Goal: Transaction & Acquisition: Purchase product/service

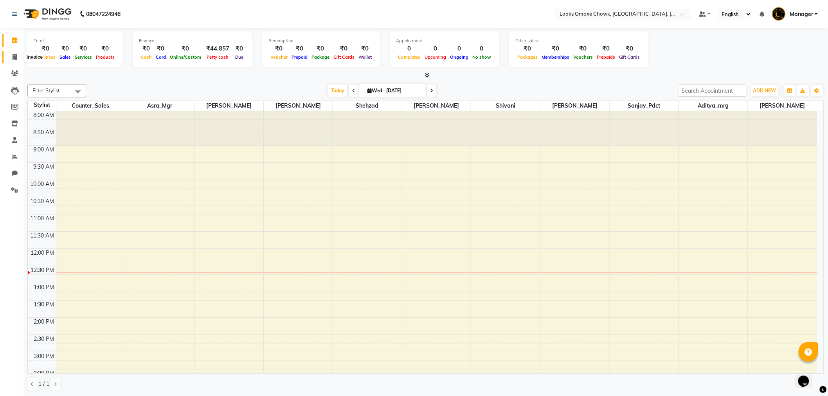
click at [13, 54] on icon at bounding box center [15, 57] width 4 height 6
select select "service"
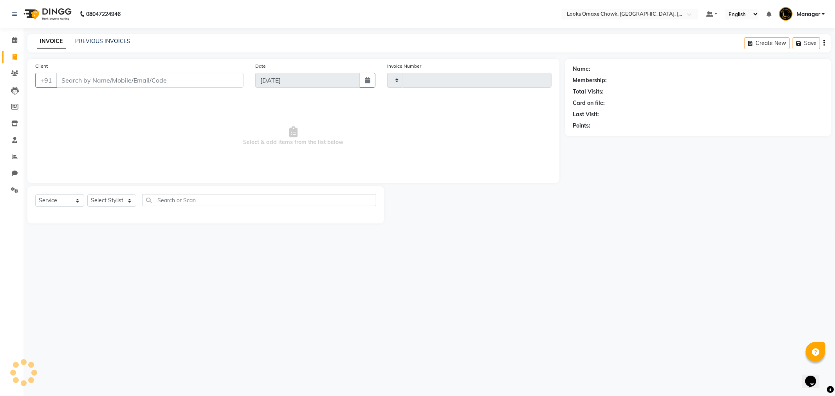
type input "0878"
select select "8121"
click at [112, 41] on link "PREVIOUS INVOICES" at bounding box center [102, 41] width 55 height 7
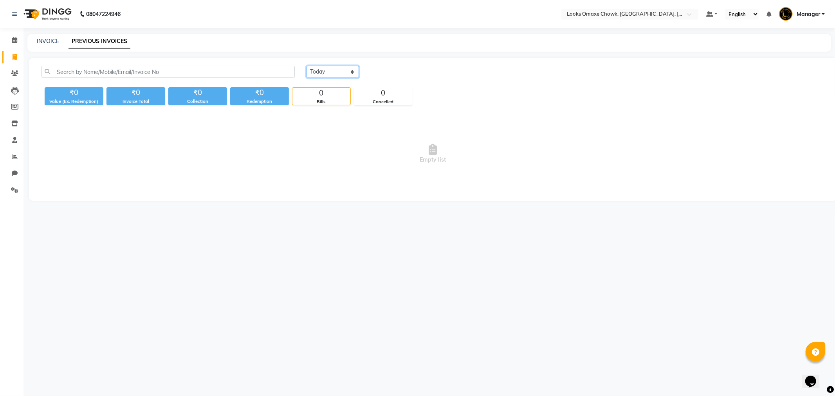
click at [351, 72] on select "Today Yesterday Custom Range" at bounding box center [332, 72] width 52 height 12
select select "range"
click at [306, 66] on select "Today Yesterday Custom Range" at bounding box center [332, 72] width 52 height 12
click at [357, 69] on select "Today Yesterday Custom Range" at bounding box center [335, 72] width 59 height 12
click at [306, 66] on select "Today Yesterday Custom Range" at bounding box center [335, 72] width 59 height 12
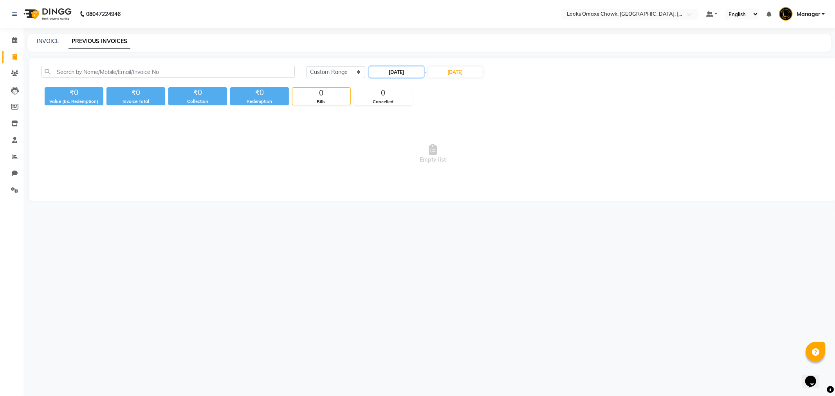
click at [402, 71] on input "03-09-2025" at bounding box center [396, 72] width 55 height 11
select select "9"
select select "2025"
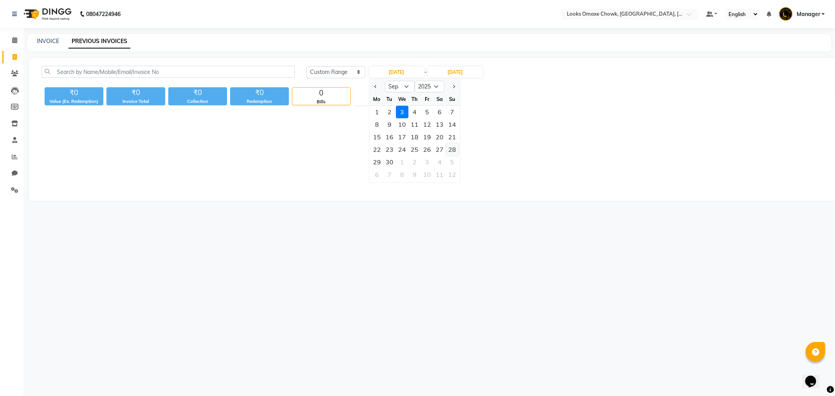
click at [451, 150] on div "28" at bounding box center [452, 149] width 13 height 13
type input "28-09-2025"
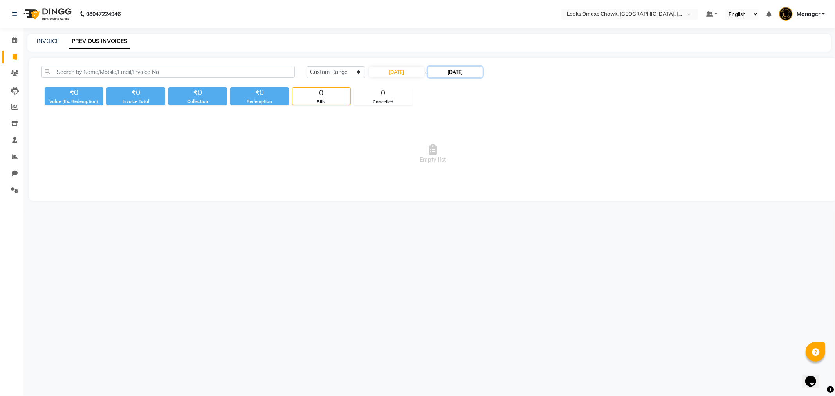
click at [459, 71] on input "03-09-2025" at bounding box center [455, 72] width 55 height 11
click at [512, 147] on div "28" at bounding box center [514, 149] width 13 height 13
type input "28-09-2025"
click at [353, 71] on select "Today Yesterday Custom Range" at bounding box center [335, 72] width 59 height 12
click at [306, 66] on select "Today Yesterday Custom Range" at bounding box center [335, 72] width 59 height 12
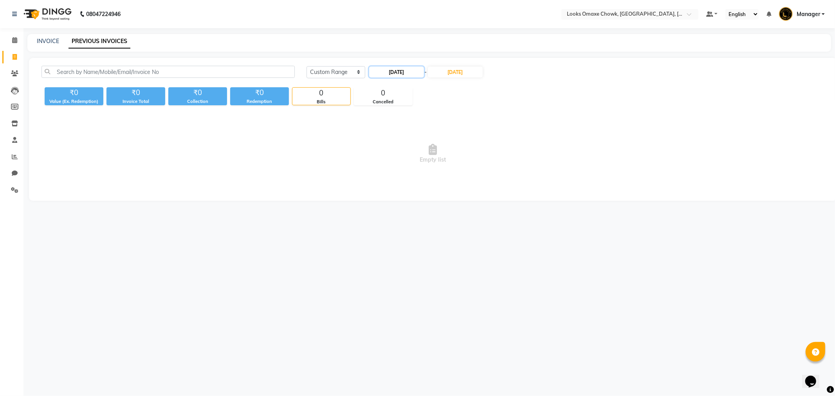
click at [403, 72] on input "28-09-2025" at bounding box center [396, 72] width 55 height 11
select select "9"
select select "2025"
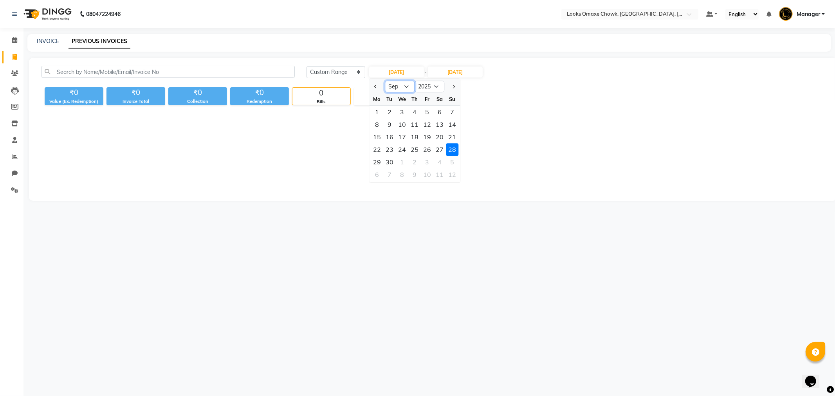
click at [404, 89] on select "Jan Feb Mar Apr May Jun Jul Aug Sep Oct Nov Dec" at bounding box center [400, 87] width 30 height 12
select select "8"
click at [385, 81] on select "Jan Feb Mar Apr May Jun Jul Aug Sep Oct Nov Dec" at bounding box center [400, 87] width 30 height 12
click at [419, 161] on div "28" at bounding box center [414, 162] width 13 height 13
type input "28-08-2025"
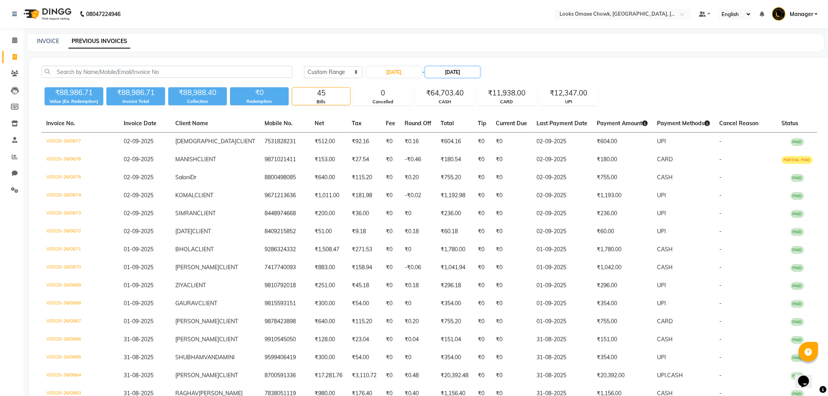
click at [467, 74] on input "28-09-2025" at bounding box center [452, 72] width 55 height 11
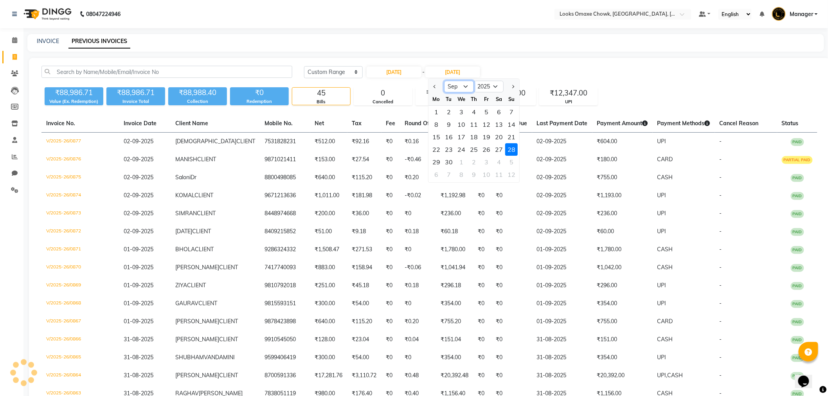
click at [460, 88] on select "Aug Sep Oct Nov Dec" at bounding box center [459, 87] width 30 height 12
select select "8"
click at [444, 81] on select "Aug Sep Oct Nov Dec" at bounding box center [459, 87] width 30 height 12
click at [477, 161] on div "28" at bounding box center [474, 162] width 13 height 13
type input "28-08-2025"
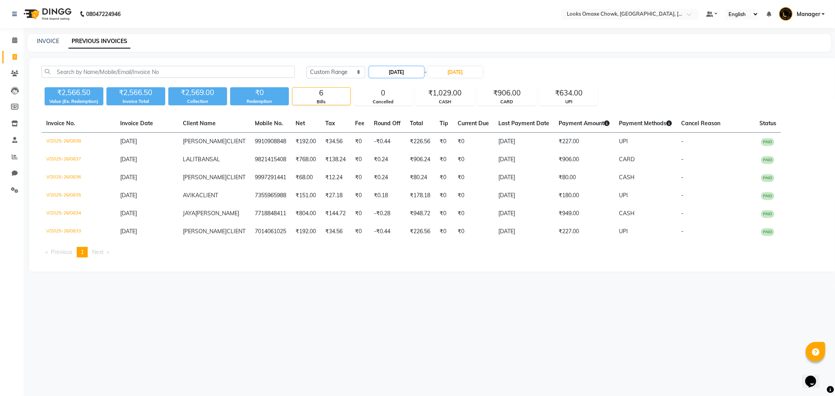
click at [400, 72] on input "28-08-2025" at bounding box center [396, 72] width 55 height 11
select select "8"
select select "2025"
click at [405, 162] on div "27" at bounding box center [402, 162] width 13 height 13
type input "27-08-2025"
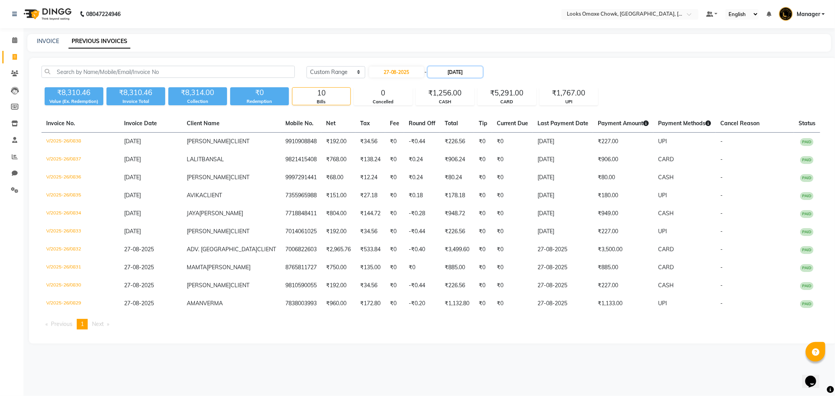
click at [456, 69] on input "28-08-2025" at bounding box center [455, 72] width 55 height 11
click at [462, 162] on div "27" at bounding box center [464, 162] width 13 height 13
type input "27-08-2025"
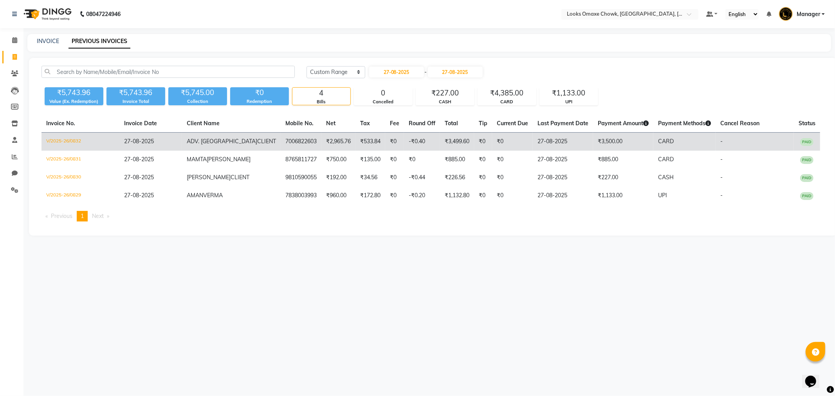
click at [600, 143] on td "₹3,500.00" at bounding box center [623, 142] width 60 height 18
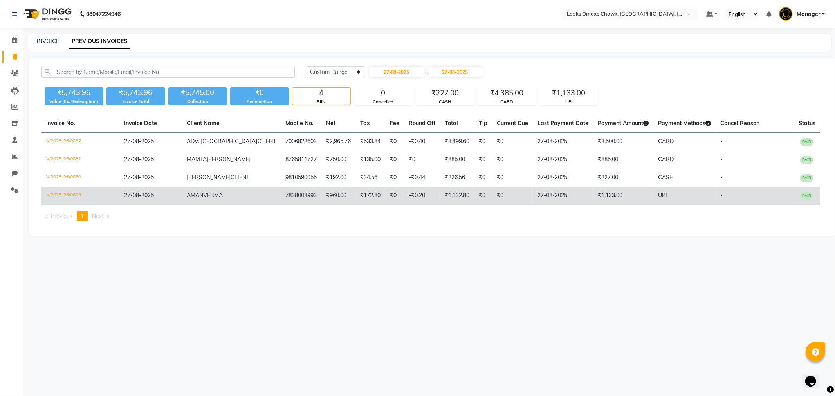
click at [593, 194] on td "₹1,133.00" at bounding box center [623, 196] width 60 height 18
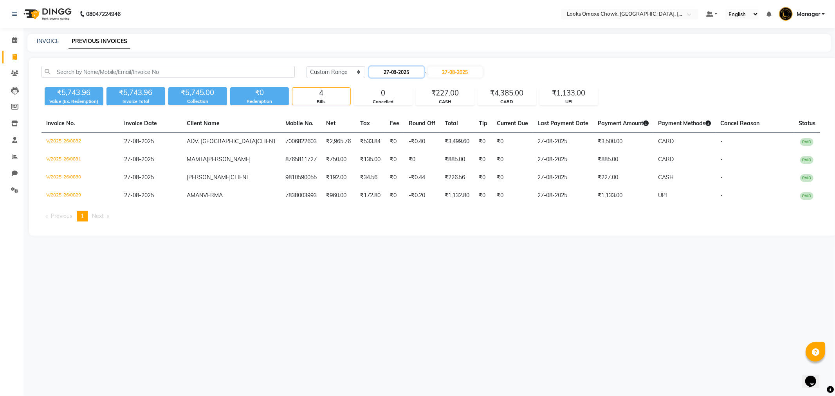
click at [387, 68] on input "27-08-2025" at bounding box center [396, 72] width 55 height 11
select select "8"
select select "2025"
click at [413, 161] on div "28" at bounding box center [414, 162] width 13 height 13
type input "28-08-2025"
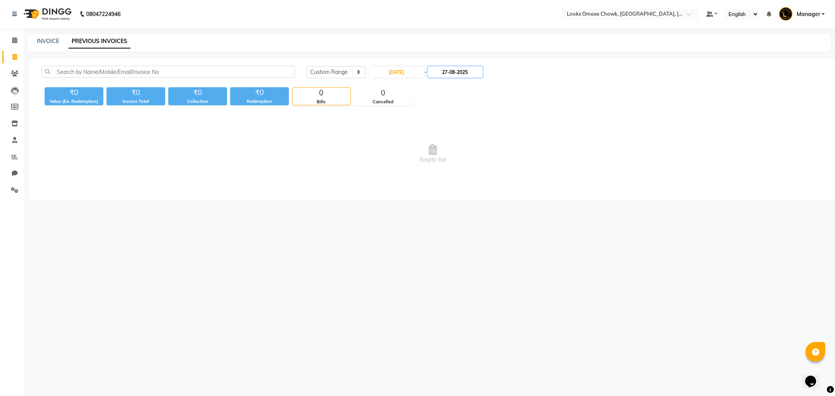
click at [451, 73] on input "27-08-2025" at bounding box center [455, 72] width 55 height 11
click at [478, 164] on div "28" at bounding box center [476, 162] width 13 height 13
type input "28-08-2025"
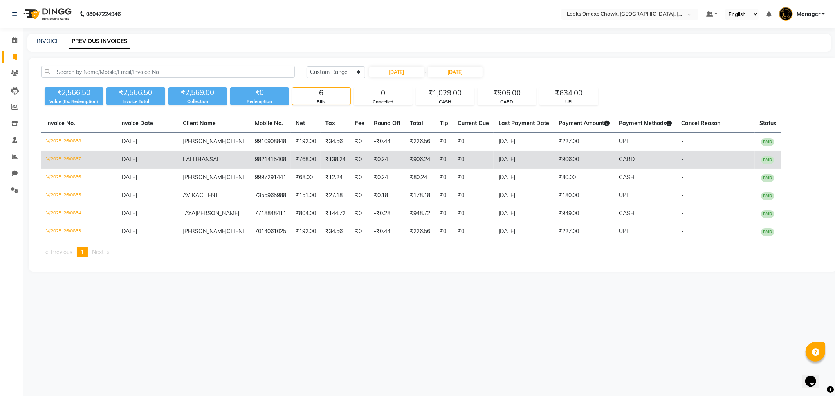
click at [554, 160] on td "28-08-2025" at bounding box center [524, 160] width 60 height 18
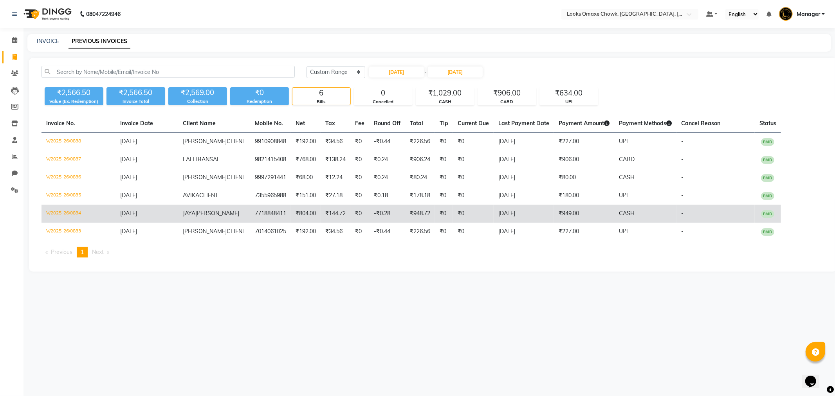
click at [554, 214] on td "28-08-2025" at bounding box center [524, 214] width 60 height 18
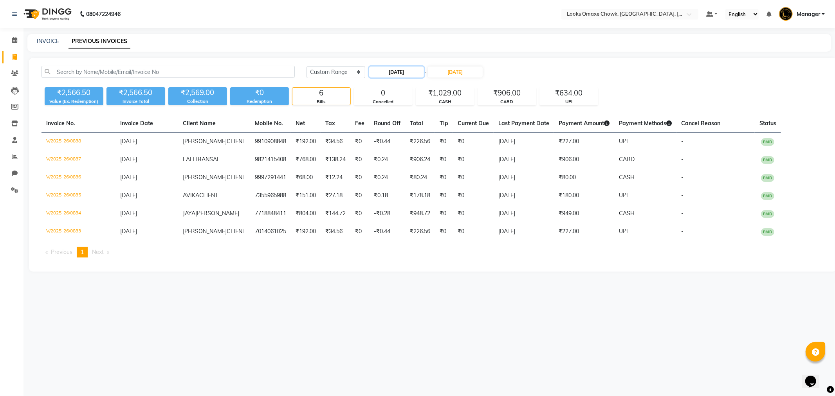
click at [398, 72] on input "28-08-2025" at bounding box center [396, 72] width 55 height 11
select select "8"
select select "2025"
click at [429, 159] on div "29" at bounding box center [427, 162] width 13 height 13
type input "29-08-2025"
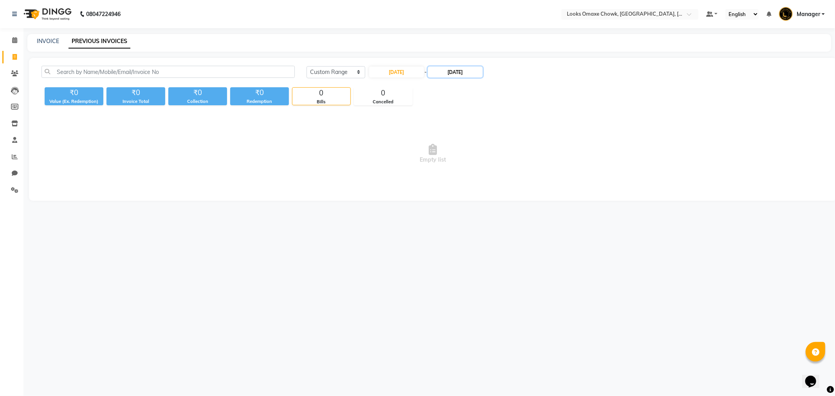
click at [461, 69] on input "28-08-2025" at bounding box center [455, 72] width 55 height 11
click at [492, 162] on div "29" at bounding box center [489, 162] width 13 height 13
type input "29-08-2025"
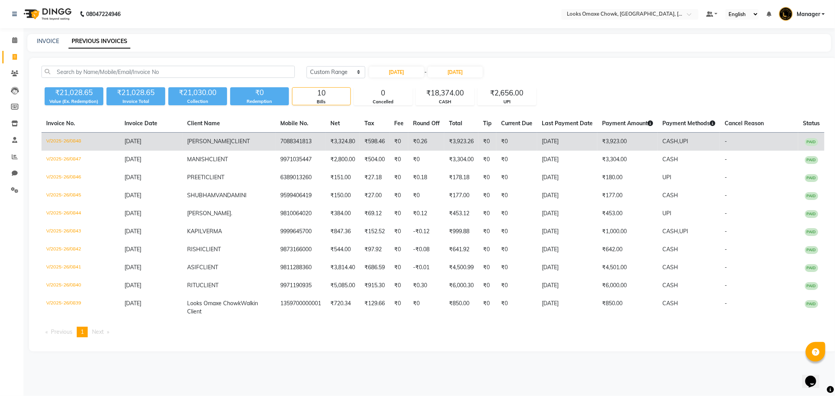
click at [605, 145] on td "₹3,923.00" at bounding box center [627, 142] width 60 height 18
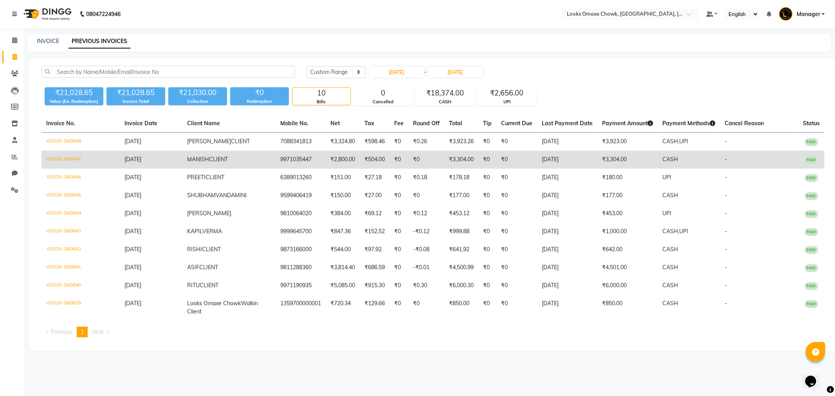
click at [479, 161] on td "₹0" at bounding box center [487, 160] width 18 height 18
click at [500, 164] on td "₹0" at bounding box center [516, 160] width 41 height 18
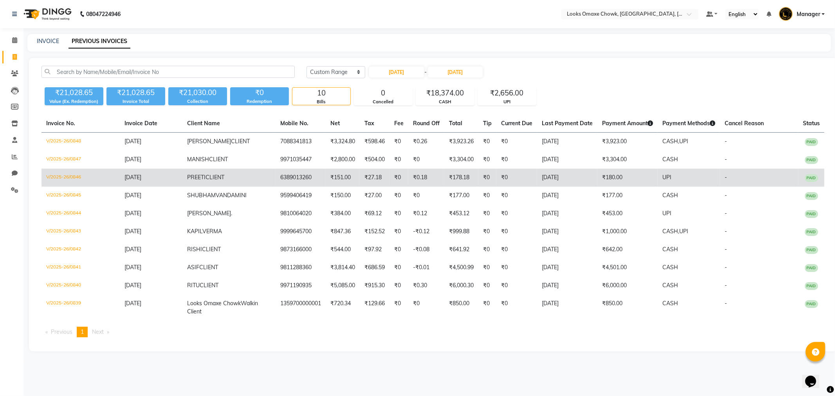
click at [531, 180] on td "₹0" at bounding box center [516, 178] width 41 height 18
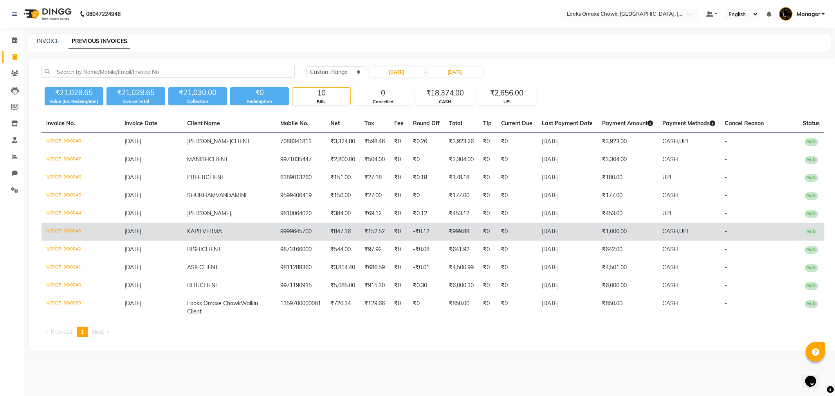
click at [582, 228] on td "29-08-2025" at bounding box center [567, 232] width 60 height 18
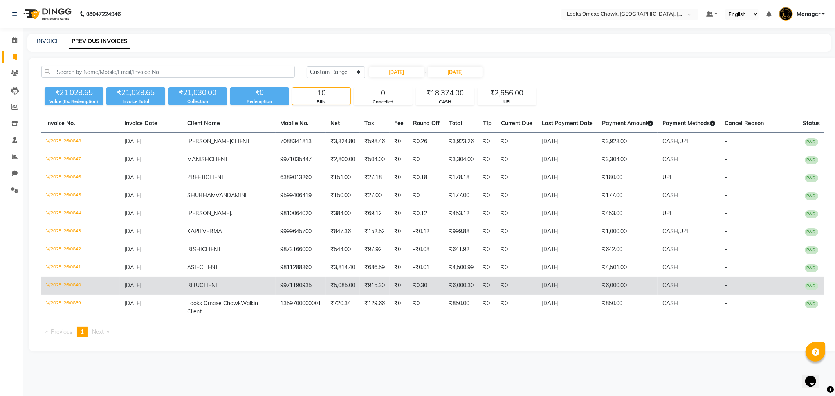
click at [577, 282] on td "29-08-2025" at bounding box center [567, 286] width 60 height 18
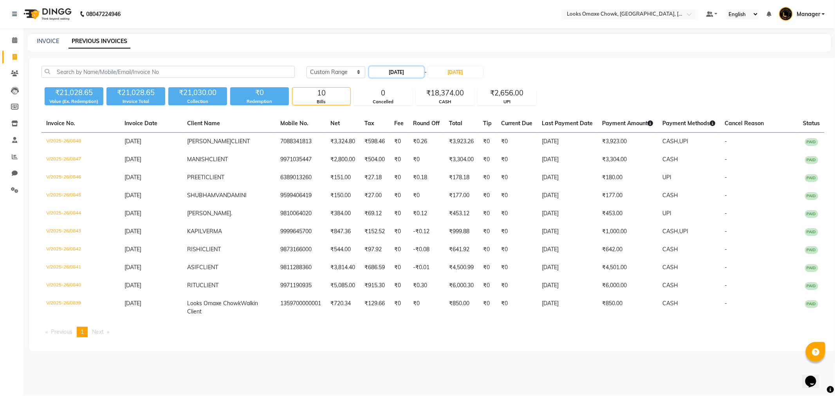
click at [410, 72] on input "29-08-2025" at bounding box center [396, 72] width 55 height 11
select select "8"
select select "2025"
click at [439, 162] on div "30" at bounding box center [439, 162] width 13 height 13
type input "30-08-2025"
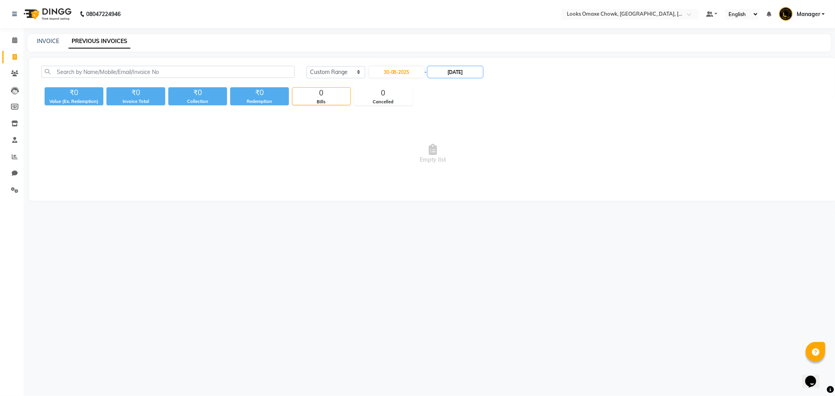
click at [466, 70] on input "29-08-2025" at bounding box center [455, 72] width 55 height 11
click at [506, 164] on div "30" at bounding box center [501, 162] width 13 height 13
type input "30-08-2025"
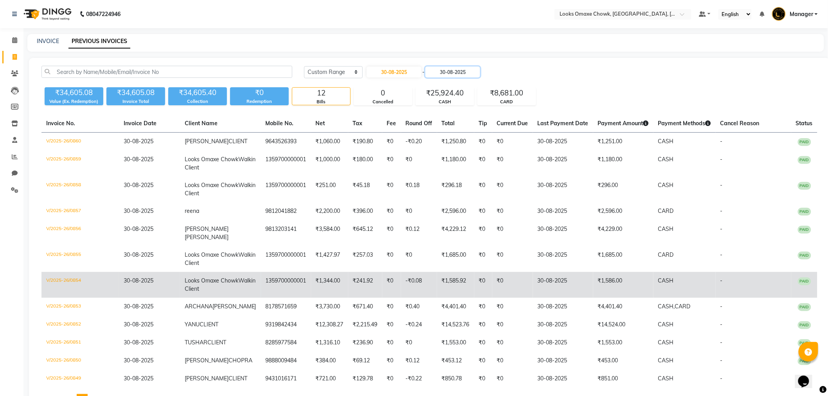
scroll to position [25, 0]
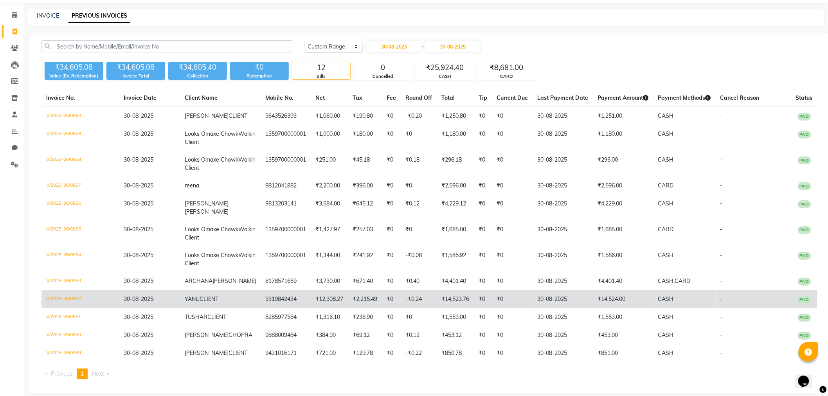
click at [581, 291] on td "30-08-2025" at bounding box center [563, 299] width 60 height 18
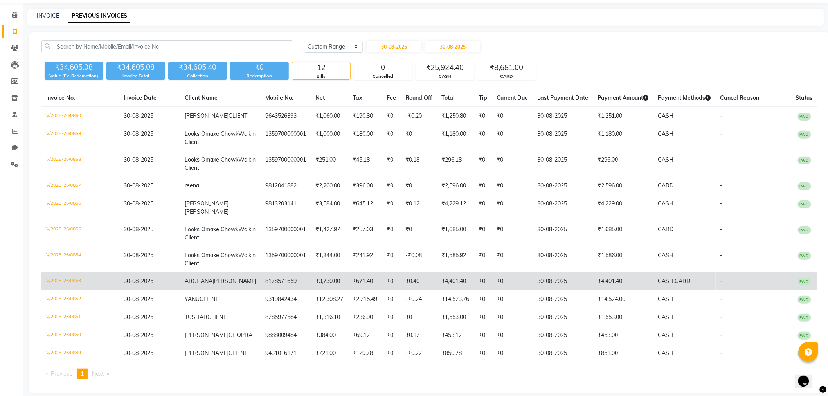
click at [577, 274] on td "30-08-2025" at bounding box center [563, 281] width 60 height 18
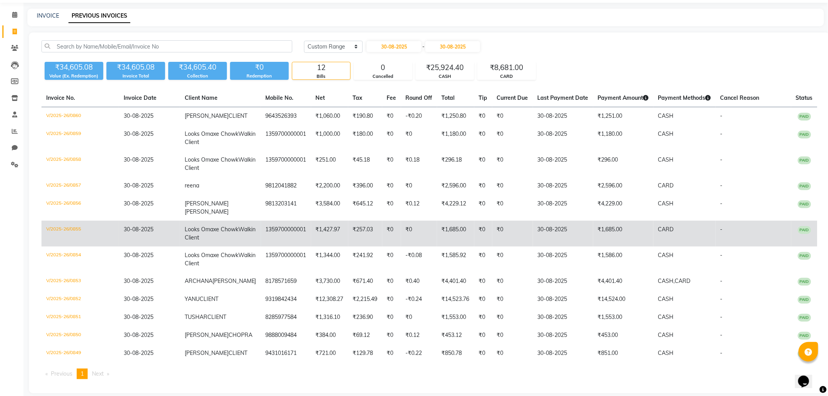
click at [587, 223] on td "30-08-2025" at bounding box center [563, 234] width 60 height 26
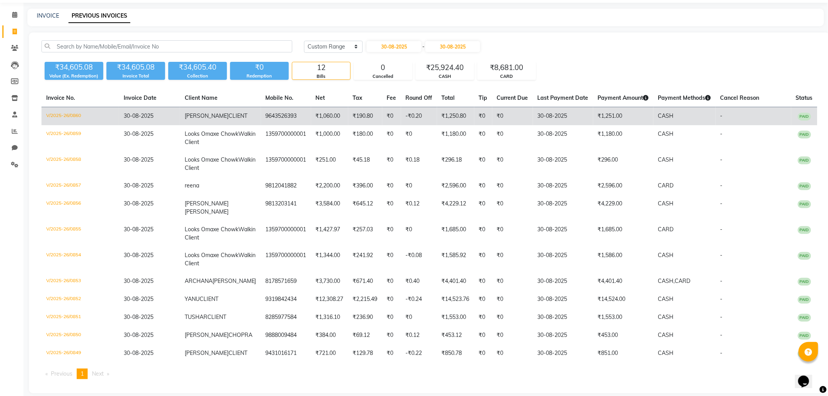
click at [596, 114] on td "₹1,251.00" at bounding box center [623, 116] width 60 height 18
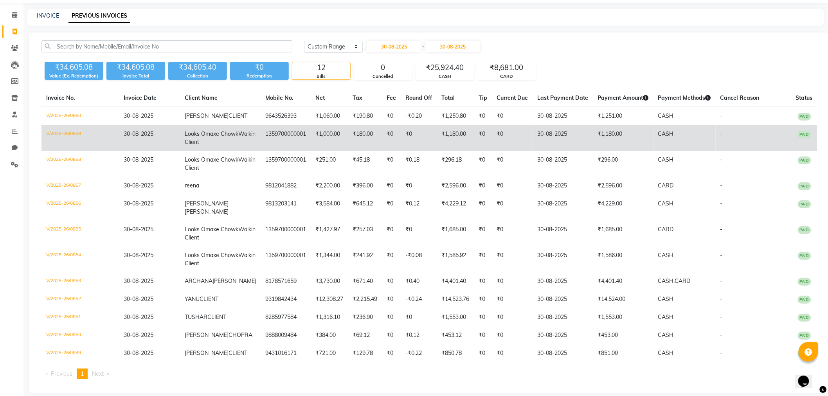
click at [586, 135] on td "30-08-2025" at bounding box center [563, 138] width 60 height 26
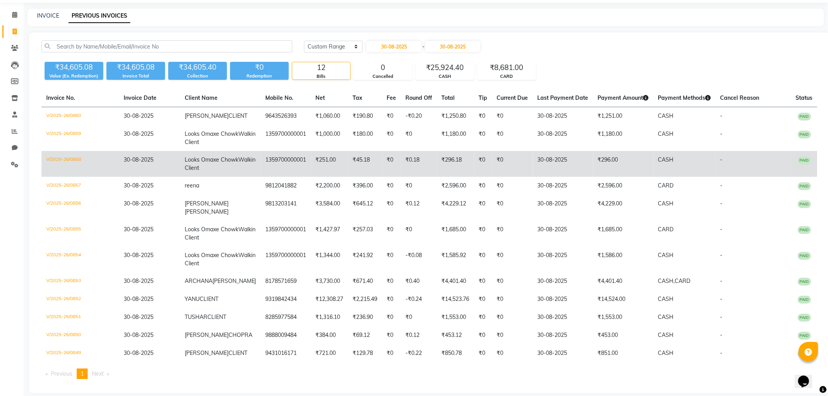
click at [600, 159] on td "₹296.00" at bounding box center [623, 164] width 60 height 26
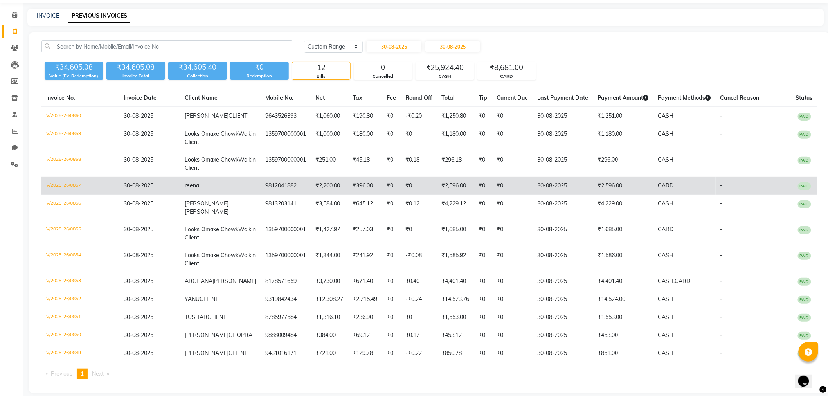
click at [596, 188] on td "₹2,596.00" at bounding box center [623, 186] width 60 height 18
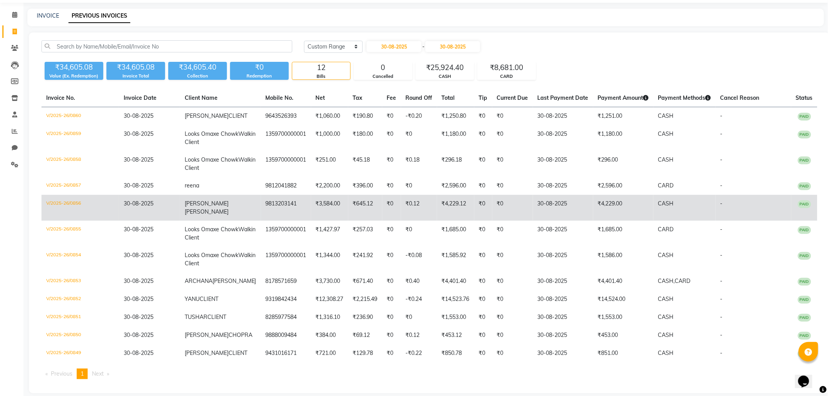
click at [596, 200] on td "₹4,229.00" at bounding box center [623, 208] width 60 height 26
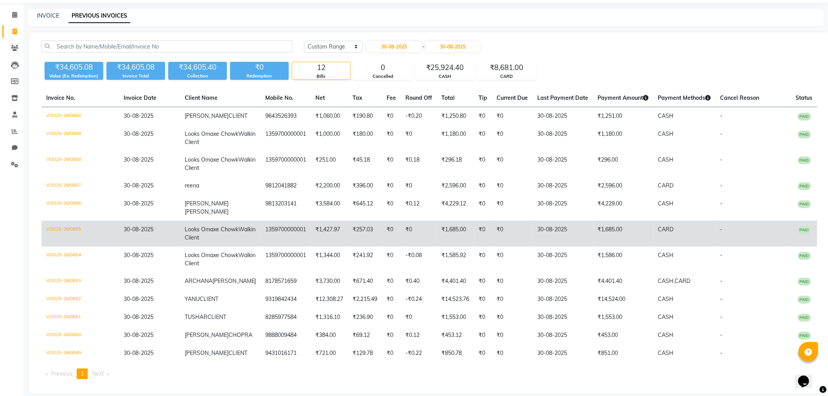
click at [557, 222] on td "30-08-2025" at bounding box center [563, 234] width 60 height 26
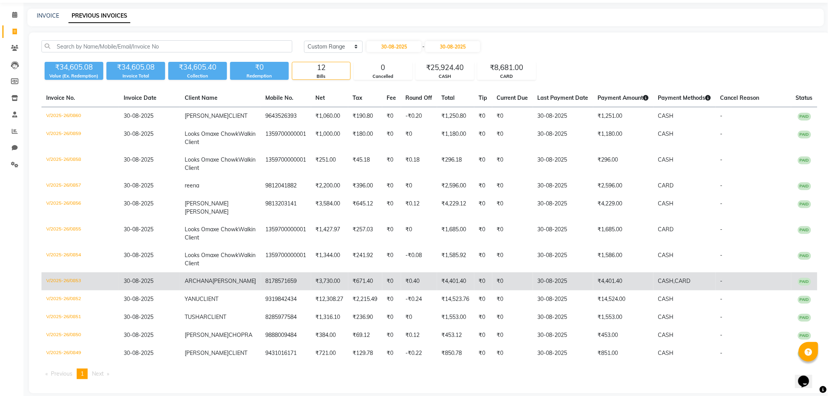
click at [628, 279] on td "₹4,401.40" at bounding box center [623, 281] width 60 height 18
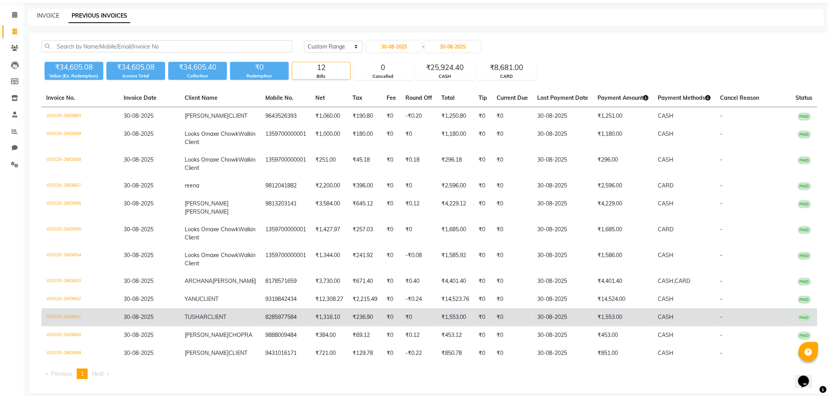
click at [593, 308] on td "₹1,553.00" at bounding box center [623, 317] width 60 height 18
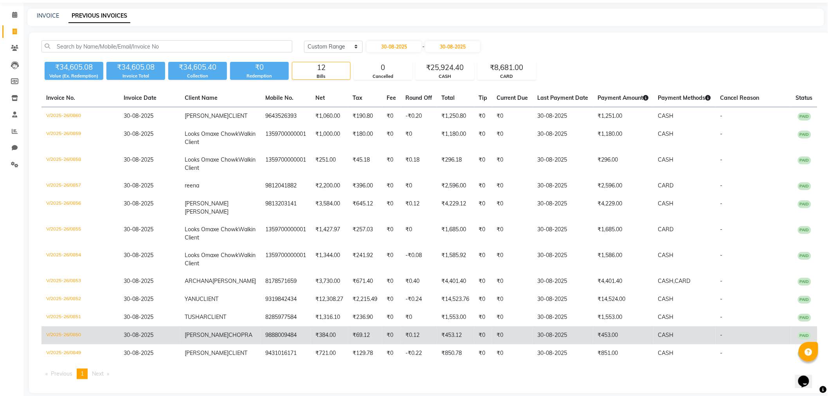
click at [623, 331] on td "₹453.00" at bounding box center [623, 335] width 60 height 18
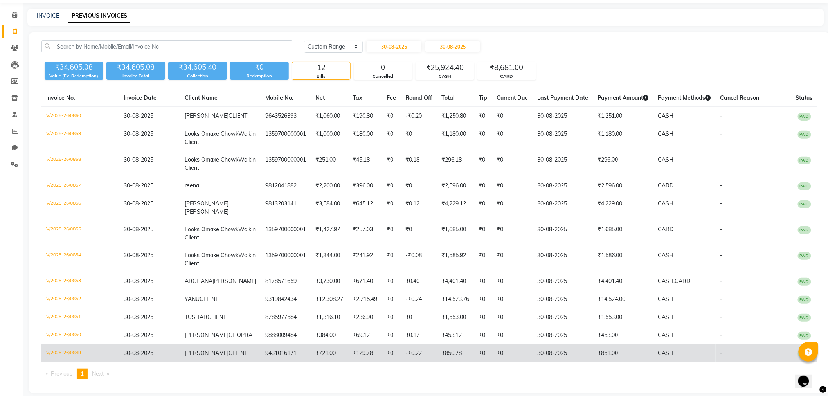
click at [560, 349] on td "30-08-2025" at bounding box center [563, 353] width 60 height 18
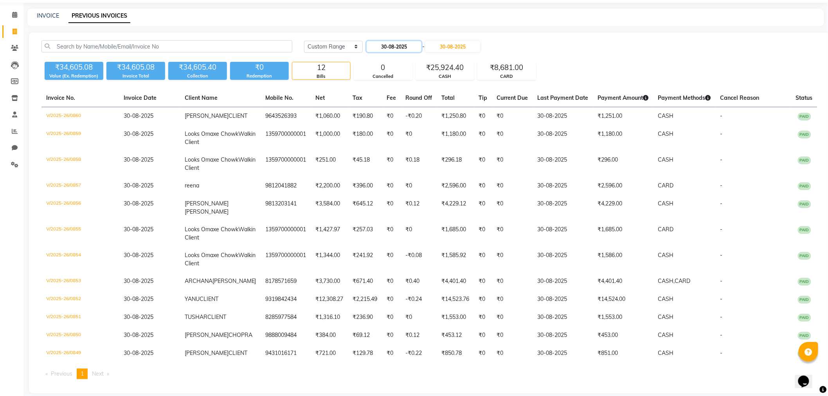
click at [402, 48] on input "30-08-2025" at bounding box center [394, 46] width 55 height 11
select select "8"
select select "2025"
click at [449, 138] on div "31" at bounding box center [449, 136] width 13 height 13
type input "31-08-2025"
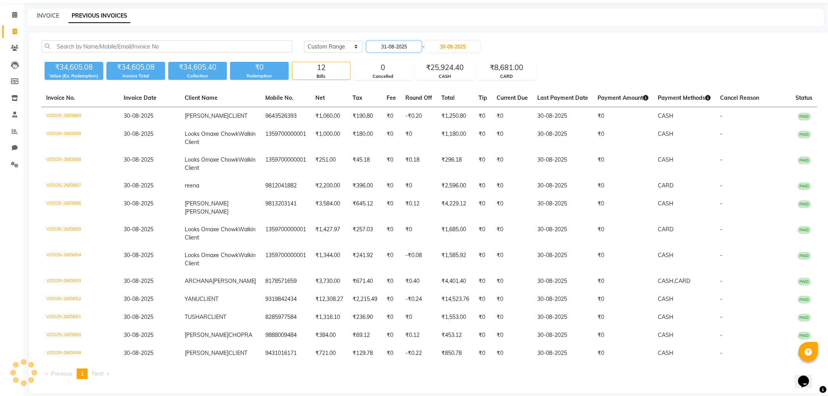
scroll to position [0, 0]
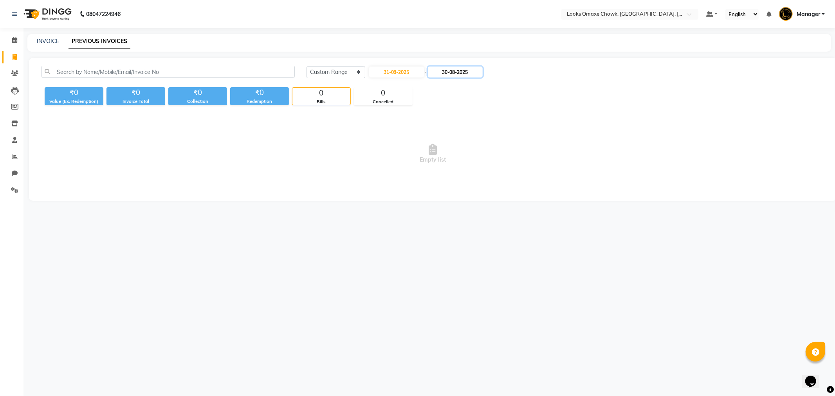
click at [458, 74] on input "30-08-2025" at bounding box center [455, 72] width 55 height 11
click at [514, 160] on div "31" at bounding box center [514, 162] width 13 height 13
type input "31-08-2025"
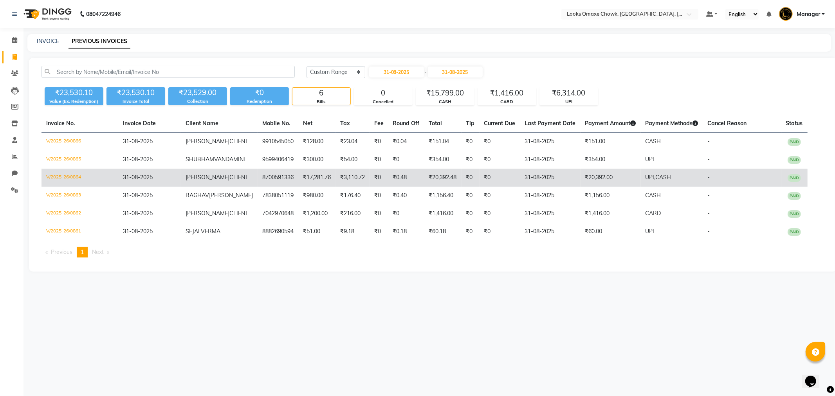
click at [593, 174] on td "₹20,392.00" at bounding box center [610, 178] width 60 height 18
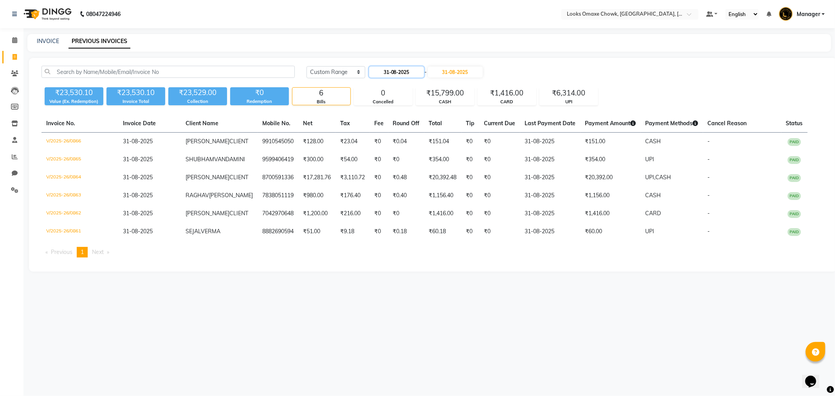
click at [397, 69] on input "31-08-2025" at bounding box center [396, 72] width 55 height 11
select select "8"
select select "2025"
click at [455, 86] on button "Next month" at bounding box center [453, 86] width 7 height 13
select select "9"
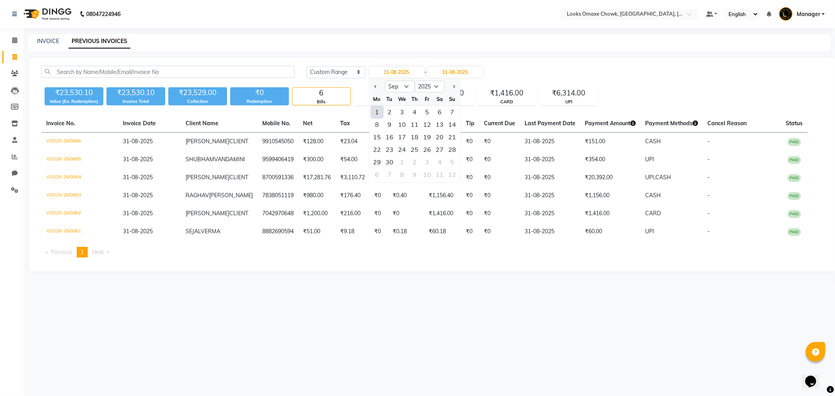
click at [381, 111] on div "1" at bounding box center [377, 112] width 13 height 13
type input "01-09-2025"
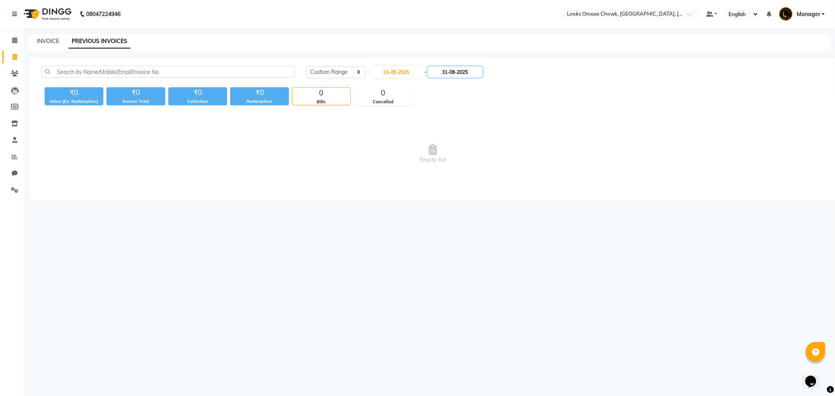
click at [468, 74] on input "31-08-2025" at bounding box center [455, 72] width 55 height 11
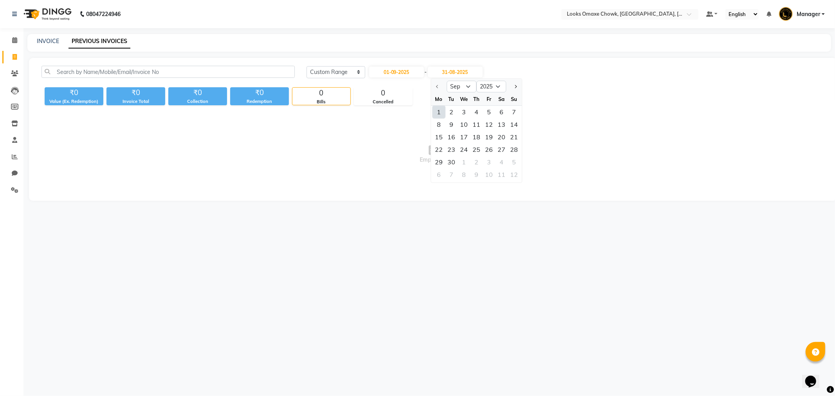
click at [437, 112] on div "1" at bounding box center [438, 112] width 13 height 13
type input "01-09-2025"
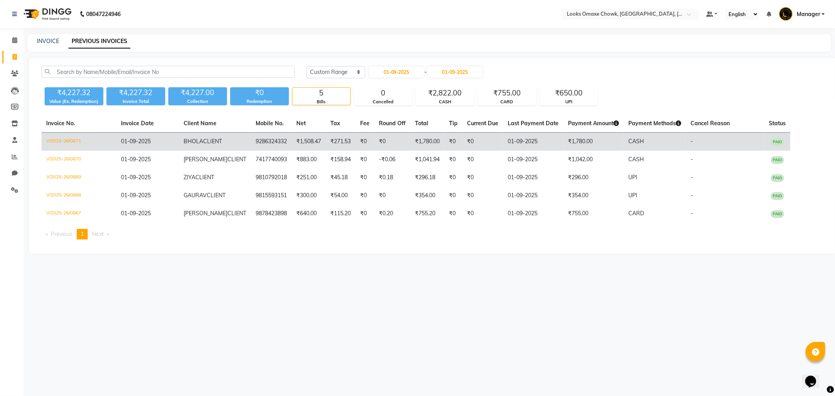
click at [580, 142] on td "₹1,780.00" at bounding box center [593, 142] width 60 height 18
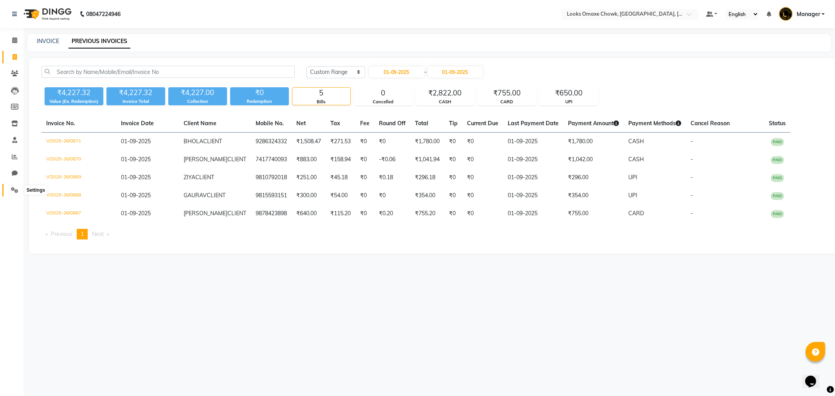
click at [13, 190] on icon at bounding box center [14, 190] width 7 height 6
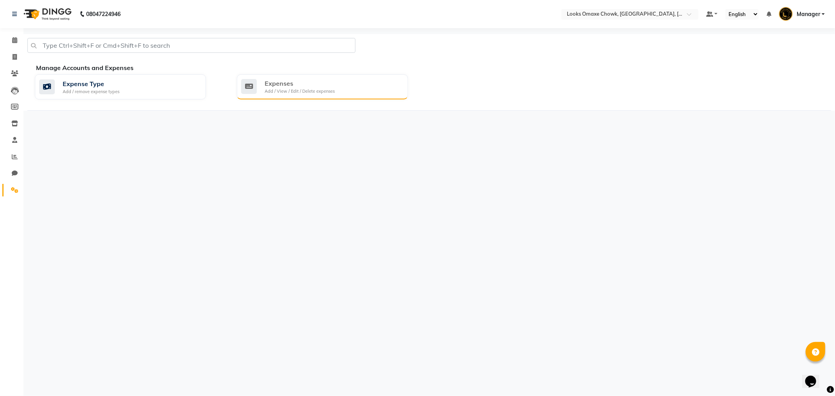
click at [313, 92] on div "Add / View / Edit / Delete expenses" at bounding box center [300, 91] width 70 height 7
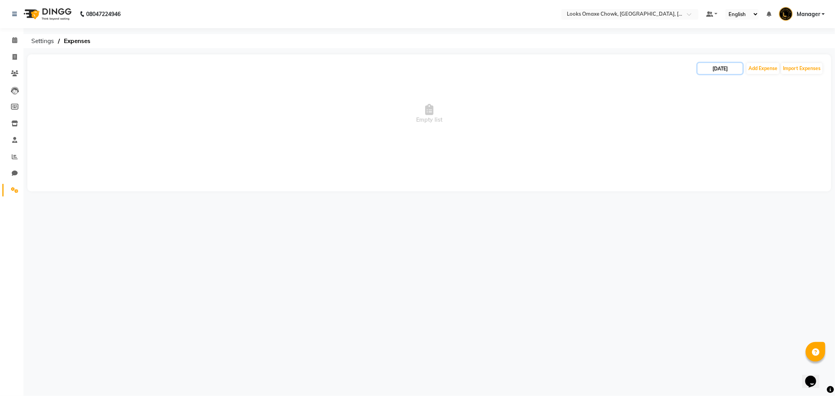
click at [725, 69] on input "03-09-2025" at bounding box center [719, 68] width 45 height 11
select select "9"
select select "2025"
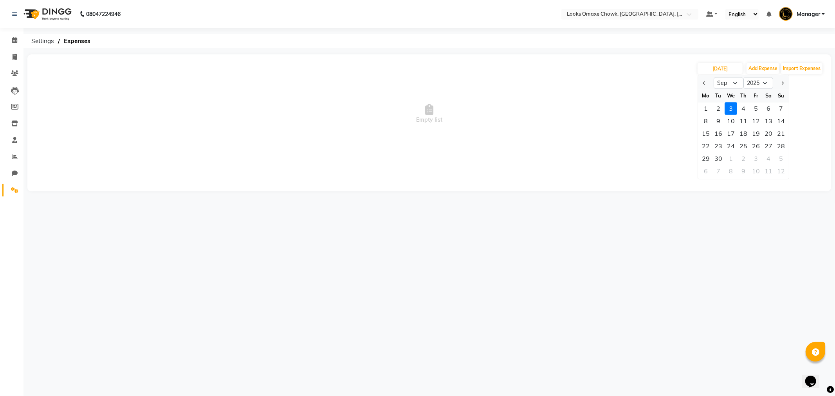
click at [699, 81] on div at bounding box center [706, 83] width 16 height 13
click at [704, 83] on span "Previous month" at bounding box center [704, 82] width 3 height 3
select select "8"
click at [772, 157] on div "30" at bounding box center [768, 158] width 13 height 13
type input "30-08-2025"
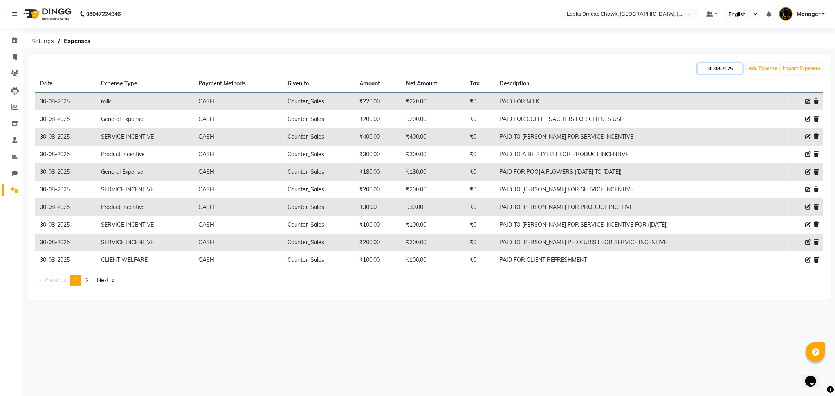
click at [731, 66] on input "30-08-2025" at bounding box center [719, 68] width 45 height 11
select select "8"
select select "2025"
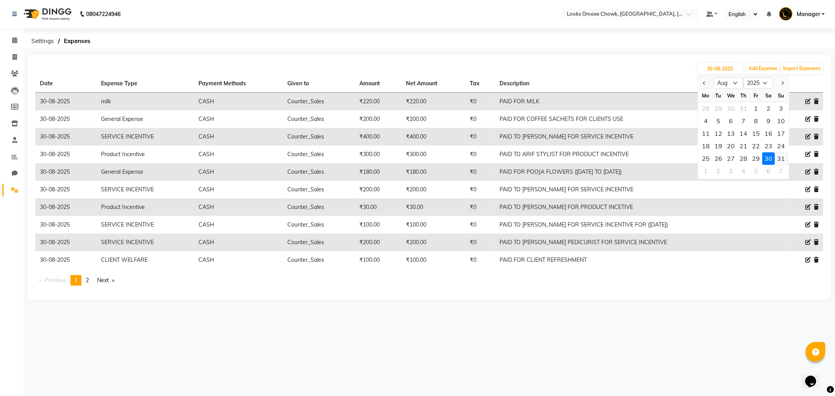
click at [780, 157] on div "31" at bounding box center [781, 158] width 13 height 13
type input "31-08-2025"
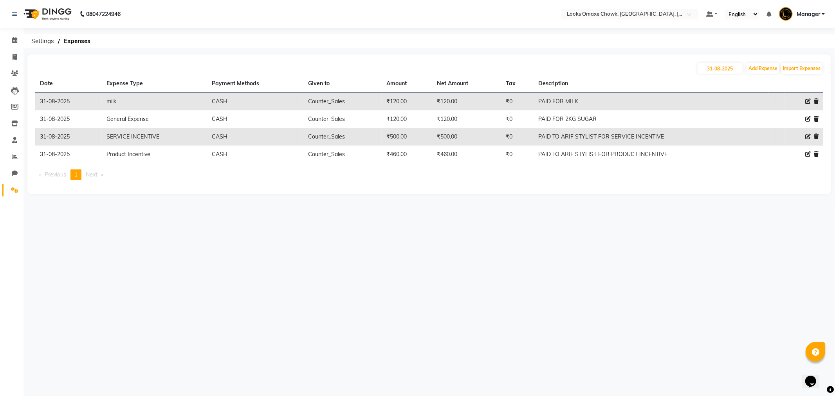
click at [639, 68] on div "31-08-2025 Add Expense Import Expenses" at bounding box center [429, 68] width 788 height 13
click at [718, 67] on input "31-08-2025" at bounding box center [719, 68] width 45 height 11
select select "8"
select select "2025"
click at [759, 158] on div "29" at bounding box center [755, 158] width 13 height 13
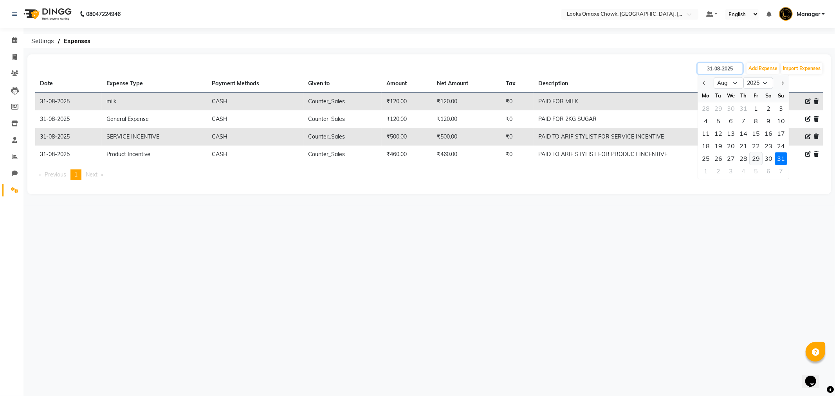
type input "29-08-2025"
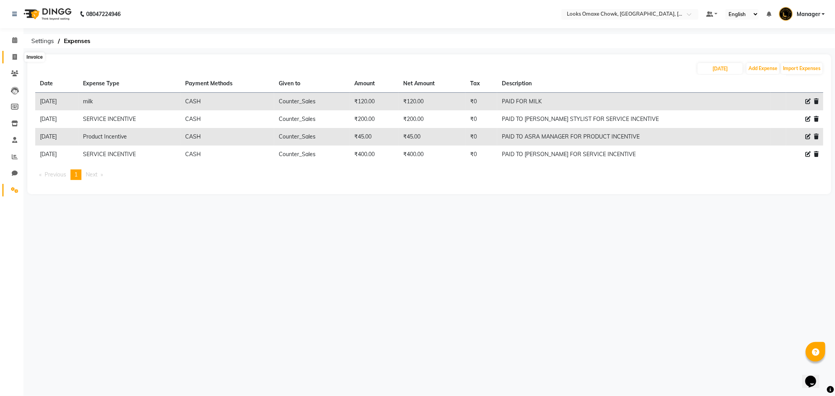
click at [13, 53] on span at bounding box center [15, 57] width 14 height 9
select select "8121"
select select "service"
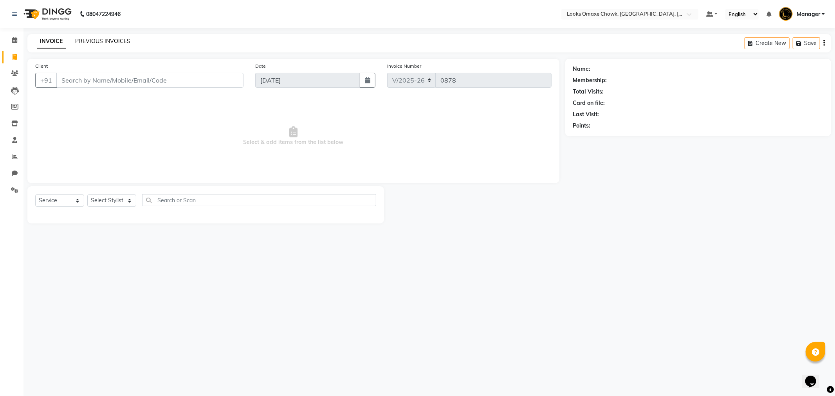
click at [116, 42] on link "PREVIOUS INVOICES" at bounding box center [102, 41] width 55 height 7
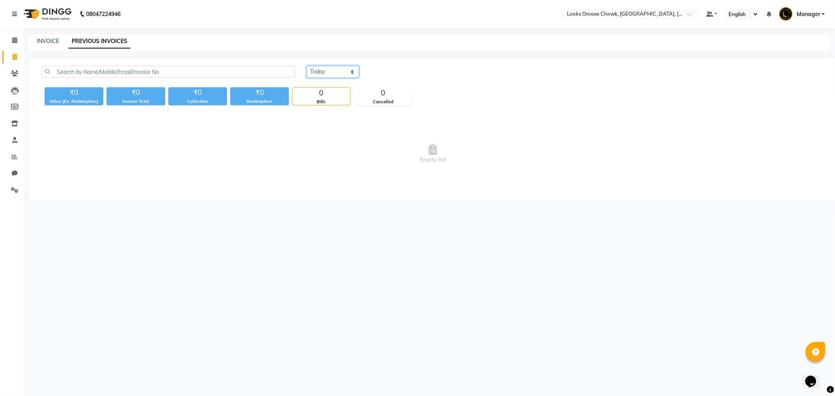
click at [351, 73] on select "[DATE] [DATE] Custom Range" at bounding box center [332, 72] width 52 height 12
select select "range"
click at [306, 66] on select "[DATE] [DATE] Custom Range" at bounding box center [332, 72] width 52 height 12
click at [398, 68] on input "03-09-2025" at bounding box center [396, 72] width 55 height 11
select select "9"
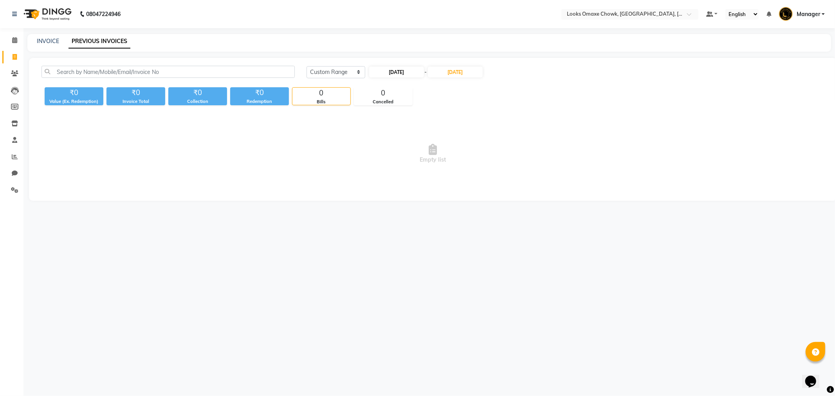
select select "2025"
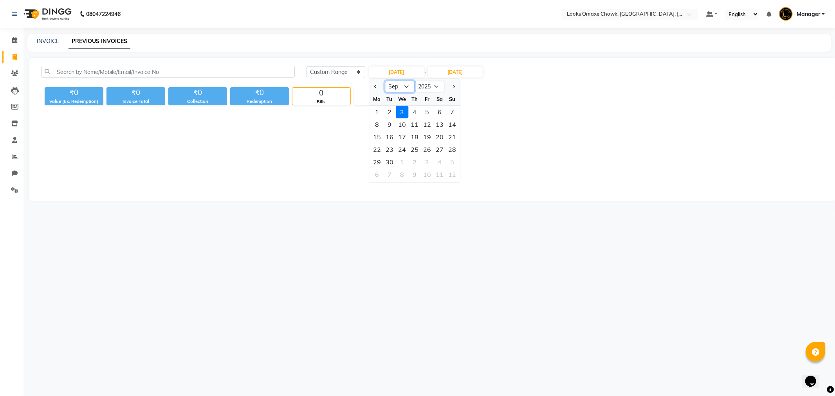
click at [404, 87] on select "Jan Feb Mar Apr May Jun Jul Aug Sep Oct Nov Dec" at bounding box center [400, 87] width 30 height 12
select select "8"
click at [385, 81] on select "Jan Feb Mar Apr May Jun Jul Aug Sep Oct Nov Dec" at bounding box center [400, 87] width 30 height 12
click at [443, 161] on div "30" at bounding box center [439, 162] width 13 height 13
type input "30-08-2025"
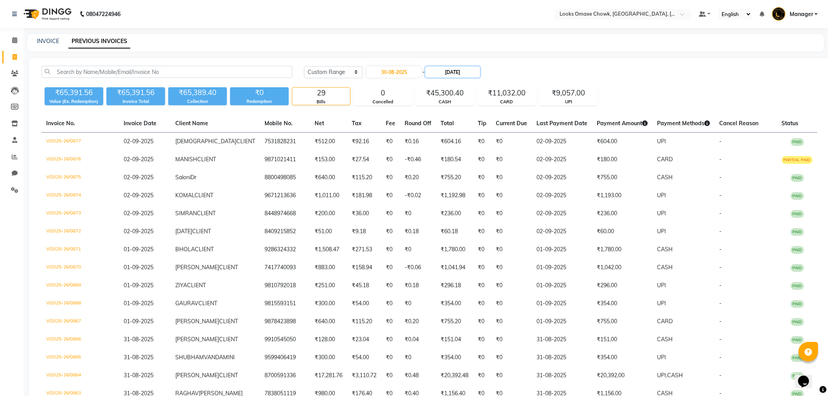
click at [458, 72] on input "03-09-2025" at bounding box center [452, 72] width 55 height 11
click at [452, 86] on select "Aug Sep Oct Nov Dec" at bounding box center [459, 87] width 30 height 12
select select "8"
click at [444, 81] on select "Aug Sep Oct Nov Dec" at bounding box center [459, 87] width 30 height 12
click at [501, 164] on div "30" at bounding box center [499, 162] width 13 height 13
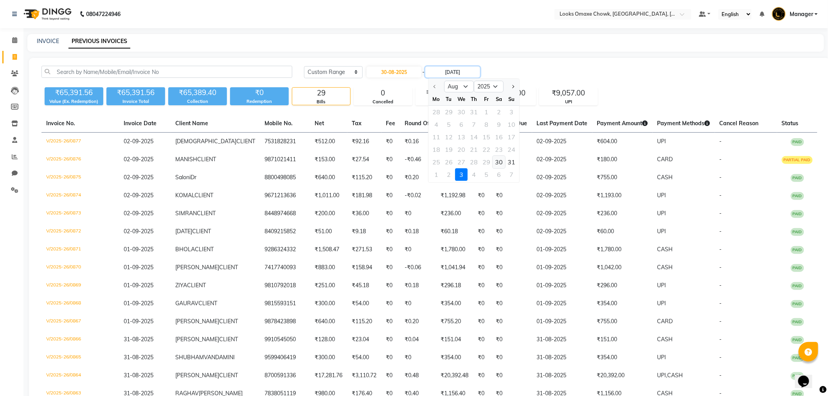
type input "30-08-2025"
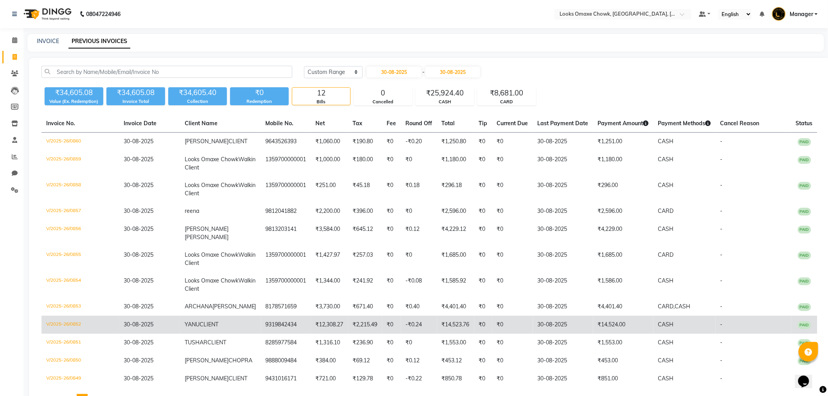
click at [603, 316] on td "₹14,524.00" at bounding box center [623, 325] width 60 height 18
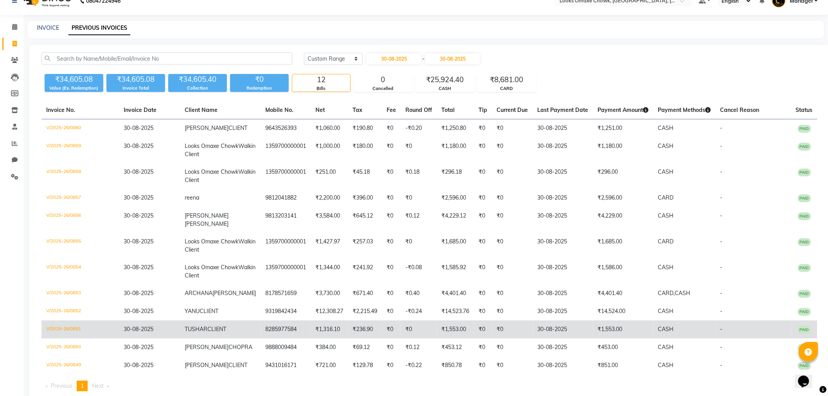
scroll to position [25, 0]
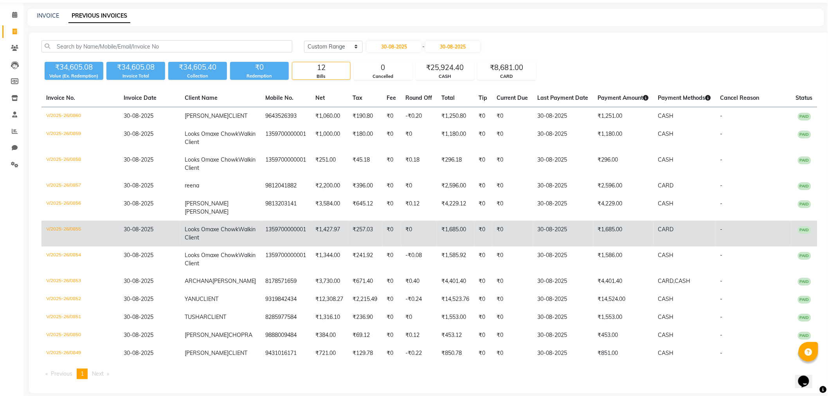
click at [580, 222] on td "30-08-2025" at bounding box center [563, 234] width 60 height 26
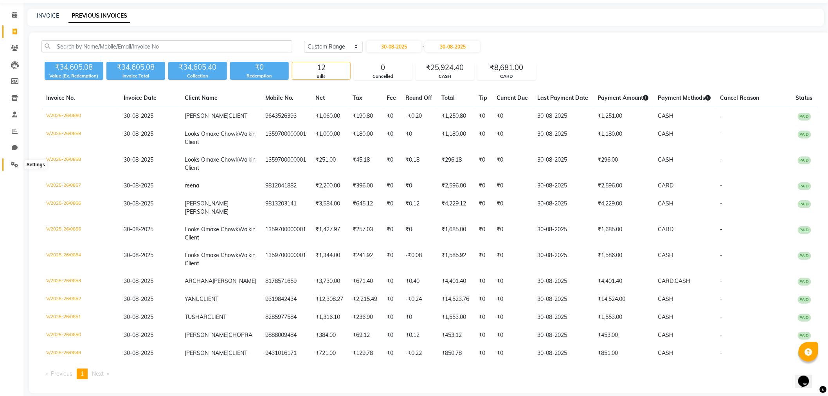
click at [14, 164] on icon at bounding box center [14, 165] width 7 height 6
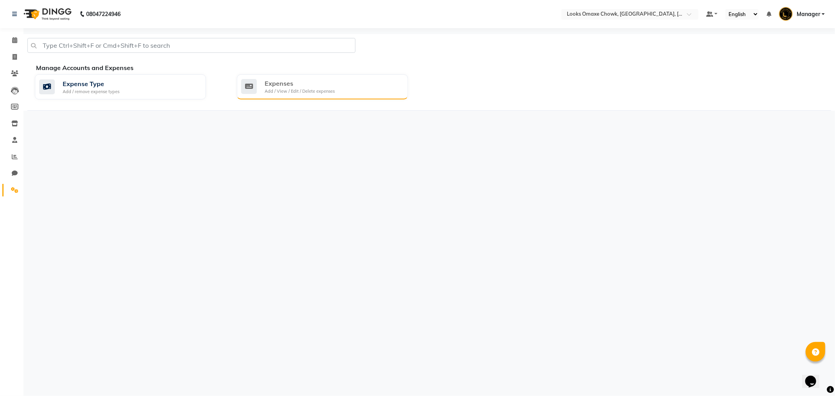
click at [321, 89] on div "Add / View / Edit / Delete expenses" at bounding box center [300, 91] width 70 height 7
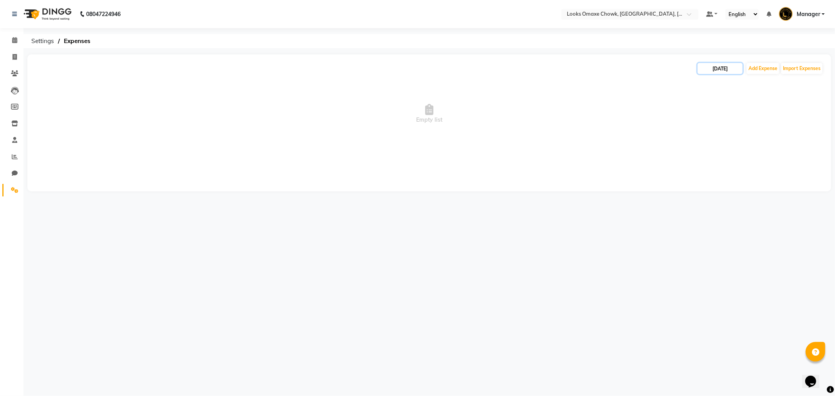
click at [722, 64] on input "03-09-2025" at bounding box center [719, 68] width 45 height 11
select select "9"
select select "2025"
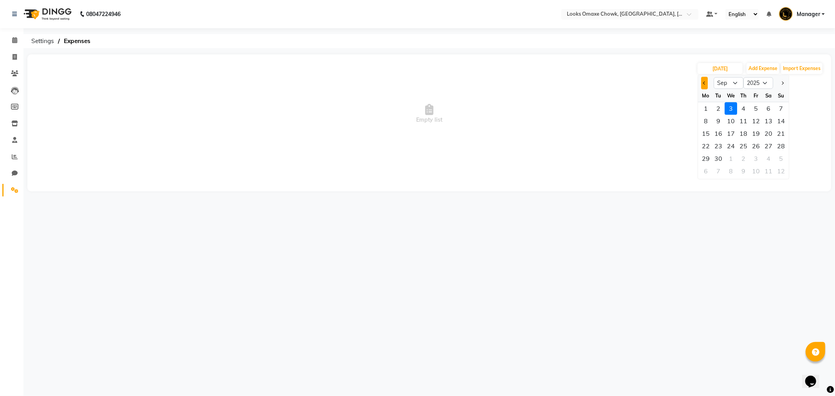
click at [705, 83] on span "Previous month" at bounding box center [704, 82] width 3 height 3
select select "8"
click at [772, 158] on div "30" at bounding box center [768, 158] width 13 height 13
type input "30-08-2025"
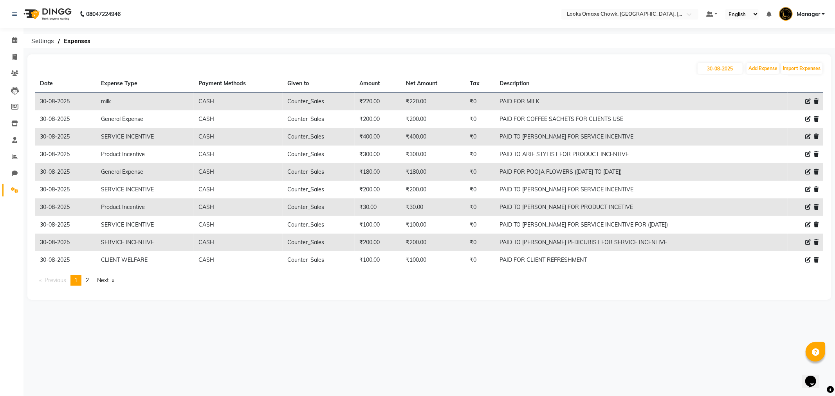
click at [611, 306] on main "30-08-2025 Add Expense Import Expenses Date Expense Type Payment Methods Given …" at bounding box center [428, 182] width 811 height 257
click at [728, 68] on input "30-08-2025" at bounding box center [719, 68] width 45 height 11
select select "8"
select select "2025"
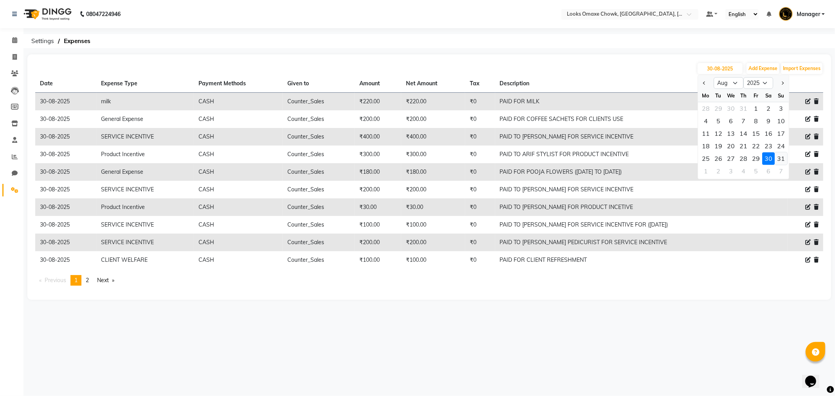
click at [779, 159] on div "31" at bounding box center [781, 158] width 13 height 13
type input "31-08-2025"
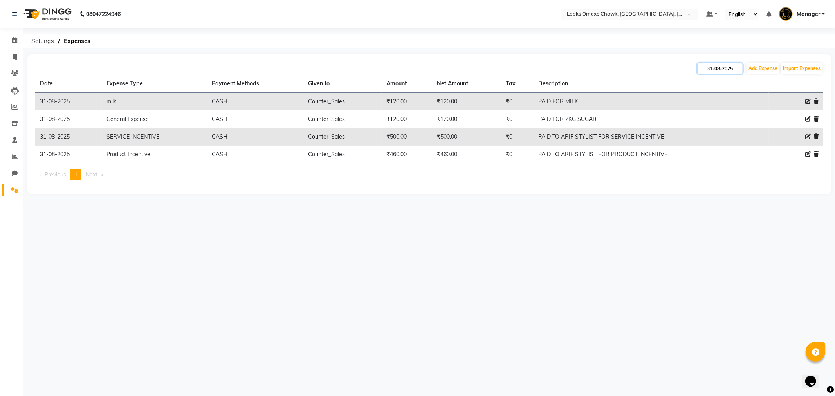
click at [722, 69] on input "31-08-2025" at bounding box center [719, 68] width 45 height 11
select select "8"
select select "2025"
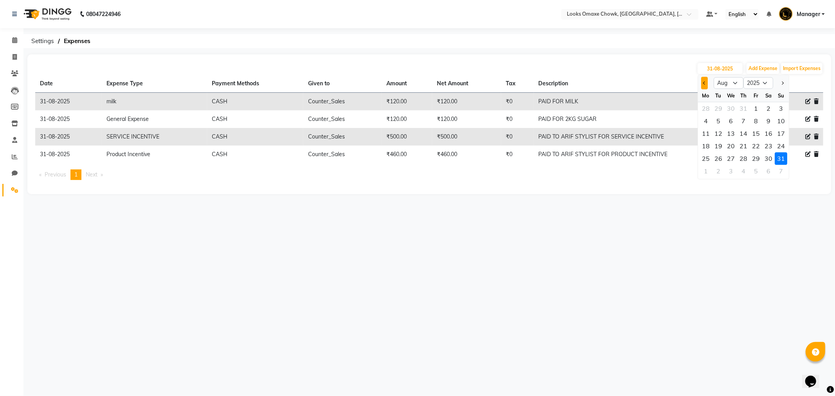
click at [705, 83] on span "Previous month" at bounding box center [704, 82] width 3 height 3
select select "7"
click at [580, 189] on div "31-08-2025 Jan Feb Mar Apr May Jun Jul Aug Sep Oct Nov Dec 2015 2016 2017 2018 …" at bounding box center [428, 124] width 803 height 140
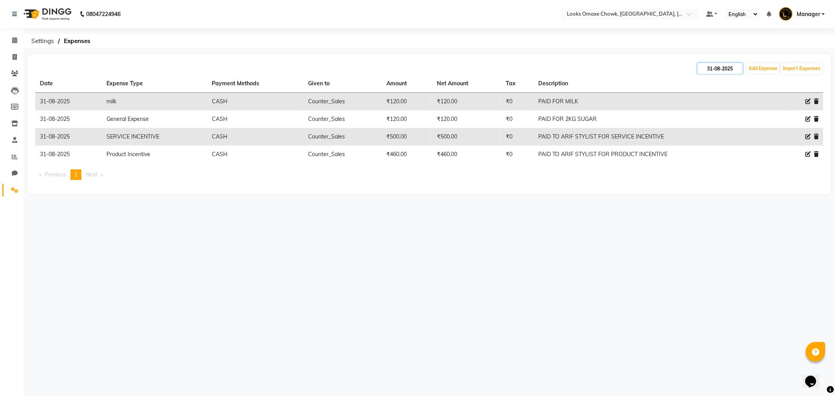
click at [725, 68] on input "31-08-2025" at bounding box center [719, 68] width 45 height 11
select select "8"
select select "2025"
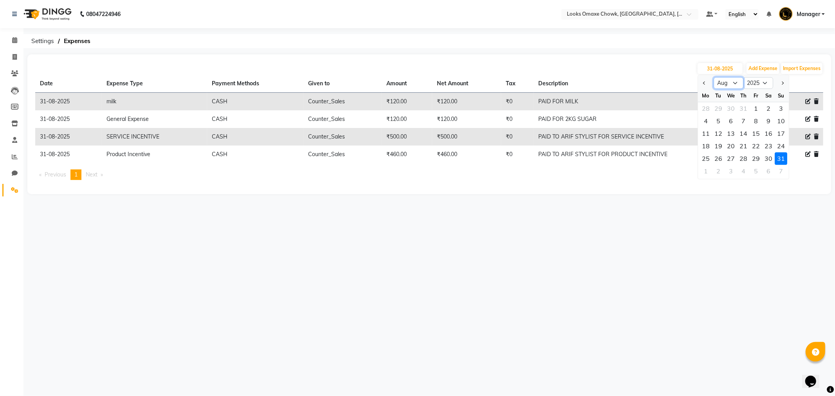
click at [737, 85] on select "Jan Feb Mar Apr May Jun Jul Aug Sep Oct Nov Dec" at bounding box center [728, 83] width 30 height 12
select select "9"
click at [713, 77] on select "Jan Feb Mar Apr May Jun Jul Aug Sep Oct Nov Dec" at bounding box center [728, 83] width 30 height 12
click at [703, 107] on div "1" at bounding box center [705, 108] width 13 height 13
type input "01-09-2025"
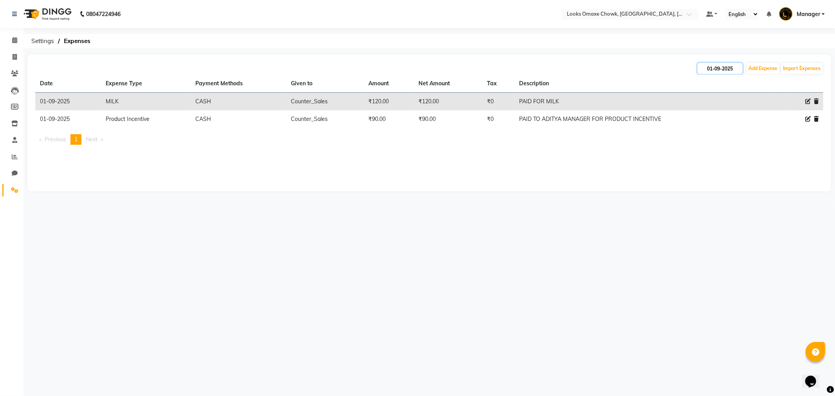
click at [727, 67] on input "01-09-2025" at bounding box center [719, 68] width 45 height 11
select select "9"
select select "2025"
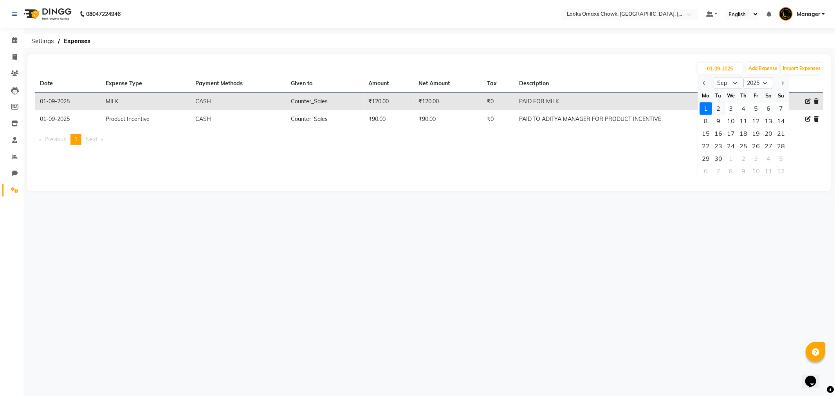
click at [721, 110] on div "2" at bounding box center [718, 108] width 13 height 13
type input "02-09-2025"
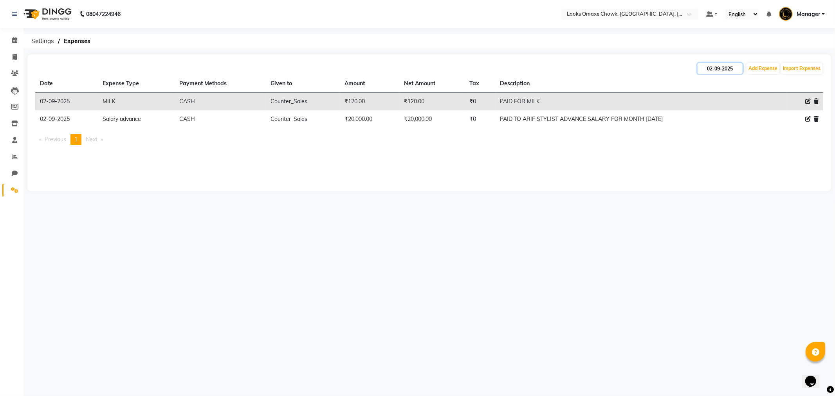
click at [721, 69] on input "02-09-2025" at bounding box center [719, 68] width 45 height 11
select select "9"
select select "2025"
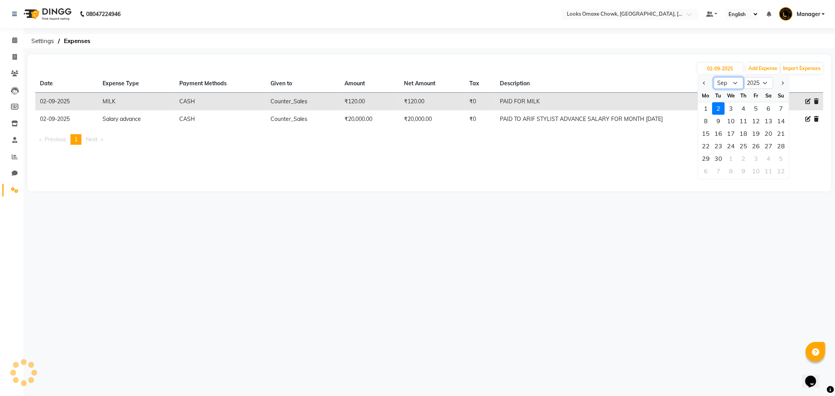
click at [734, 83] on select "Jan Feb Mar Apr May Jun Jul Aug Sep Oct Nov Dec" at bounding box center [728, 83] width 30 height 12
select select "8"
click at [713, 77] on select "Jan Feb Mar Apr May Jun Jul Aug Sep Oct Nov Dec" at bounding box center [728, 83] width 30 height 12
click at [768, 158] on div "30" at bounding box center [768, 158] width 13 height 13
type input "30-08-2025"
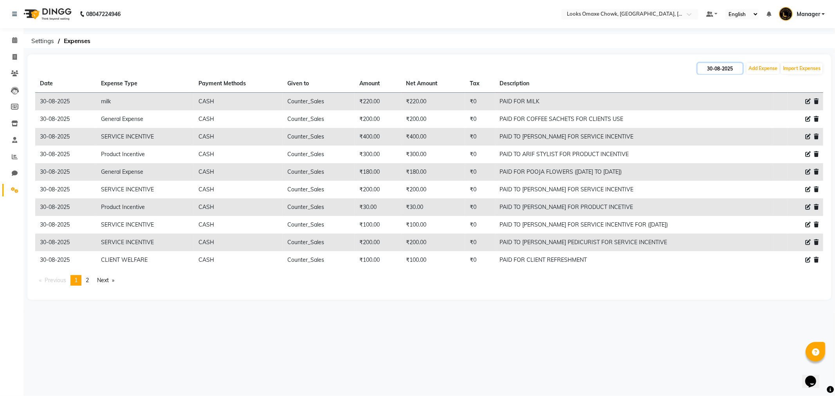
click at [727, 69] on input "30-08-2025" at bounding box center [719, 68] width 45 height 11
select select "8"
select select "2025"
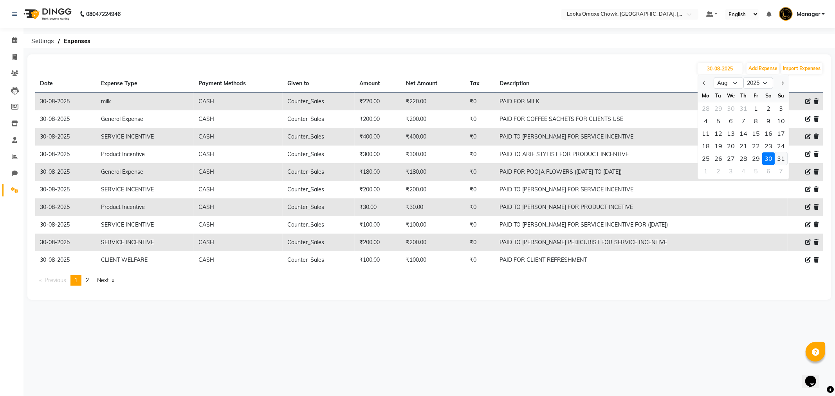
click at [778, 158] on div "31" at bounding box center [781, 158] width 13 height 13
type input "31-08-2025"
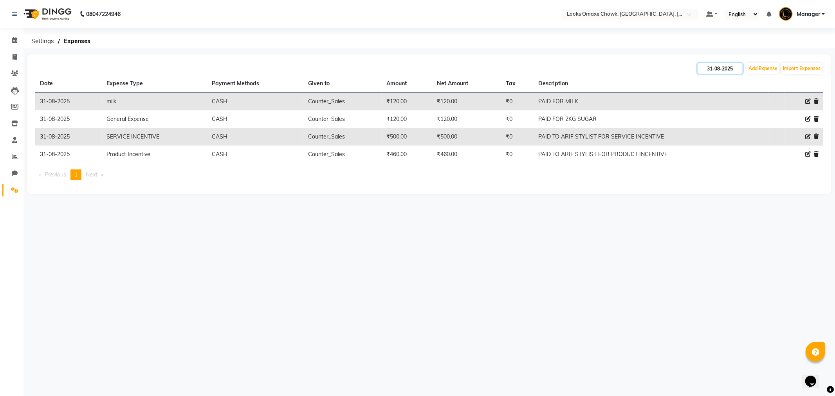
click at [714, 65] on input "31-08-2025" at bounding box center [719, 68] width 45 height 11
select select "8"
select select "2025"
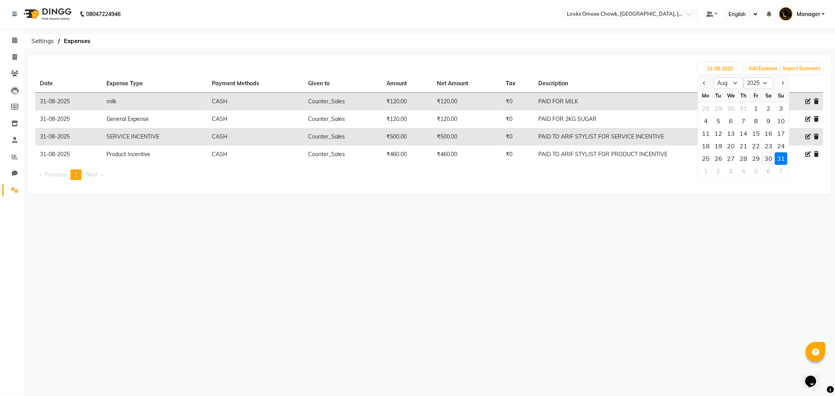
click at [768, 155] on div "30" at bounding box center [768, 158] width 13 height 13
type input "30-08-2025"
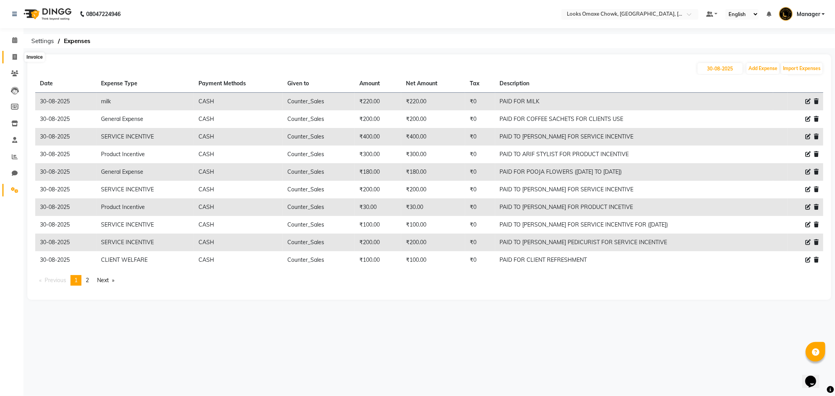
click at [10, 57] on span at bounding box center [15, 57] width 14 height 9
select select "service"
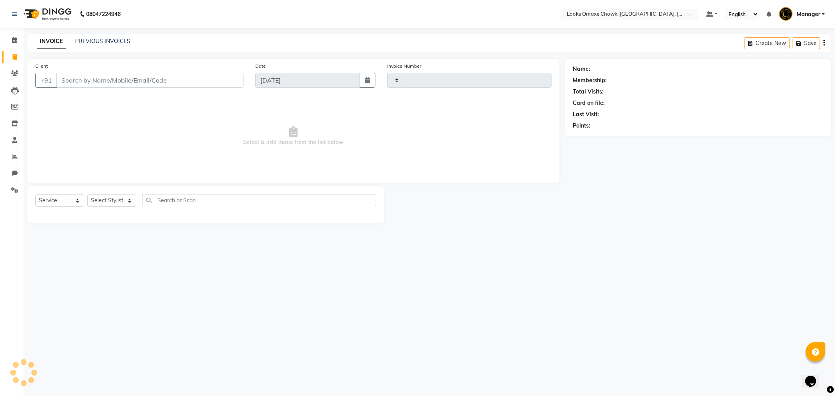
type input "0878"
select select "8121"
click at [111, 38] on link "PREVIOUS INVOICES" at bounding box center [102, 41] width 55 height 7
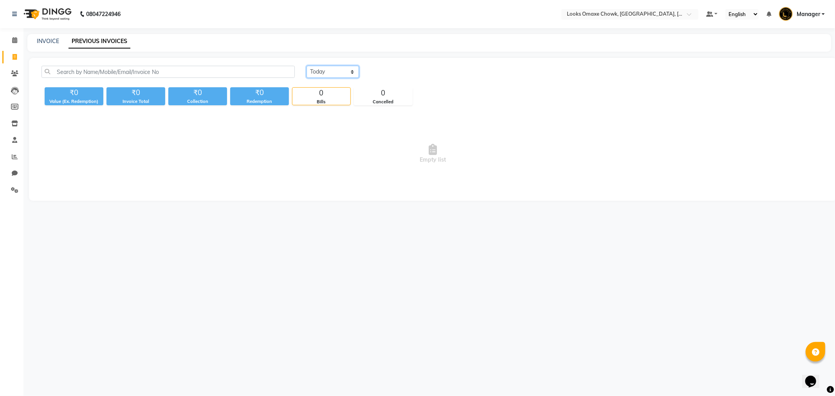
click at [349, 73] on select "[DATE] [DATE] Custom Range" at bounding box center [332, 72] width 52 height 12
select select "range"
click at [306, 66] on select "[DATE] [DATE] Custom Range" at bounding box center [332, 72] width 52 height 12
click at [397, 70] on input "03-09-2025" at bounding box center [396, 72] width 55 height 11
select select "9"
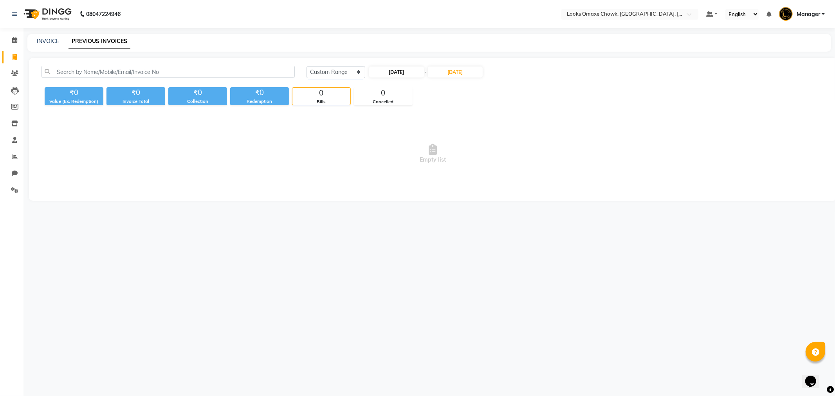
select select "2025"
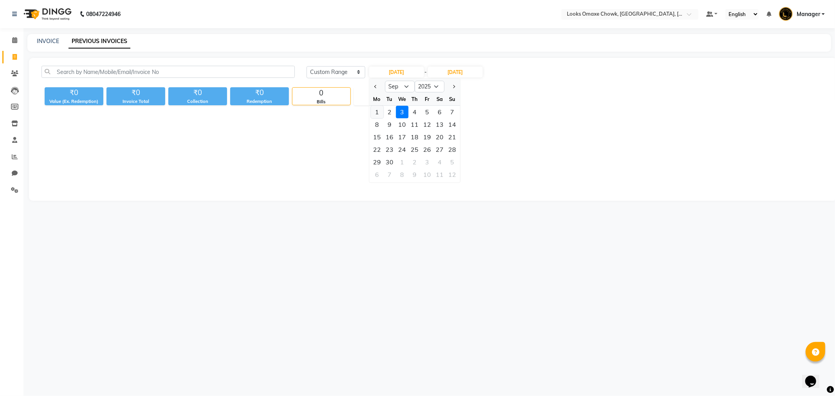
click at [381, 110] on div "1" at bounding box center [377, 112] width 13 height 13
type input "01-09-2025"
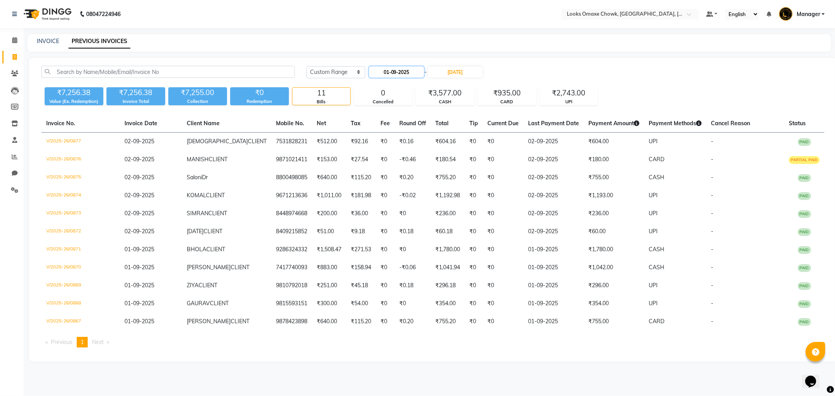
click at [413, 73] on input "01-09-2025" at bounding box center [396, 72] width 55 height 11
select select "9"
select select "2025"
click at [392, 111] on div "2" at bounding box center [389, 112] width 13 height 13
type input "02-09-2025"
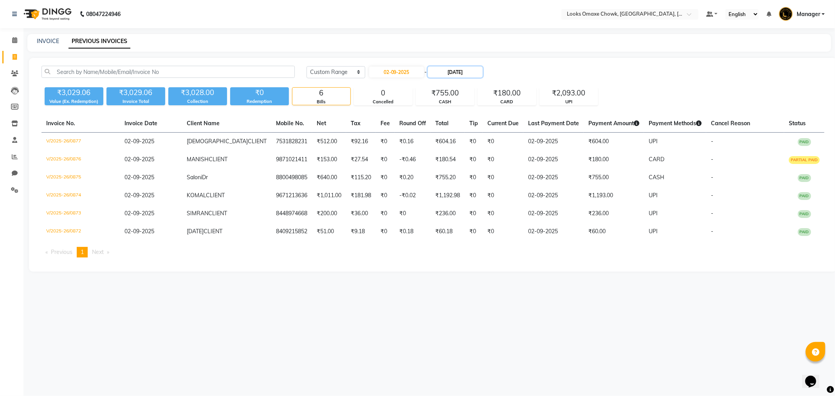
click at [474, 71] on input "03-09-2025" at bounding box center [455, 72] width 55 height 11
click at [453, 114] on div "2" at bounding box center [451, 112] width 13 height 13
type input "02-09-2025"
click at [444, 267] on div "Today Yesterday Custom Range 02-09-2025 - 02-09-2025 ₹3,029.06 Value (Ex. Redem…" at bounding box center [433, 165] width 808 height 214
click at [15, 42] on icon at bounding box center [14, 40] width 5 height 6
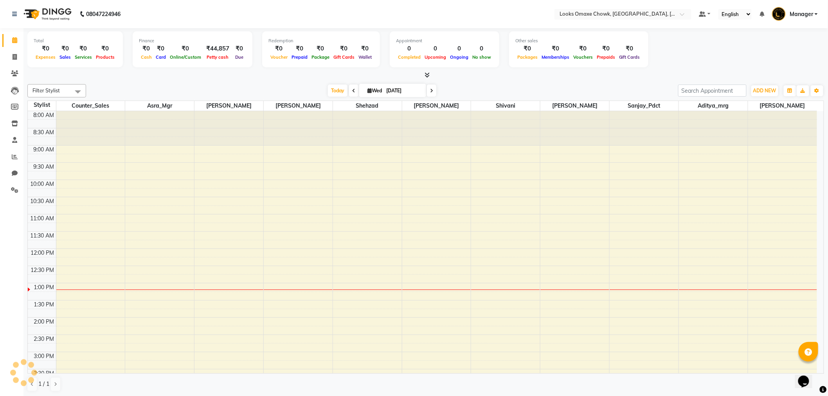
scroll to position [173, 0]
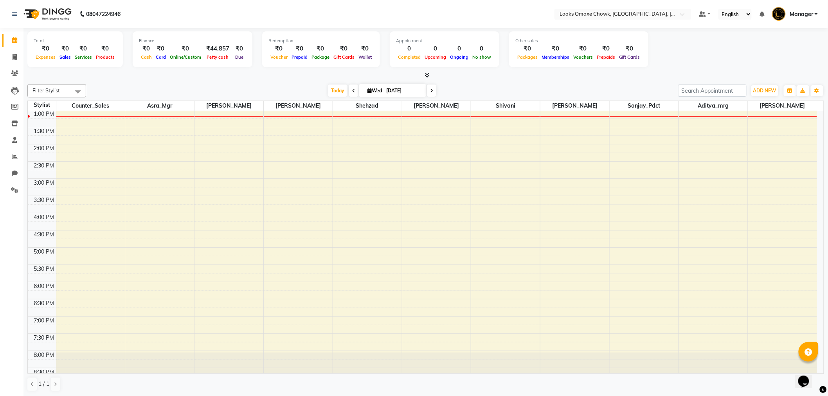
click at [427, 74] on icon at bounding box center [427, 75] width 5 height 6
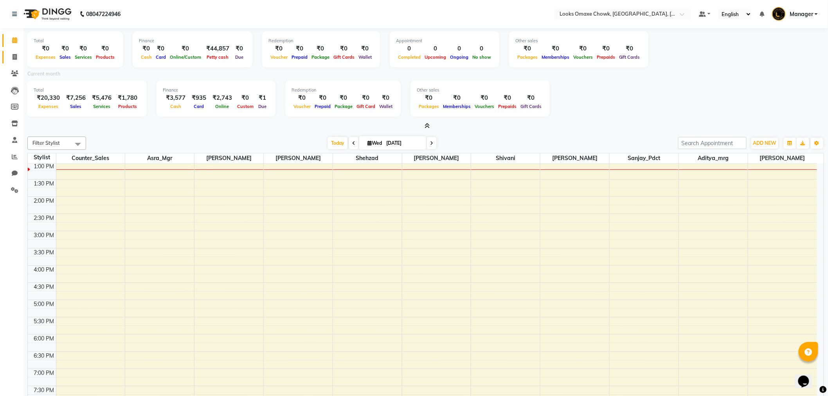
click at [14, 51] on link "Invoice" at bounding box center [11, 57] width 19 height 13
select select "8121"
select select "service"
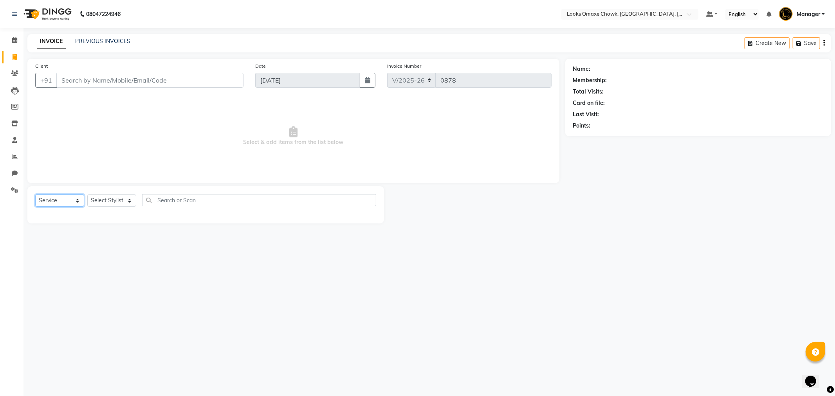
drag, startPoint x: 77, startPoint y: 202, endPoint x: 83, endPoint y: 201, distance: 5.9
click at [77, 202] on select "Select Service Product Membership Package Voucher Prepaid Gift Card" at bounding box center [59, 201] width 49 height 12
click at [35, 195] on select "Select Service Product Membership Package Voucher Prepaid Gift Card" at bounding box center [59, 201] width 49 height 12
click at [128, 200] on select "Select Stylist [PERSON_NAME] [PERSON_NAME] [PERSON_NAME] Counter_Sales Manager …" at bounding box center [111, 201] width 49 height 12
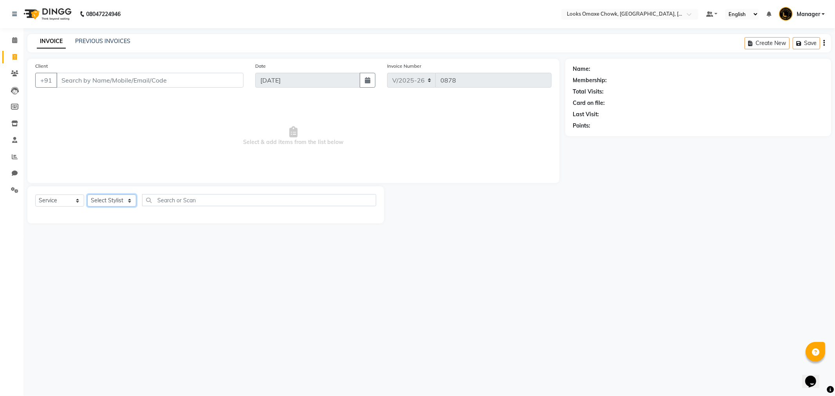
click at [127, 202] on select "Select Stylist [PERSON_NAME] [PERSON_NAME] [PERSON_NAME] Counter_Sales Manager …" at bounding box center [111, 201] width 49 height 12
select select "75641"
click at [87, 195] on select "Select Stylist [PERSON_NAME] [PERSON_NAME] [PERSON_NAME] Counter_Sales Manager …" at bounding box center [111, 201] width 49 height 12
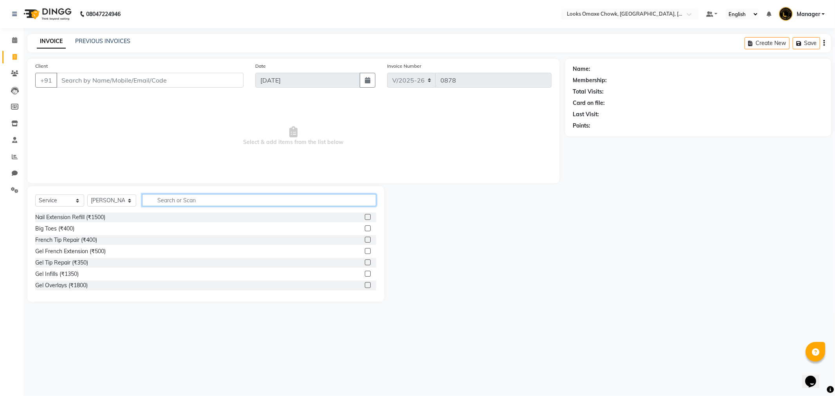
drag, startPoint x: 172, startPoint y: 202, endPoint x: 179, endPoint y: 191, distance: 13.4
click at [174, 198] on input "text" at bounding box center [259, 200] width 234 height 12
type input "ROOT T"
drag, startPoint x: 186, startPoint y: 200, endPoint x: 154, endPoint y: 198, distance: 32.1
click at [154, 198] on input "ROOT T" at bounding box center [253, 200] width 223 height 12
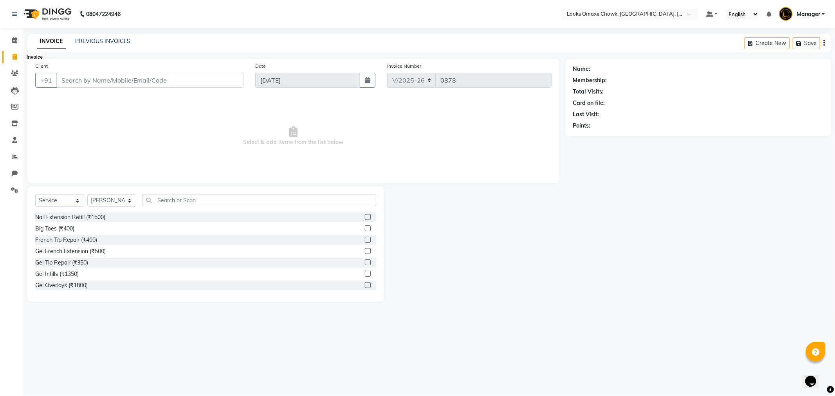
click at [16, 55] on icon at bounding box center [15, 57] width 4 height 6
select select "service"
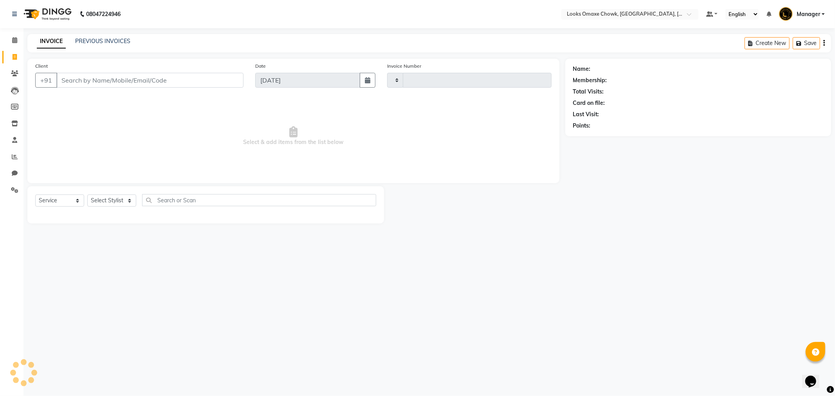
type input "0878"
select select "8121"
click at [14, 38] on icon at bounding box center [14, 40] width 5 height 6
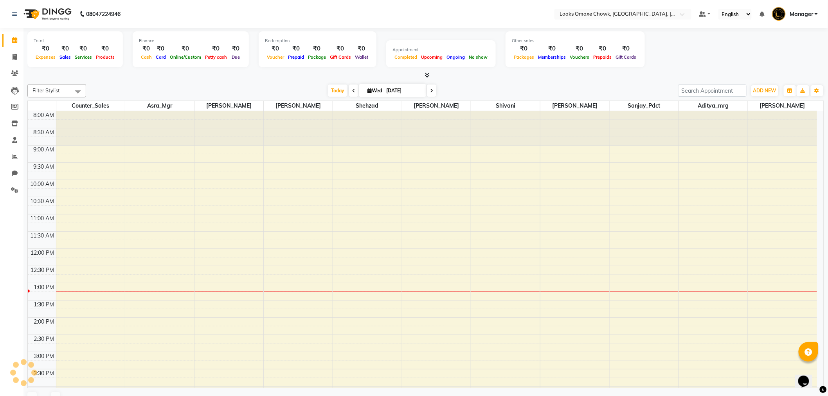
scroll to position [172, 0]
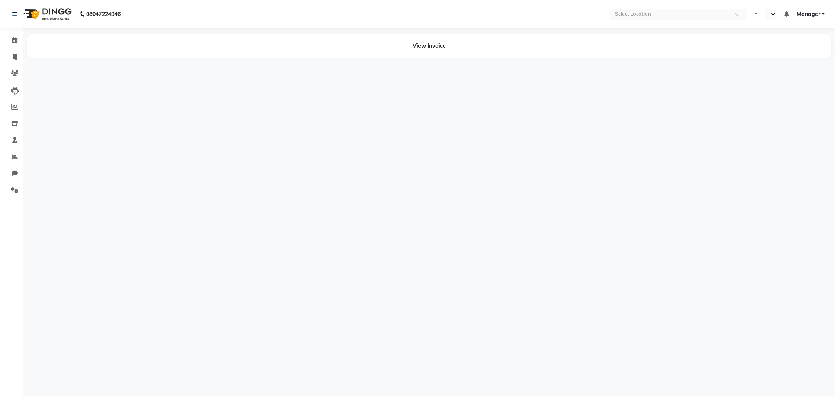
select select "en"
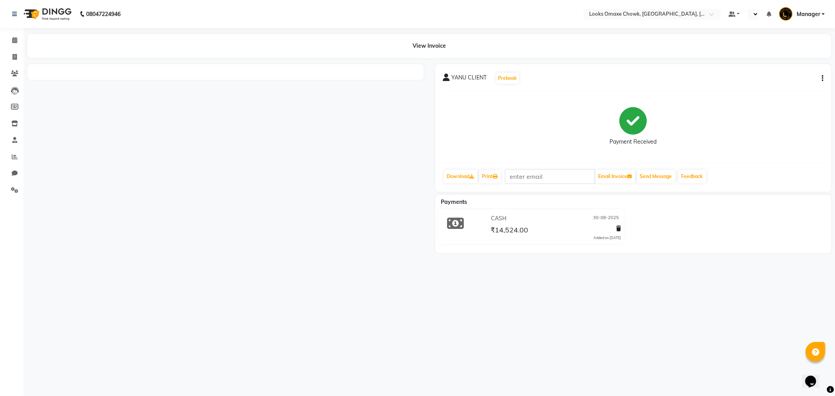
select select "en"
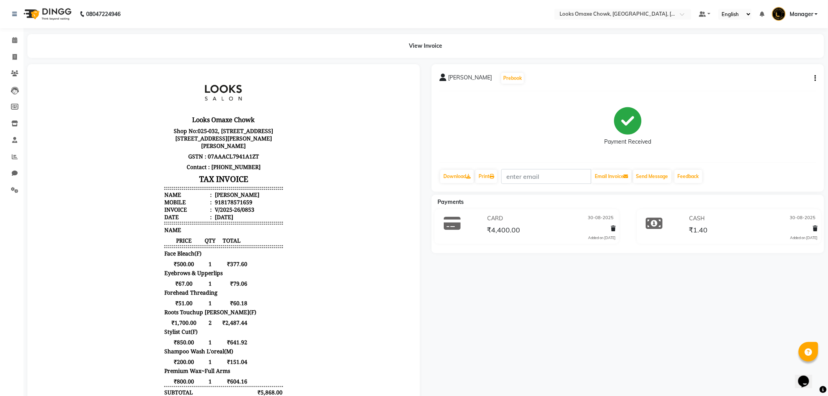
scroll to position [6, 0]
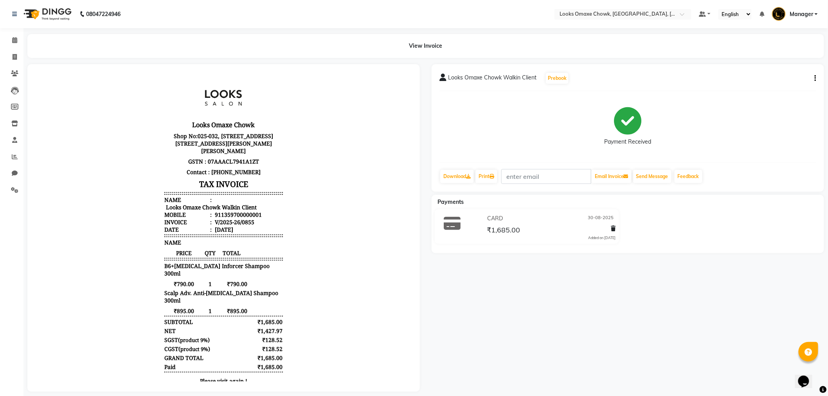
click at [816, 76] on div "Looks Omaxe Chowk Walkin Client Prebook Payment Received Download Print Email I…" at bounding box center [628, 128] width 393 height 128
click at [812, 79] on button "button" at bounding box center [814, 78] width 5 height 8
click at [792, 76] on div "Edit Item Staff" at bounding box center [785, 79] width 38 height 10
select select "76948"
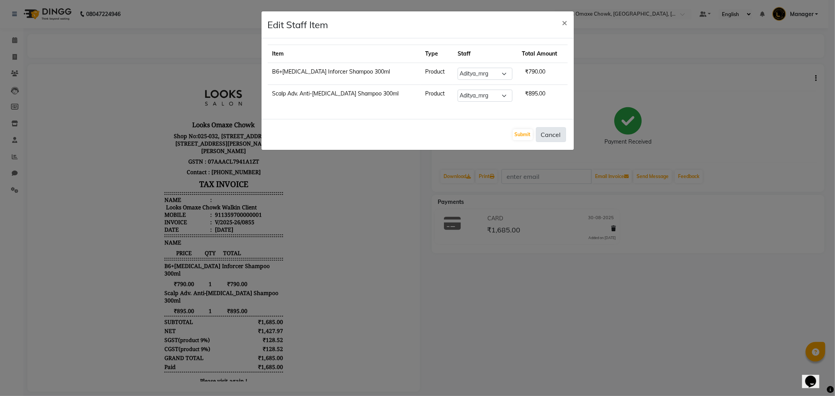
click at [552, 133] on button "Cancel" at bounding box center [551, 134] width 30 height 15
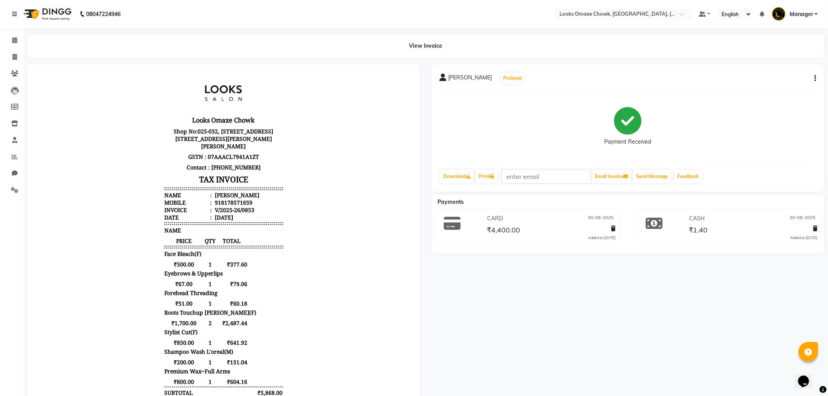
scroll to position [6, 0]
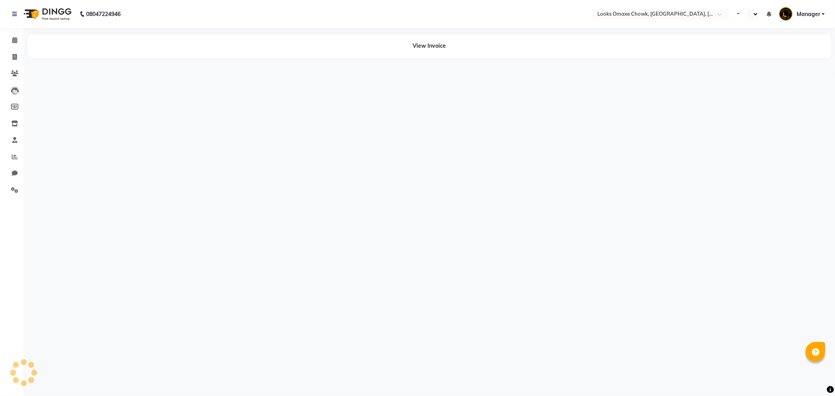
select select "en"
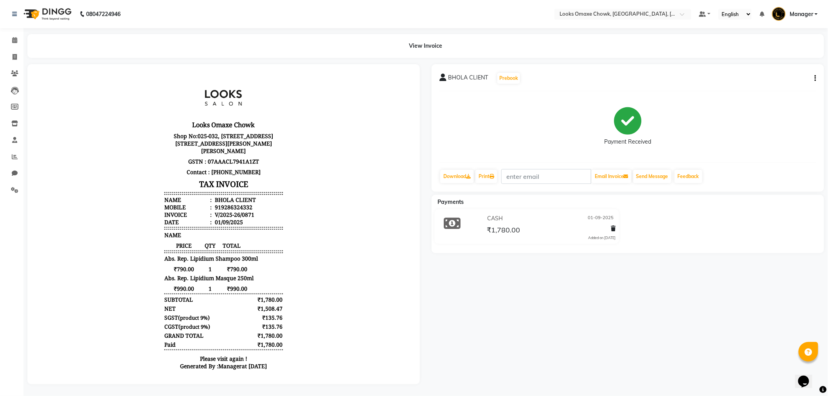
click at [815, 78] on icon "button" at bounding box center [816, 78] width 2 height 0
click at [789, 79] on div "Edit Item Staff" at bounding box center [785, 79] width 38 height 10
select select "76948"
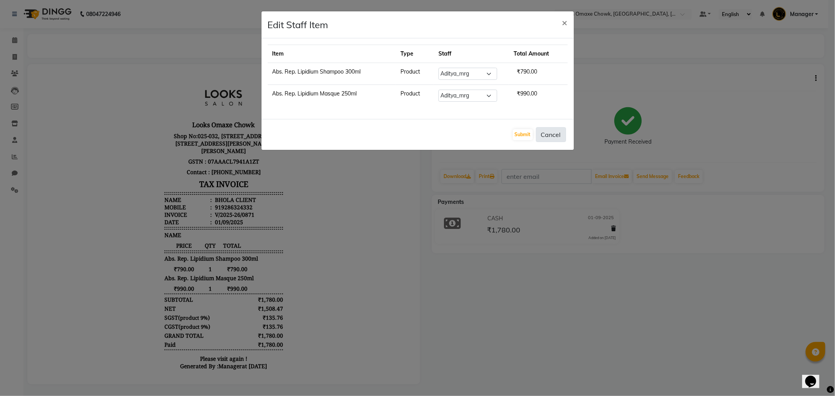
click at [549, 135] on button "Cancel" at bounding box center [551, 134] width 30 height 15
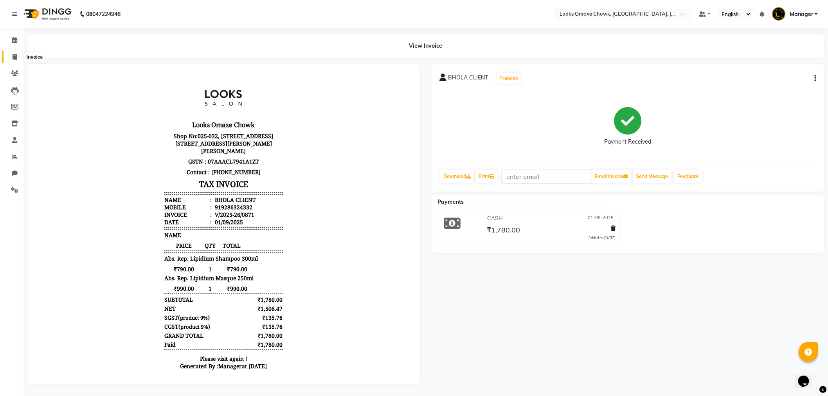
click at [14, 57] on icon at bounding box center [15, 57] width 4 height 6
select select "8121"
select select "service"
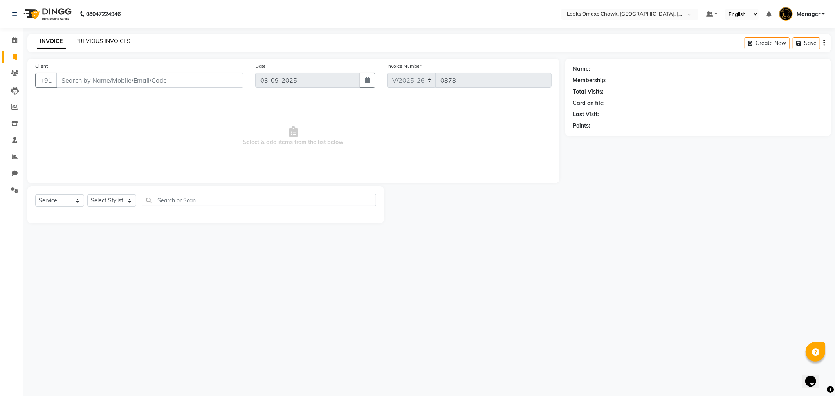
click at [112, 42] on link "PREVIOUS INVOICES" at bounding box center [102, 41] width 55 height 7
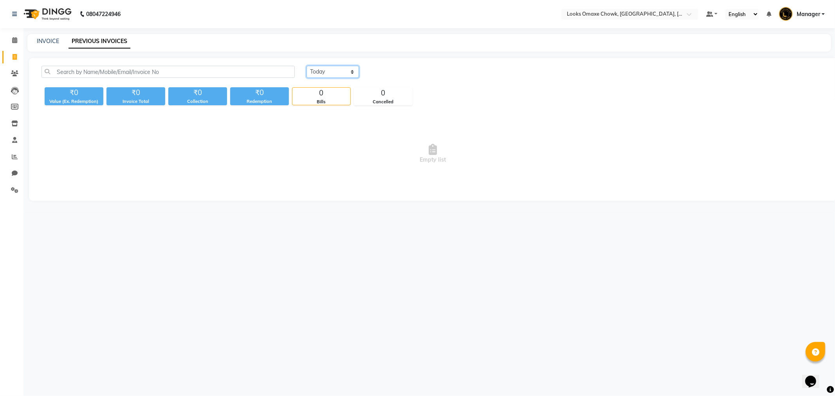
click at [338, 72] on select "[DATE] [DATE] Custom Range" at bounding box center [332, 72] width 52 height 12
select select "range"
click at [306, 66] on select "[DATE] [DATE] Custom Range" at bounding box center [332, 72] width 52 height 12
click at [400, 75] on input "03-09-2025" at bounding box center [396, 72] width 55 height 11
select select "9"
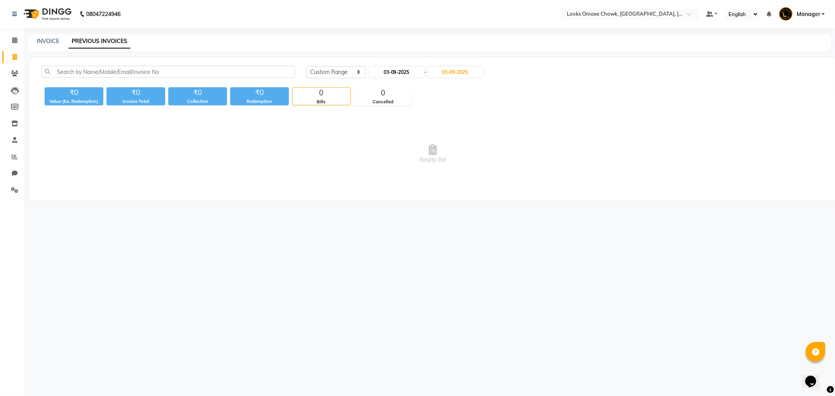
select select "2025"
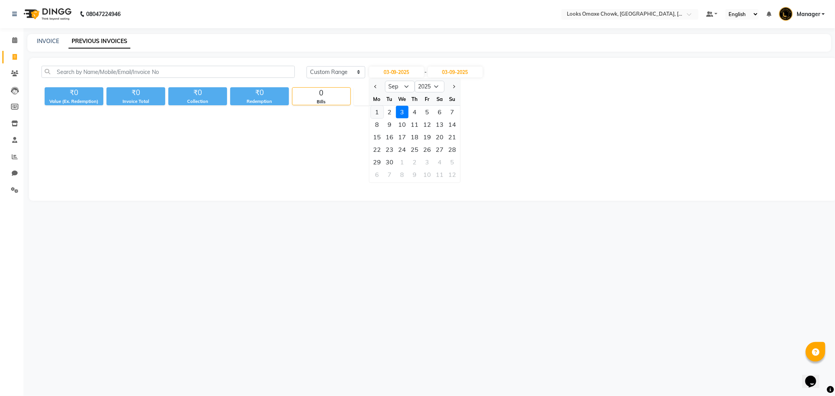
click at [381, 110] on div "1" at bounding box center [377, 112] width 13 height 13
type input "01-09-2025"
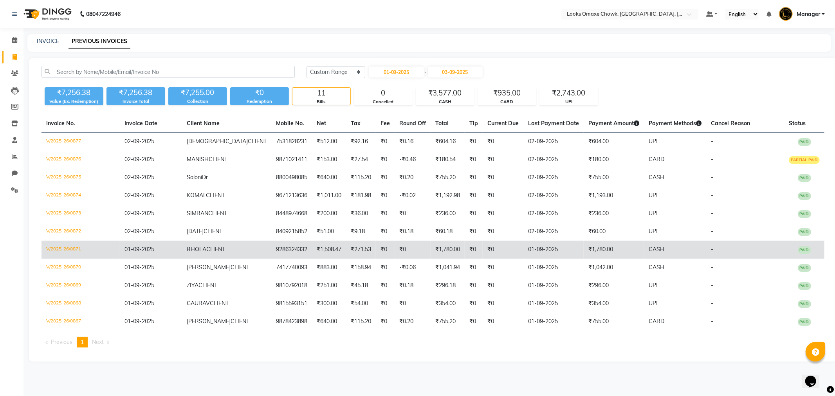
click at [609, 249] on td "₹1,780.00" at bounding box center [614, 250] width 60 height 18
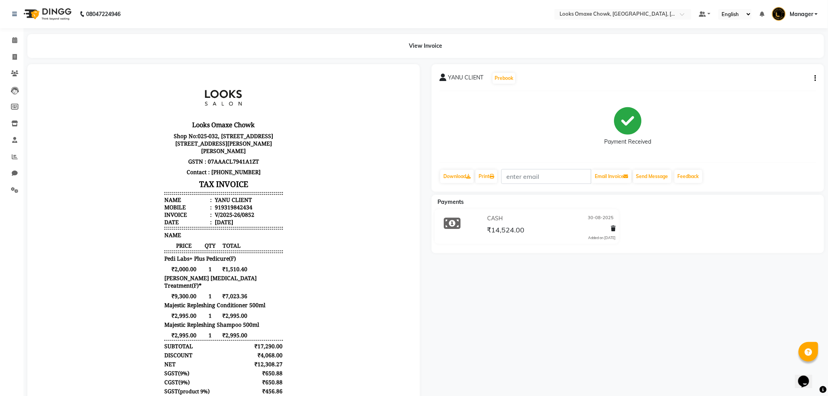
click at [812, 77] on button "button" at bounding box center [814, 78] width 5 height 8
click at [792, 83] on div "Edit Item Staff" at bounding box center [777, 83] width 54 height 10
select select "75650"
select select "75642"
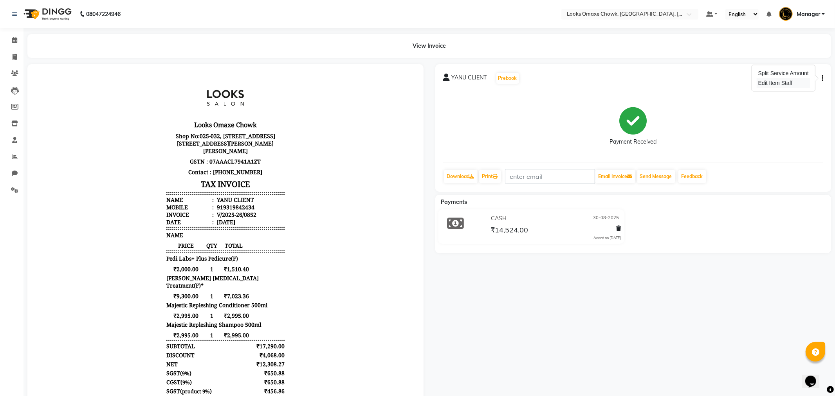
select select "75642"
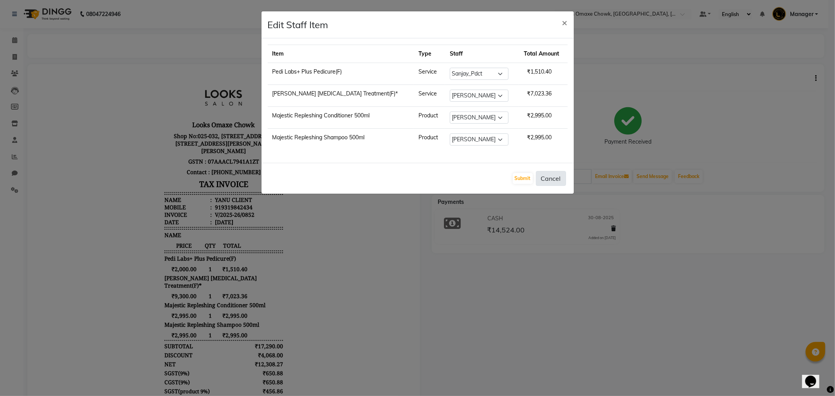
click at [548, 180] on button "Cancel" at bounding box center [551, 178] width 30 height 15
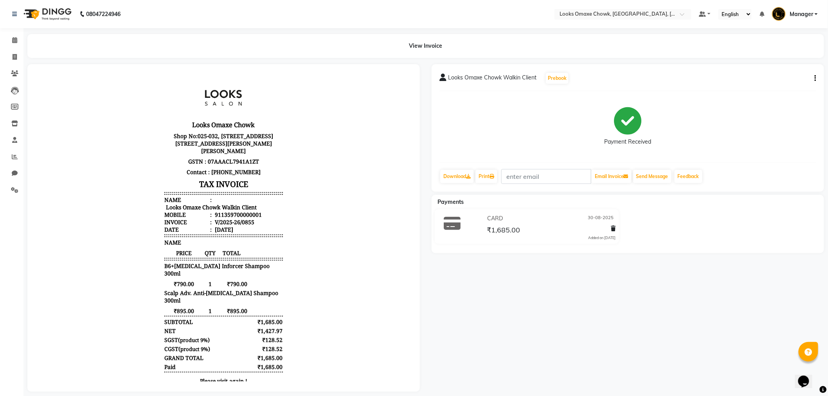
click at [816, 80] on div "Looks Omaxe Chowk Walkin Client Prebook Payment Received Download Print Email I…" at bounding box center [628, 128] width 393 height 128
click at [814, 77] on button "button" at bounding box center [814, 78] width 5 height 8
click at [790, 79] on div "Edit Item Staff" at bounding box center [785, 79] width 38 height 10
select select "76948"
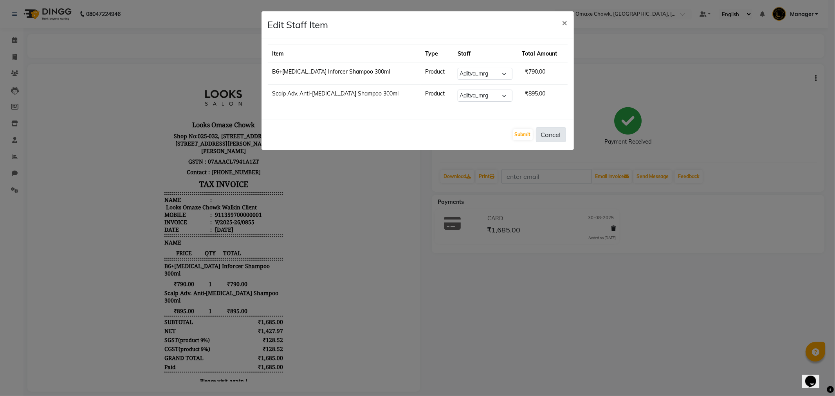
click at [556, 135] on button "Cancel" at bounding box center [551, 134] width 30 height 15
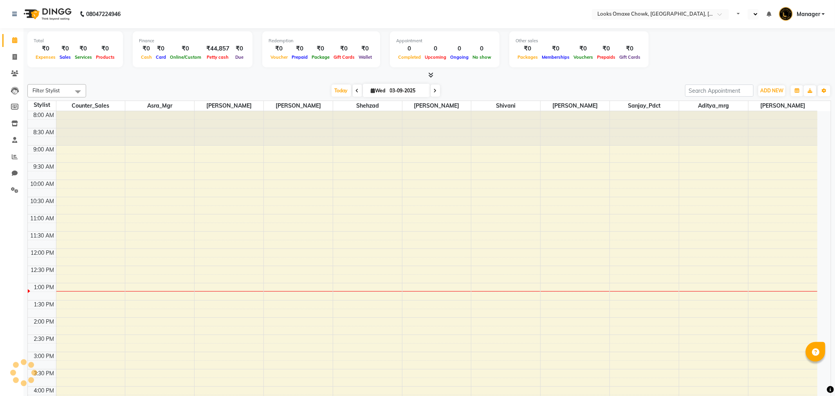
select select "en"
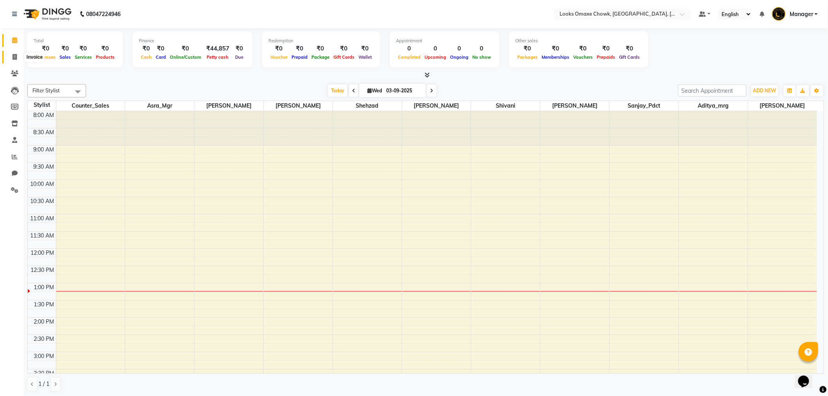
click at [14, 57] on icon at bounding box center [15, 57] width 4 height 6
select select "8121"
select select "service"
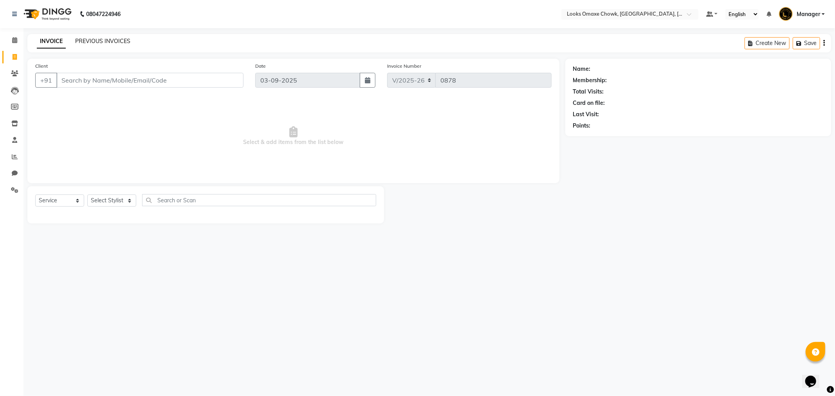
click at [116, 43] on link "PREVIOUS INVOICES" at bounding box center [102, 41] width 55 height 7
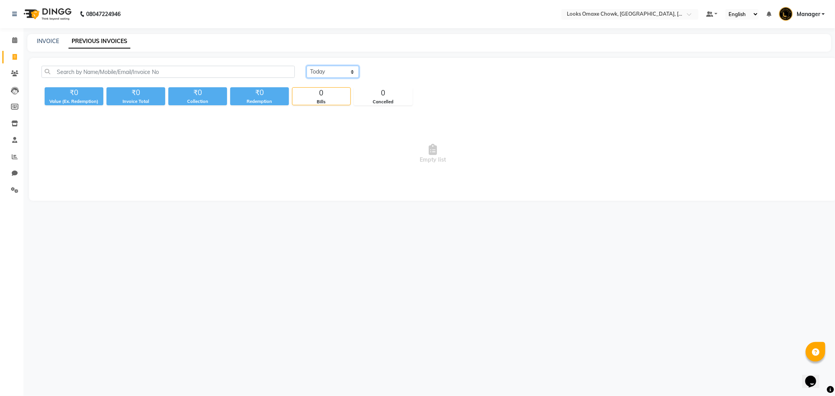
click at [347, 72] on select "[DATE] [DATE] Custom Range" at bounding box center [332, 72] width 52 height 12
click at [306, 66] on select "[DATE] [DATE] Custom Range" at bounding box center [332, 72] width 52 height 12
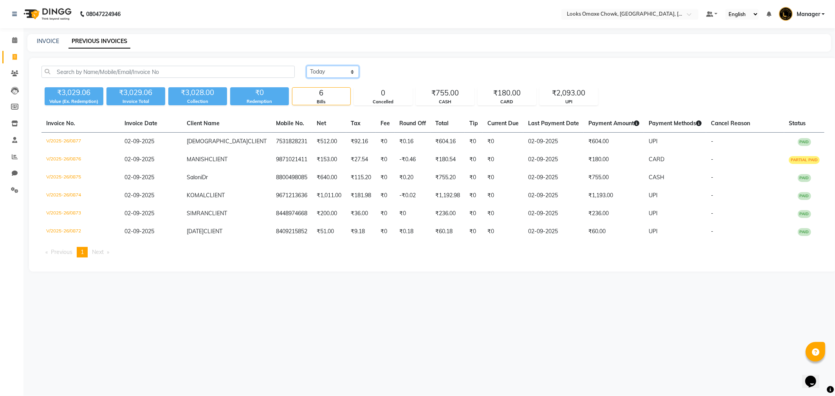
click at [355, 75] on select "[DATE] [DATE] Custom Range" at bounding box center [332, 72] width 52 height 12
select select "range"
click at [306, 66] on select "[DATE] [DATE] Custom Range" at bounding box center [332, 72] width 52 height 12
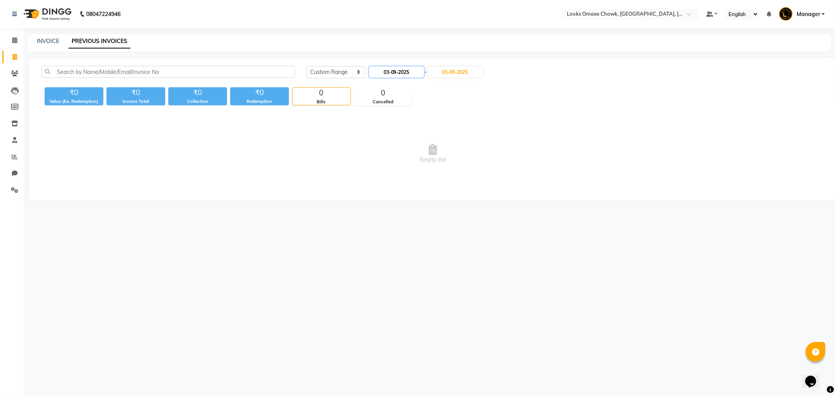
click at [393, 73] on input "03-09-2025" at bounding box center [396, 72] width 55 height 11
select select "9"
select select "2025"
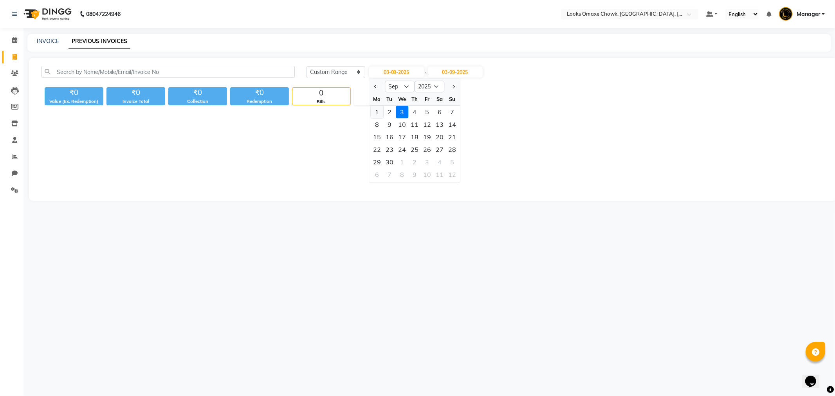
click at [380, 108] on div "1" at bounding box center [377, 112] width 13 height 13
type input "01-09-2025"
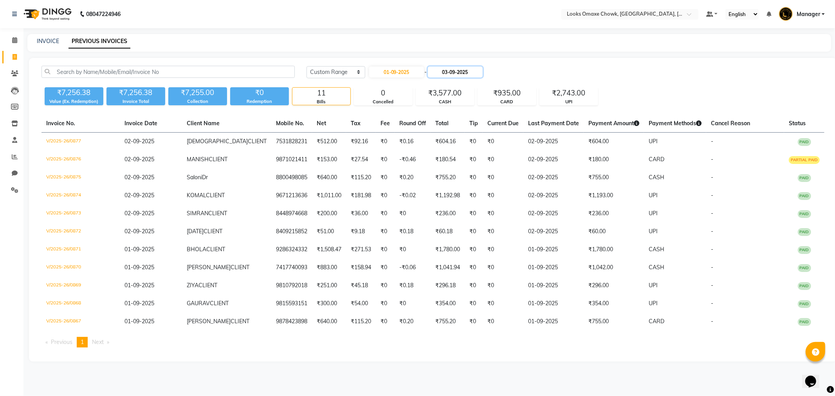
click at [464, 72] on input "03-09-2025" at bounding box center [455, 72] width 55 height 11
click at [465, 112] on div "3" at bounding box center [464, 112] width 13 height 13
click at [13, 42] on icon at bounding box center [14, 40] width 5 height 6
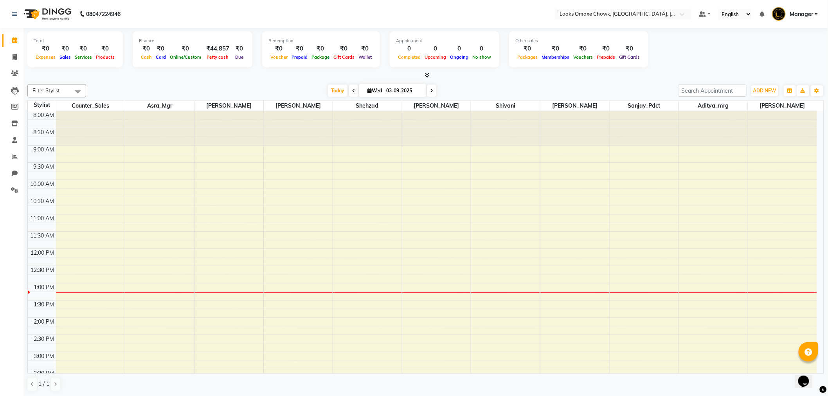
click at [427, 75] on icon at bounding box center [427, 75] width 5 height 6
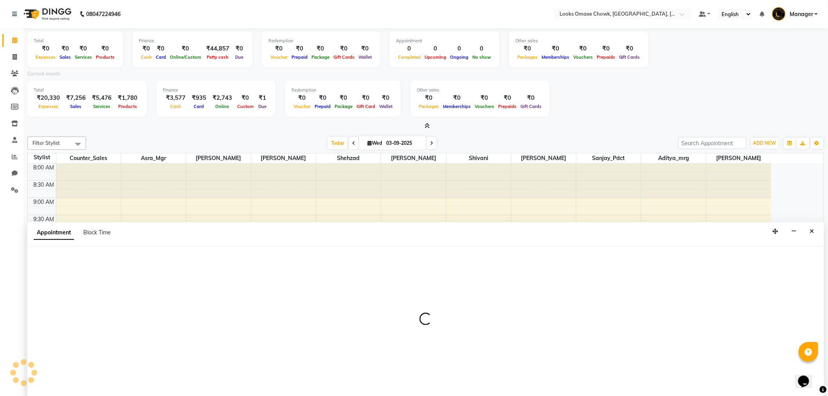
scroll to position [2, 0]
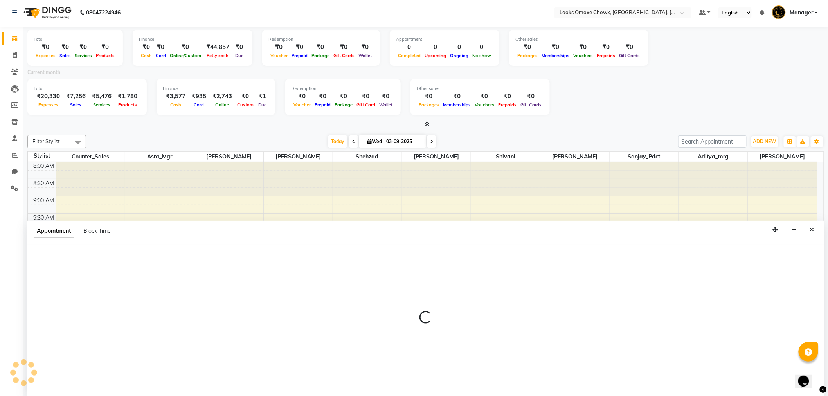
select select "75648"
select select "tentative"
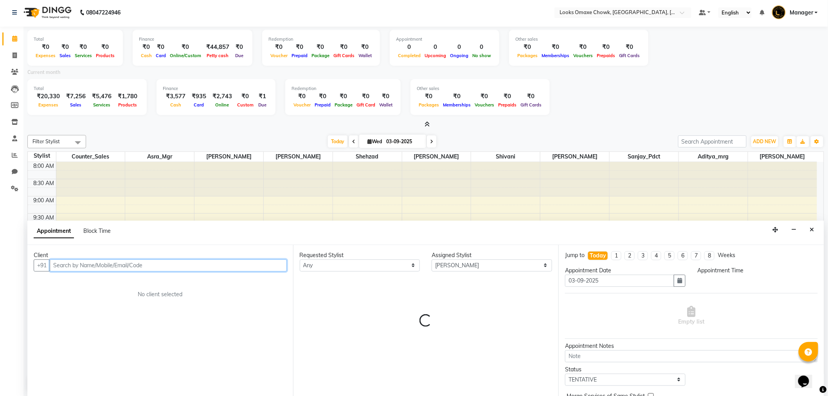
click at [429, 209] on div "8:00 AM 8:30 AM 9:00 AM 9:30 AM 10:00 AM 10:30 AM 11:00 AM 11:30 AM 12:00 PM 12…" at bounding box center [422, 385] width 789 height 447
select select "735"
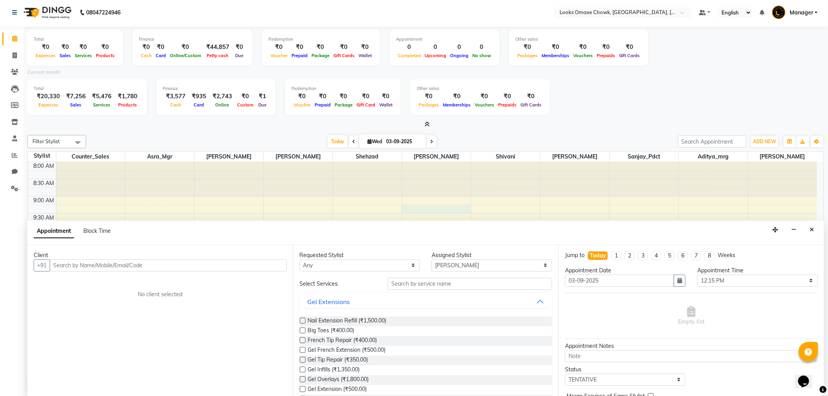
drag, startPoint x: 471, startPoint y: 222, endPoint x: 628, endPoint y: 226, distance: 157.0
click at [479, 223] on div "Appointment Block Time" at bounding box center [425, 233] width 797 height 24
click at [812, 229] on icon "Close" at bounding box center [812, 229] width 4 height 5
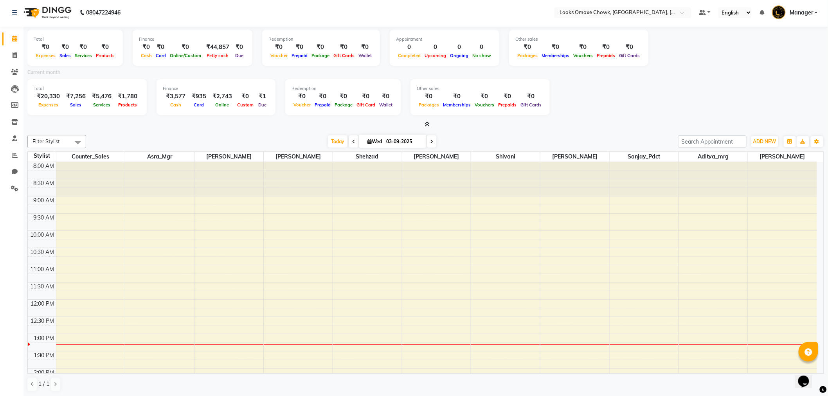
scroll to position [0, 0]
click at [17, 57] on span at bounding box center [15, 57] width 14 height 9
select select "service"
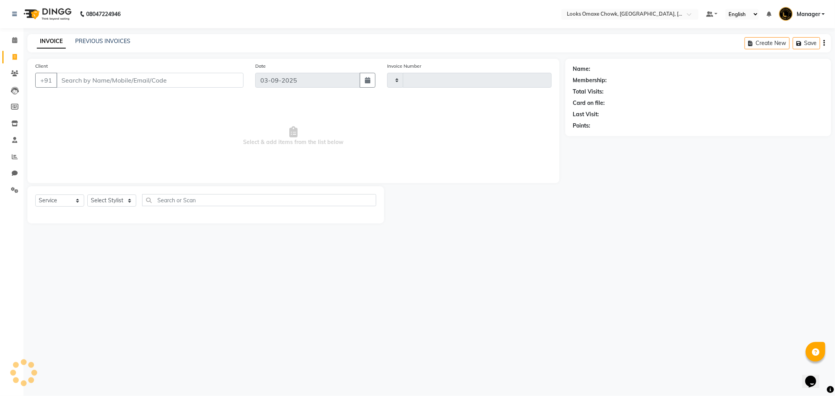
type input "0878"
select select "8121"
click at [110, 41] on link "PREVIOUS INVOICES" at bounding box center [102, 41] width 55 height 7
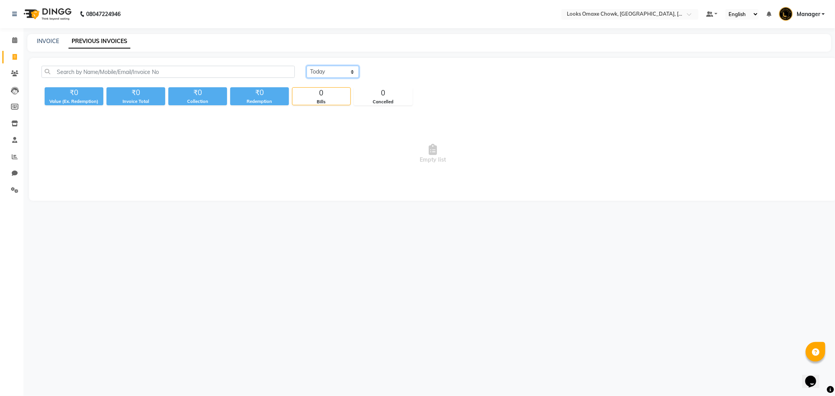
click at [345, 68] on select "[DATE] [DATE] Custom Range" at bounding box center [332, 72] width 52 height 12
click at [306, 66] on select "[DATE] [DATE] Custom Range" at bounding box center [332, 72] width 52 height 12
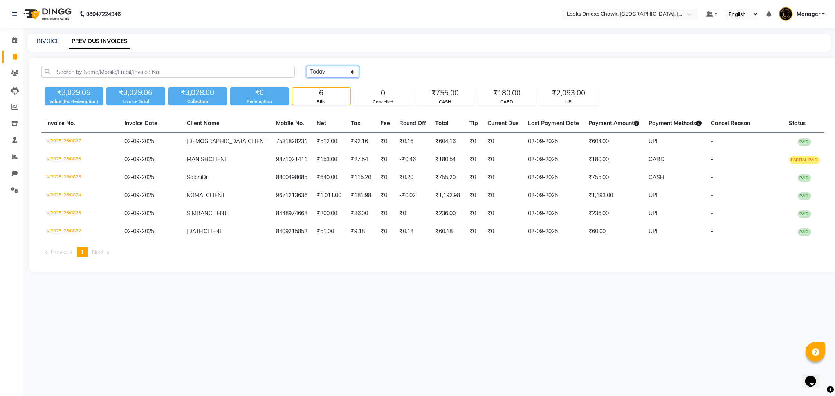
click at [346, 71] on select "[DATE] [DATE] Custom Range" at bounding box center [332, 72] width 52 height 12
select select "range"
click at [306, 66] on select "[DATE] [DATE] Custom Range" at bounding box center [332, 72] width 52 height 12
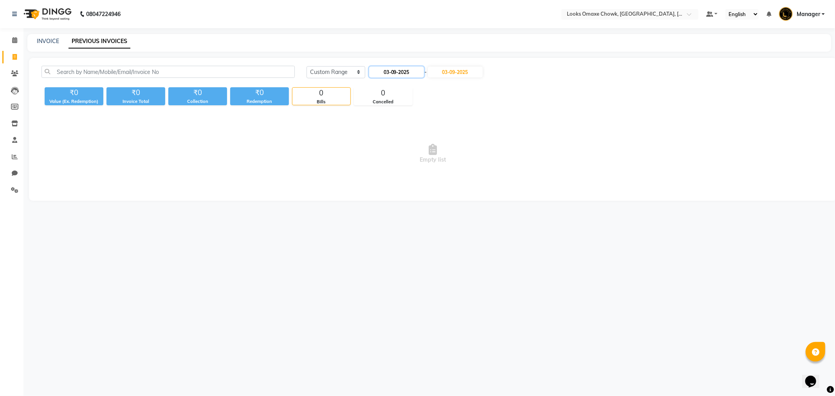
click at [398, 71] on input "03-09-2025" at bounding box center [396, 72] width 55 height 11
select select "9"
select select "2025"
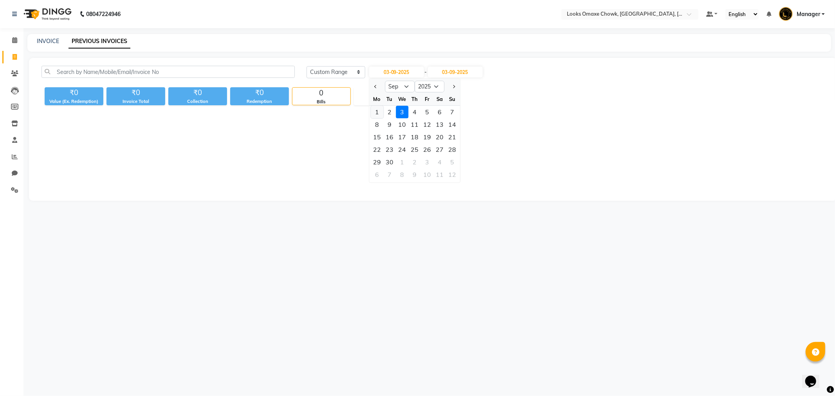
click at [377, 108] on div "1" at bounding box center [377, 112] width 13 height 13
type input "01-09-2025"
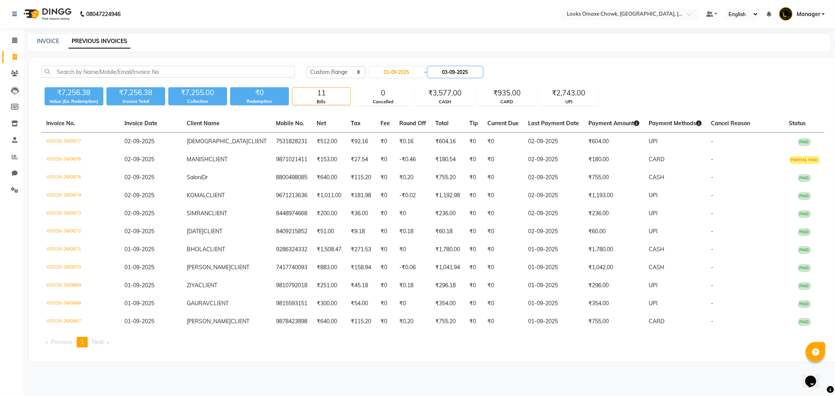
click at [453, 72] on input "03-09-2025" at bounding box center [455, 72] width 55 height 11
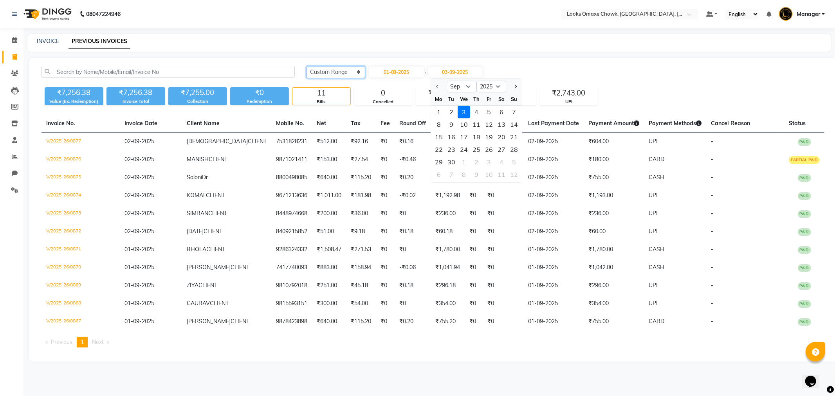
drag, startPoint x: 353, startPoint y: 70, endPoint x: 352, endPoint y: 75, distance: 4.7
click at [353, 71] on select "[DATE] [DATE] Custom Range" at bounding box center [335, 72] width 59 height 12
click at [349, 72] on select "[DATE] [DATE] Custom Range" at bounding box center [335, 72] width 59 height 12
select select "[DATE]"
click at [306, 66] on select "[DATE] [DATE] Custom Range" at bounding box center [335, 72] width 59 height 12
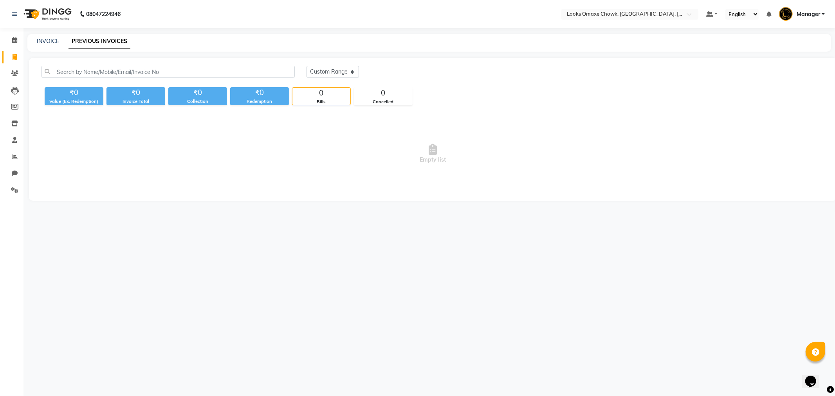
click at [13, 52] on link "Invoice" at bounding box center [11, 57] width 19 height 13
select select "8121"
select select "service"
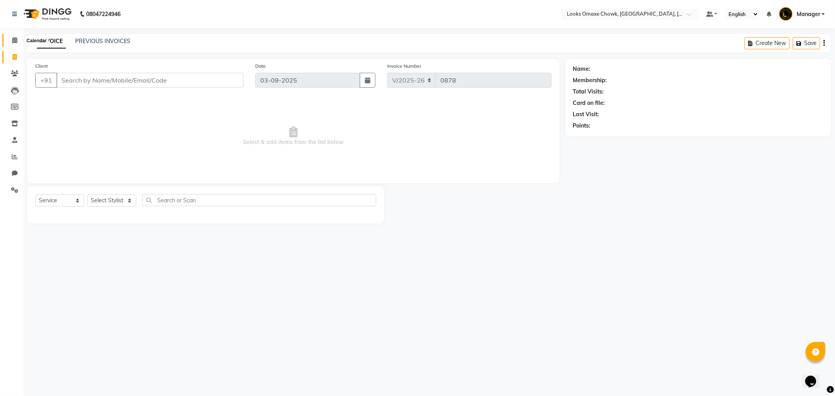
click at [16, 38] on span at bounding box center [15, 40] width 14 height 9
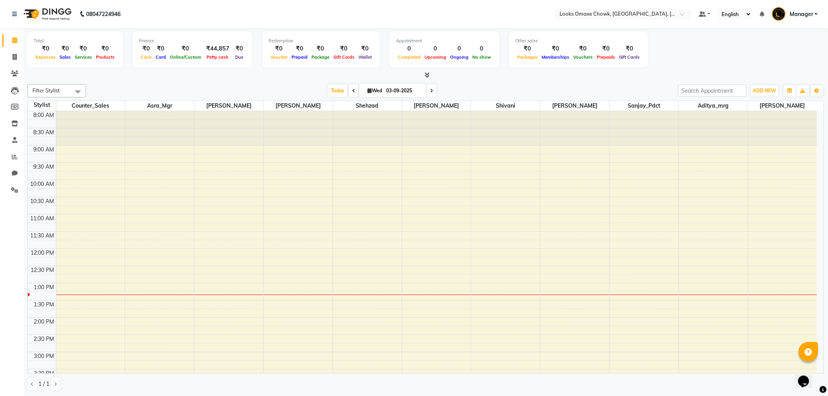
click at [353, 91] on span at bounding box center [353, 91] width 9 height 12
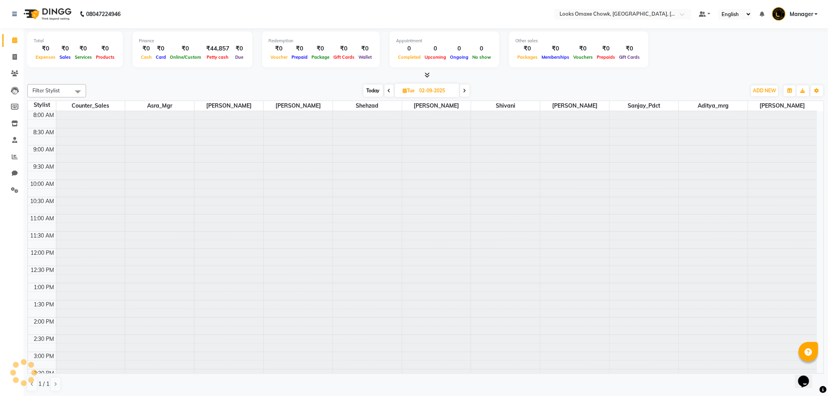
scroll to position [173, 0]
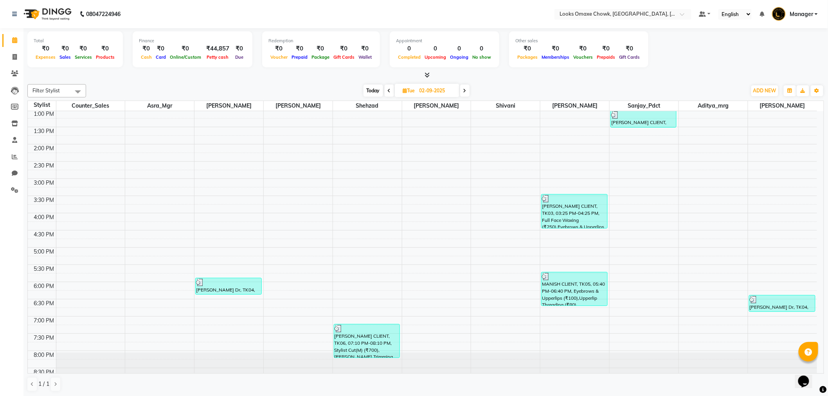
click at [428, 72] on icon at bounding box center [427, 75] width 5 height 6
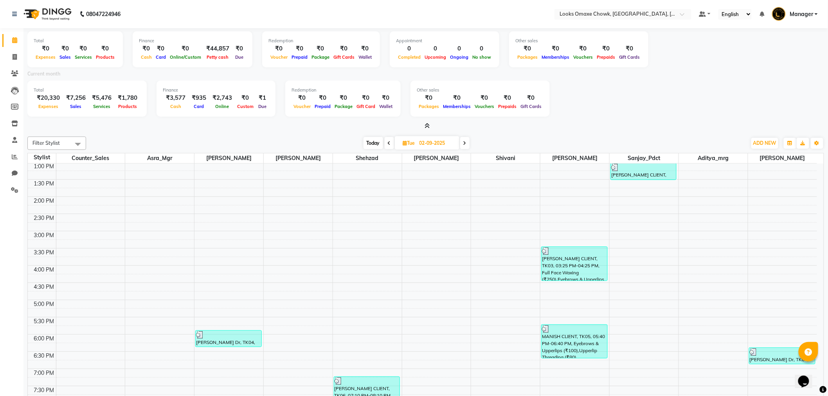
click at [467, 144] on span at bounding box center [464, 143] width 9 height 12
type input "03-09-2025"
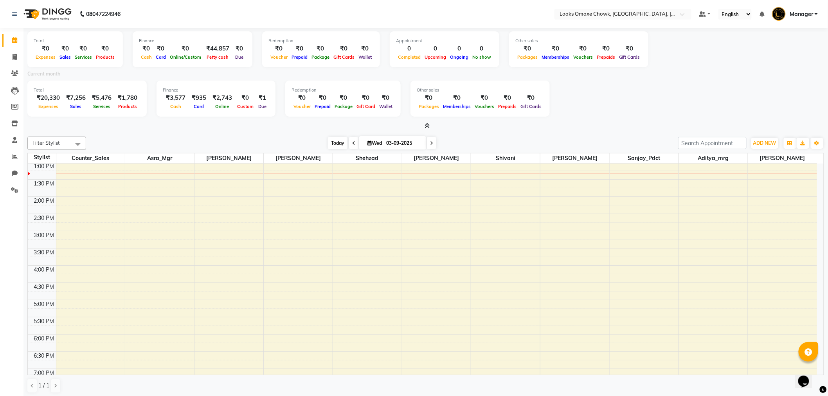
click at [333, 142] on span "Today" at bounding box center [338, 143] width 20 height 12
click at [16, 58] on icon at bounding box center [15, 57] width 4 height 6
select select "service"
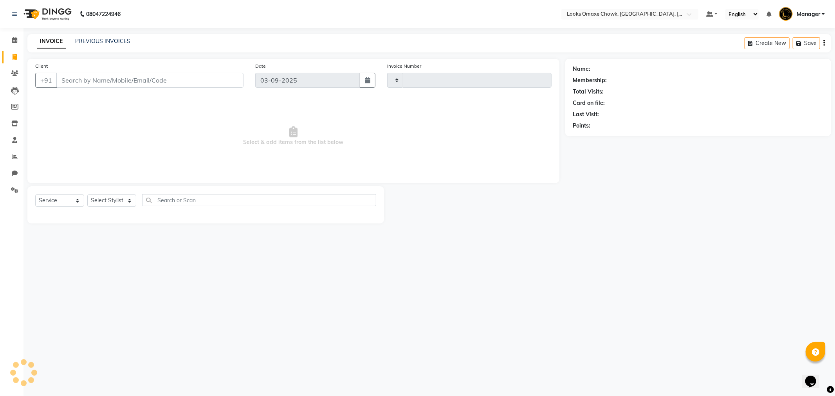
type input "0878"
select select "8121"
click at [122, 44] on link "PREVIOUS INVOICES" at bounding box center [102, 41] width 55 height 7
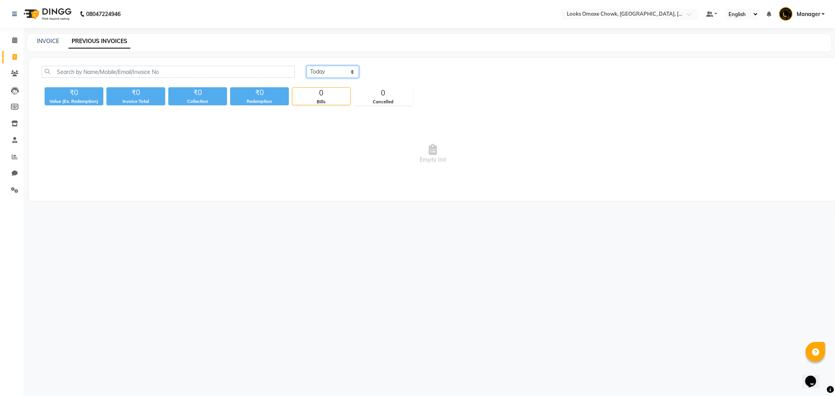
click at [353, 72] on select "[DATE] [DATE] Custom Range" at bounding box center [332, 72] width 52 height 12
select select "range"
click at [306, 66] on select "[DATE] [DATE] Custom Range" at bounding box center [332, 72] width 52 height 12
click at [413, 72] on input "03-09-2025" at bounding box center [396, 72] width 55 height 11
select select "9"
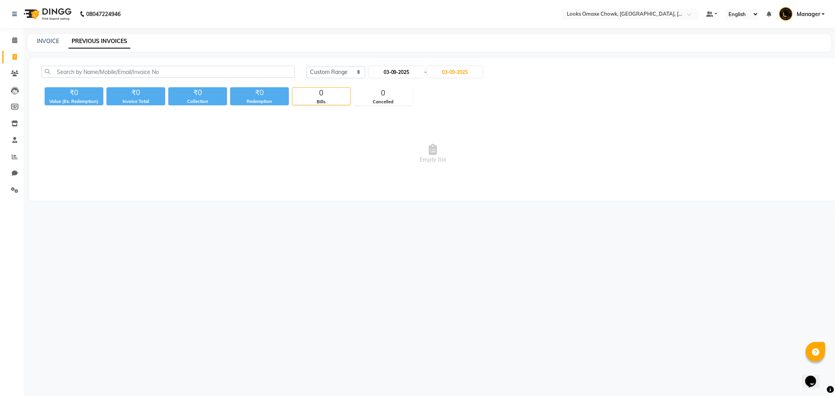
select select "2025"
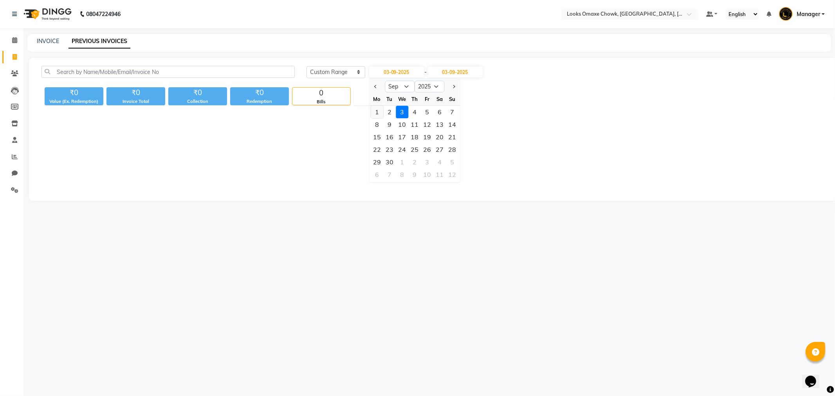
click at [376, 110] on div "1" at bounding box center [377, 112] width 13 height 13
type input "01-09-2025"
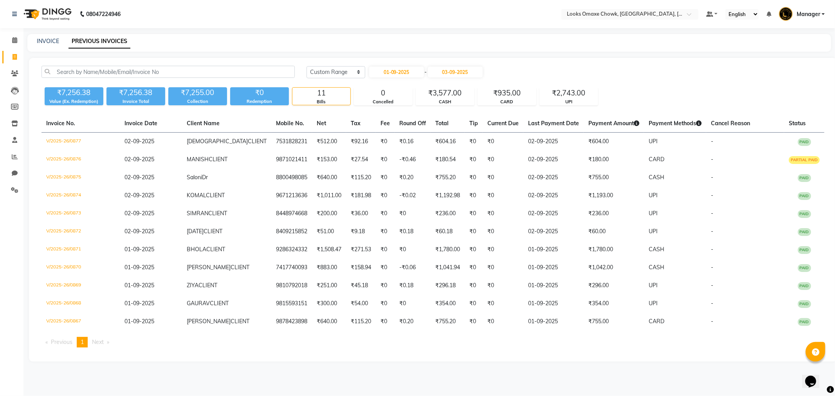
click at [512, 71] on div "[DATE] [DATE] Custom Range [DATE] - [DATE]" at bounding box center [565, 72] width 518 height 13
click at [474, 71] on input "03-09-2025" at bounding box center [455, 72] width 55 height 11
drag, startPoint x: 520, startPoint y: 68, endPoint x: 486, endPoint y: 80, distance: 35.6
click at [521, 68] on div "[DATE] [DATE] Custom Range [DATE] - [DATE] Sep Oct Nov [DATE] 2026 2027 2028 20…" at bounding box center [565, 72] width 518 height 13
click at [407, 72] on input "01-09-2025" at bounding box center [396, 72] width 55 height 11
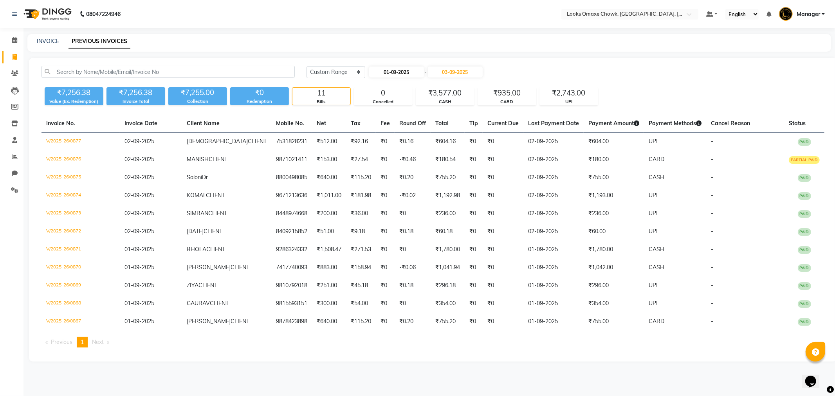
select select "9"
select select "2025"
click at [377, 110] on div "1" at bounding box center [377, 112] width 13 height 13
click at [463, 69] on input "03-09-2025" at bounding box center [455, 72] width 55 height 11
click at [441, 108] on div "1" at bounding box center [438, 112] width 13 height 13
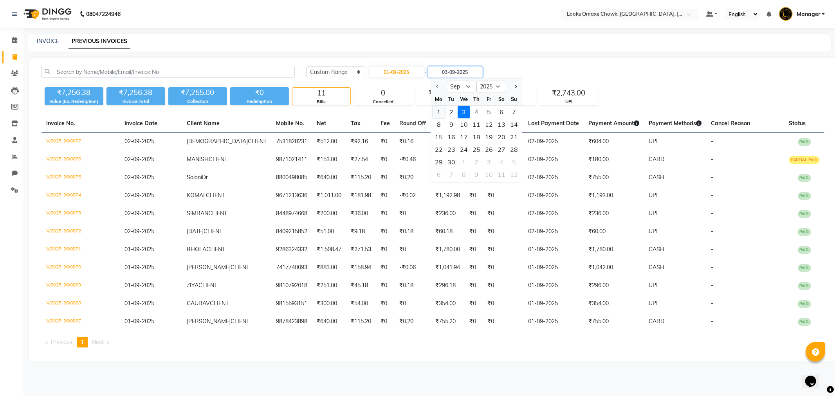
type input "01-09-2025"
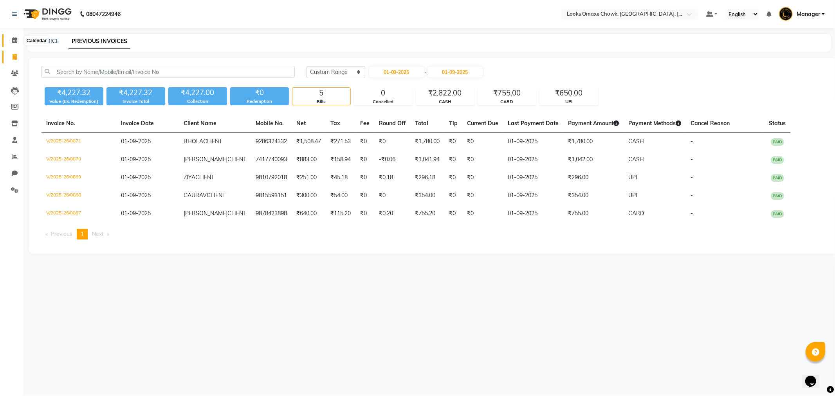
click at [14, 41] on icon at bounding box center [14, 40] width 5 height 6
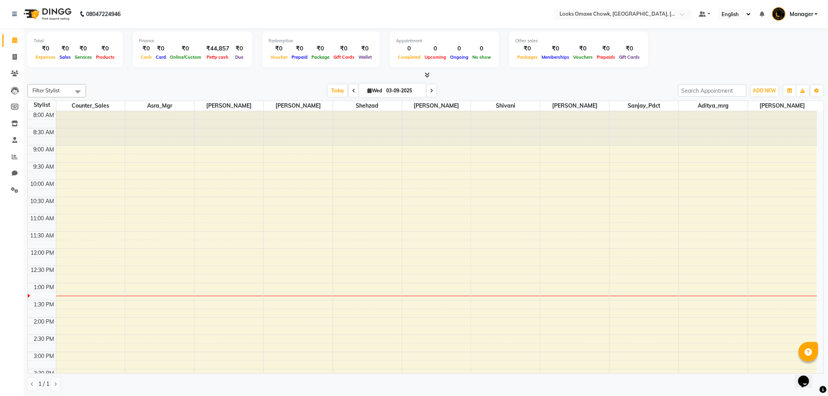
click at [429, 74] on icon at bounding box center [427, 75] width 5 height 6
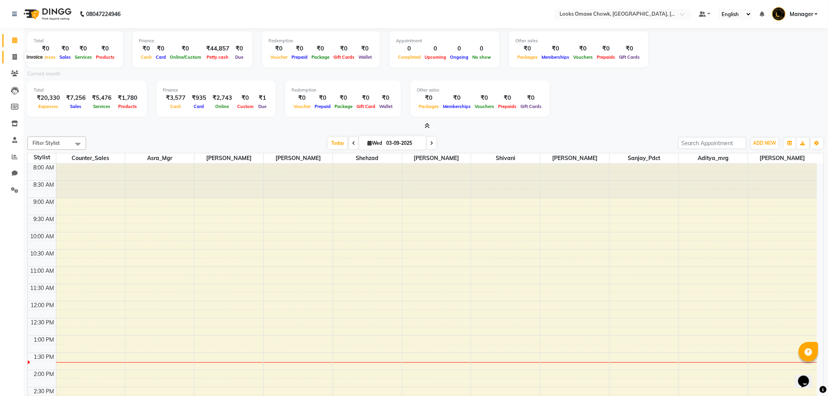
click at [11, 54] on span at bounding box center [15, 57] width 14 height 9
select select "8121"
select select "service"
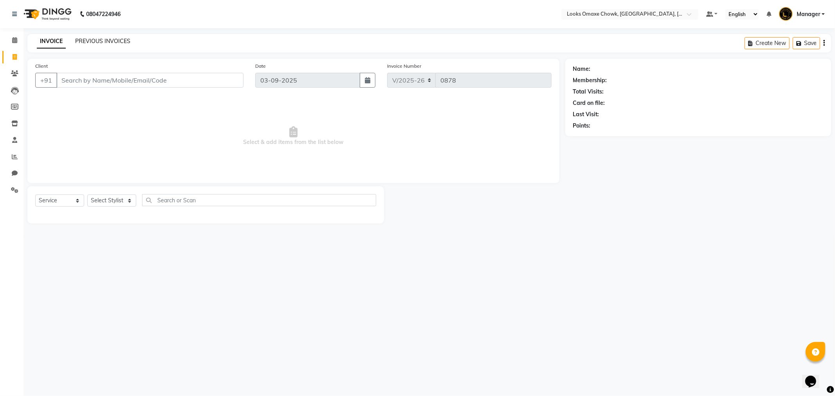
click at [104, 41] on link "PREVIOUS INVOICES" at bounding box center [102, 41] width 55 height 7
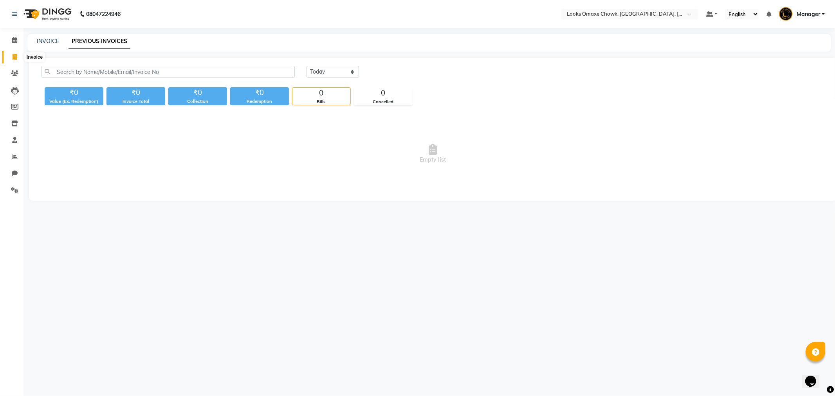
click at [10, 53] on span at bounding box center [15, 57] width 14 height 9
select select "service"
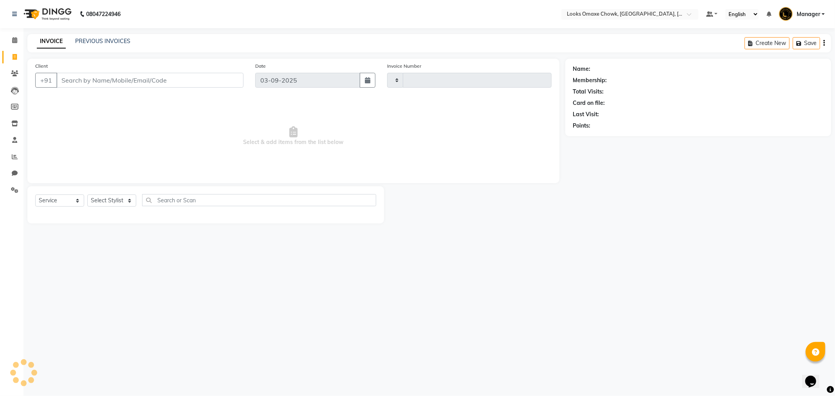
type input "0878"
select select "8121"
click at [14, 188] on icon at bounding box center [14, 190] width 7 height 6
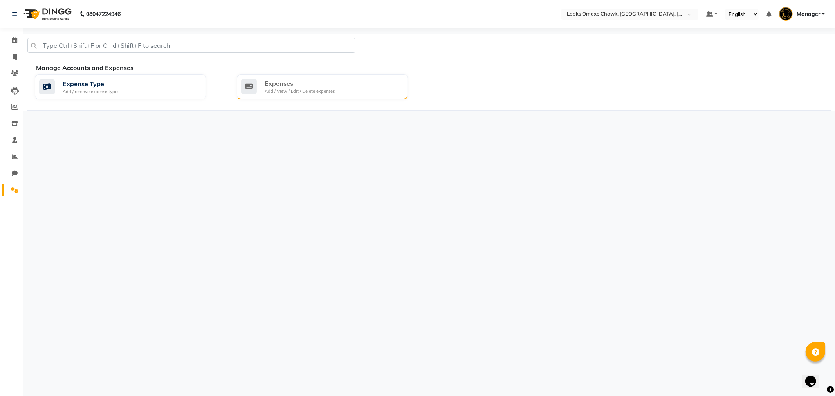
click at [327, 81] on div "Expenses" at bounding box center [300, 83] width 70 height 9
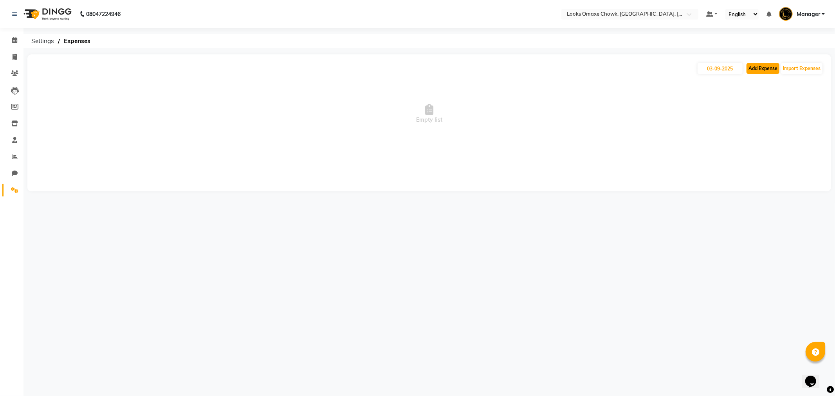
click at [762, 65] on button "Add Expense" at bounding box center [762, 68] width 33 height 11
select select "1"
select select "7249"
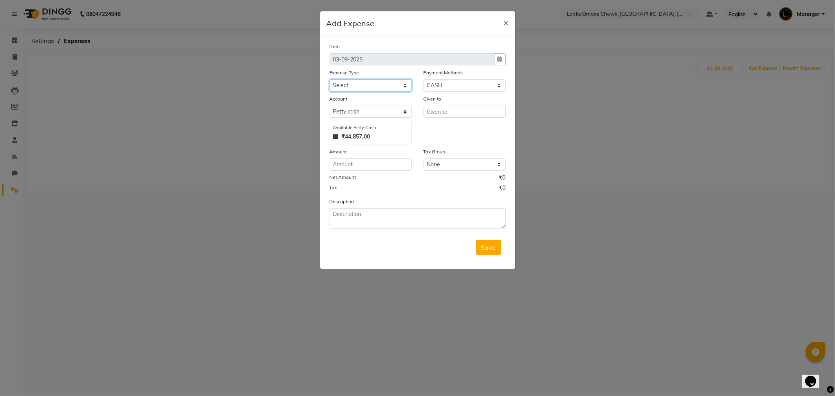
click at [366, 84] on select "Select Bank Deposit Blinkit Cash Handover CLIENT Client ordered food Client Ref…" at bounding box center [371, 85] width 82 height 12
select select "24472"
click at [330, 79] on select "Select Bank Deposit Blinkit Cash Handover CLIENT Client ordered food Client Ref…" at bounding box center [371, 85] width 82 height 12
click at [452, 110] on input "text" at bounding box center [464, 112] width 82 height 12
click at [464, 123] on button "Cou nter_Sales" at bounding box center [454, 128] width 62 height 13
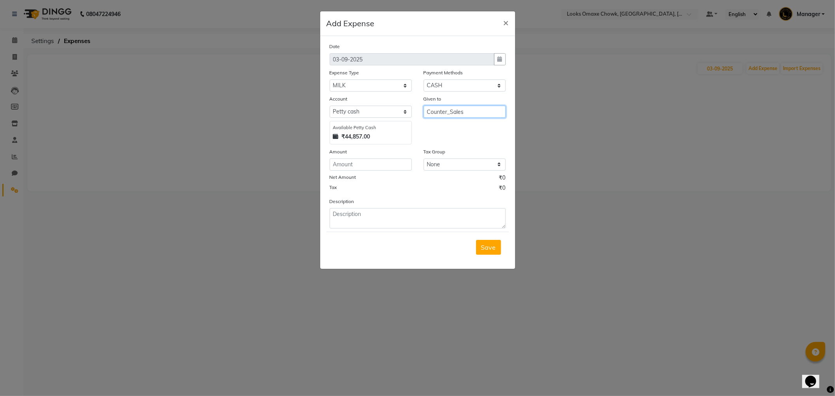
type input "Counter_Sales"
click at [377, 164] on input "number" at bounding box center [371, 165] width 82 height 12
type input "120"
click at [372, 214] on textarea at bounding box center [418, 218] width 176 height 20
type textarea "PAID FOR MILK"
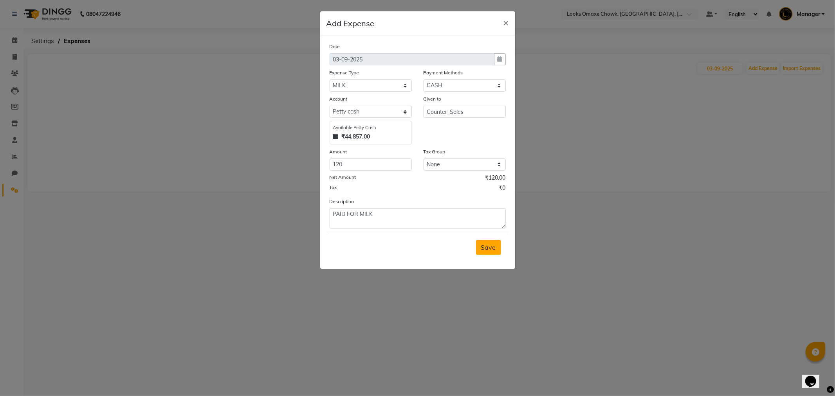
click at [490, 252] on button "Save" at bounding box center [488, 247] width 25 height 15
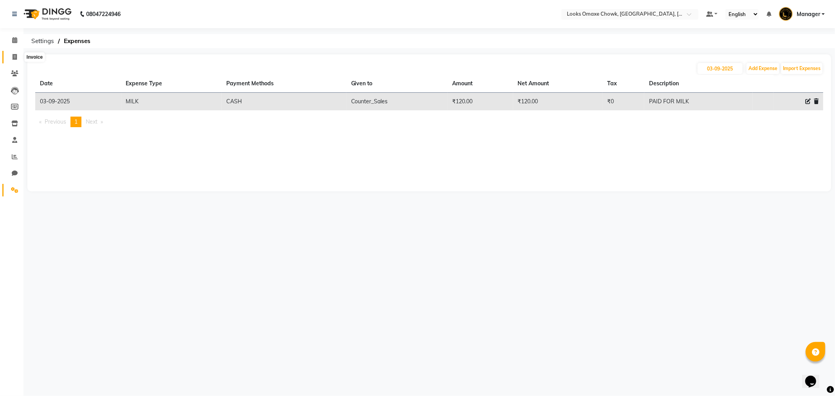
click at [14, 56] on icon at bounding box center [15, 57] width 4 height 6
select select "8121"
select select "service"
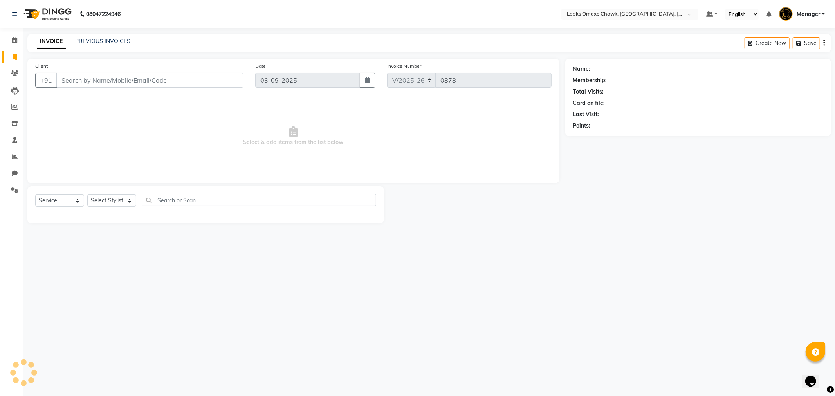
click at [97, 79] on input "Client" at bounding box center [149, 80] width 187 height 15
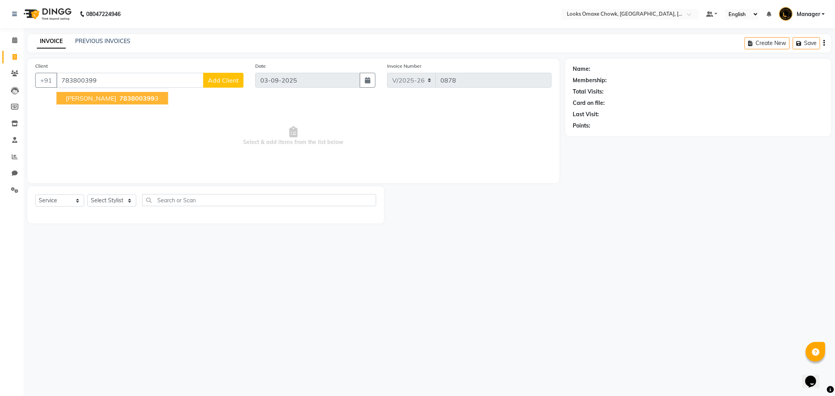
click at [119, 98] on span "783800399" at bounding box center [136, 98] width 35 height 8
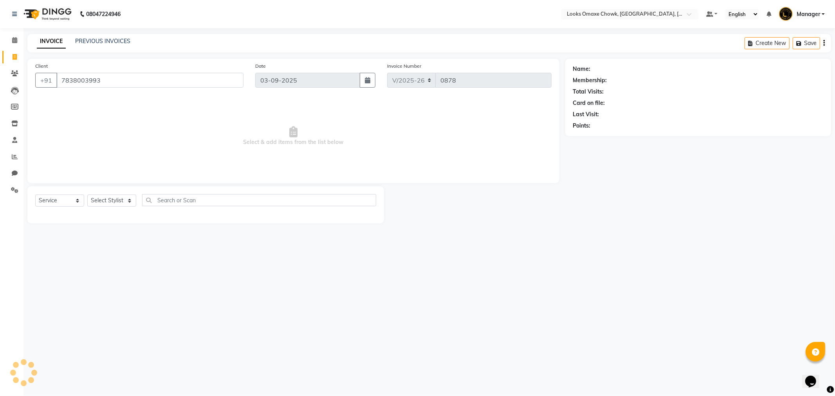
type input "7838003993"
select select "1: Object"
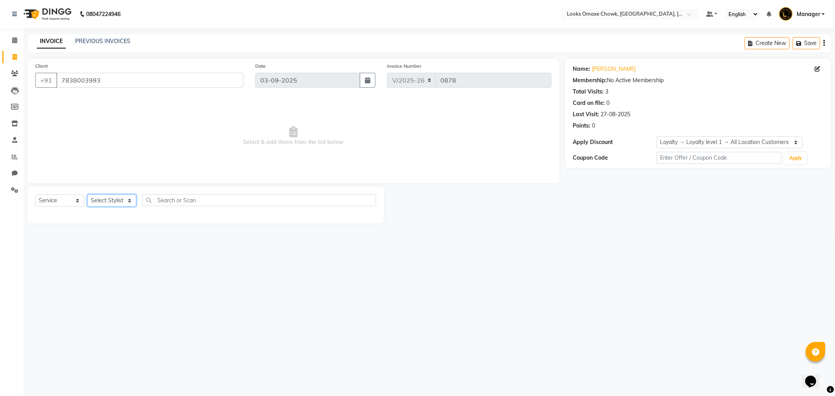
click at [114, 201] on select "Select Stylist [PERSON_NAME] [PERSON_NAME] [PERSON_NAME] Counter_Sales Manager …" at bounding box center [111, 201] width 49 height 12
select select "75644"
click at [87, 195] on select "Select Stylist [PERSON_NAME] [PERSON_NAME] [PERSON_NAME] Counter_Sales Manager …" at bounding box center [111, 201] width 49 height 12
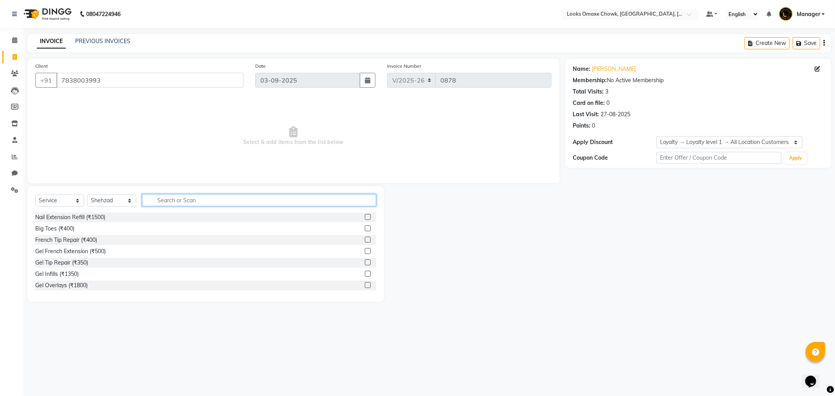
click at [186, 201] on input "text" at bounding box center [259, 200] width 234 height 12
type input "DETA"
click at [368, 229] on label at bounding box center [368, 228] width 6 height 6
click at [368, 229] on input "checkbox" at bounding box center [367, 228] width 5 height 5
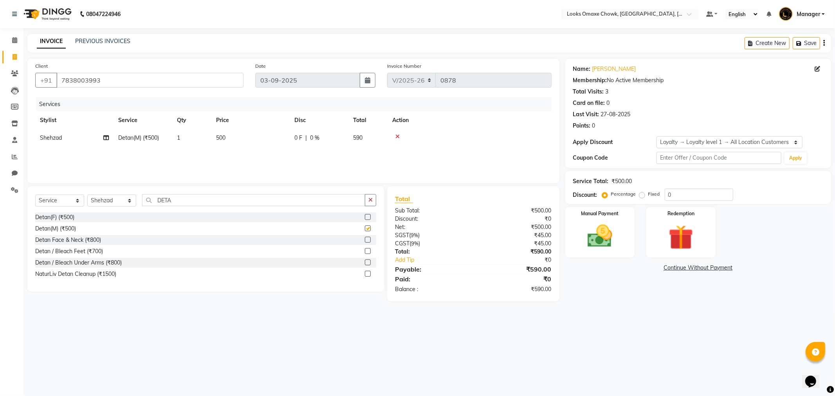
checkbox input "false"
click at [366, 240] on label at bounding box center [368, 240] width 6 height 6
click at [366, 240] on input "checkbox" at bounding box center [367, 240] width 5 height 5
checkbox input "false"
click at [227, 150] on td "800" at bounding box center [250, 160] width 78 height 26
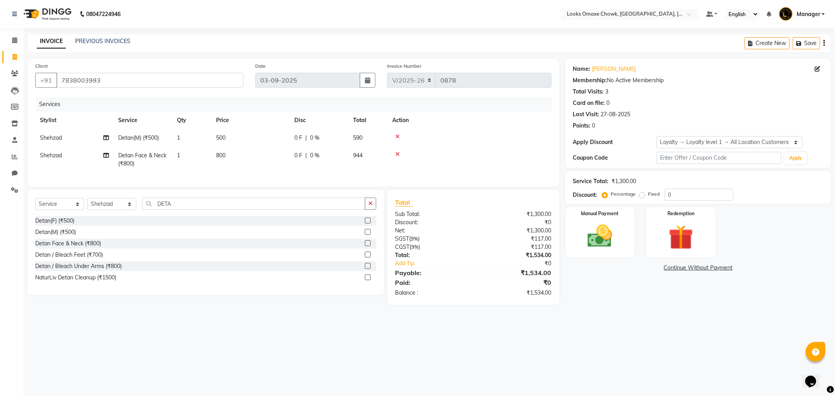
select select "75644"
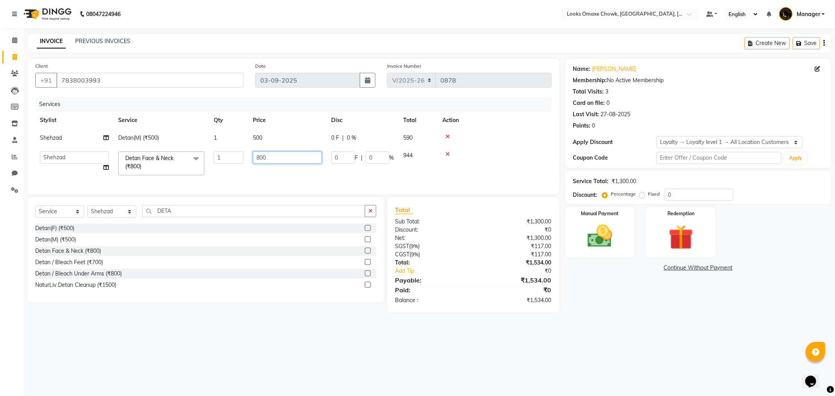
drag, startPoint x: 284, startPoint y: 158, endPoint x: 91, endPoint y: 162, distance: 192.6
click at [91, 162] on tr "Aditya_mrg [PERSON_NAME] [PERSON_NAME] Counter_Sales Manager [PERSON_NAME] Sanj…" at bounding box center [293, 163] width 516 height 33
type input "1400"
click at [277, 132] on td "500" at bounding box center [287, 138] width 78 height 18
select select "75644"
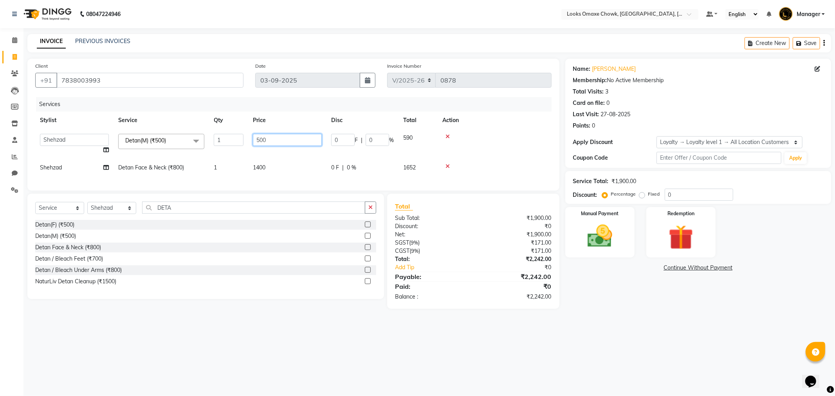
drag, startPoint x: 282, startPoint y: 139, endPoint x: 168, endPoint y: 143, distance: 114.4
click at [168, 143] on tr "Aditya_mrg [PERSON_NAME] [PERSON_NAME] Counter_Sales Manager [PERSON_NAME] Sanj…" at bounding box center [293, 144] width 516 height 30
type input "1500"
click at [662, 333] on div "08047224946 Select Location × Looks Omaxe Chowk, [GEOGRAPHIC_DATA], [GEOGRAPHIC…" at bounding box center [417, 198] width 835 height 396
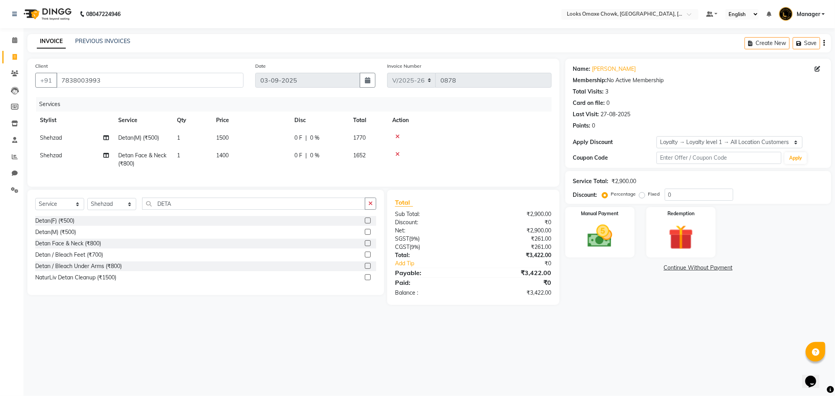
click at [239, 151] on td "1400" at bounding box center [250, 160] width 78 height 26
select select "75644"
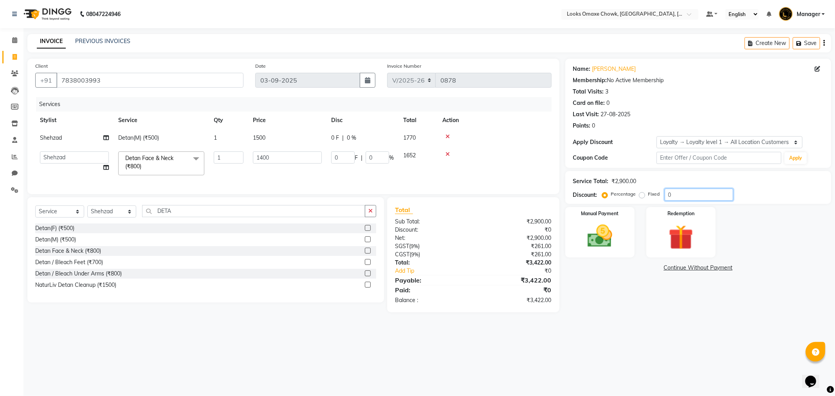
drag, startPoint x: 682, startPoint y: 196, endPoint x: 578, endPoint y: 200, distance: 104.6
click at [582, 200] on div "Discount: Percentage Fixed 0" at bounding box center [698, 195] width 250 height 12
type input "3"
type input "42"
type input "3"
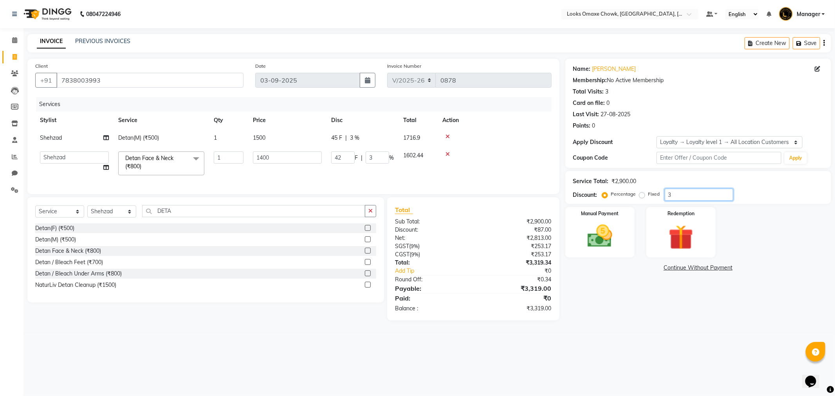
type input "36"
type input "504"
type input "36"
click at [652, 321] on div "Name: [PERSON_NAME] Membership: No Active Membership Total Visits: 3 Card on fi…" at bounding box center [701, 190] width 272 height 262
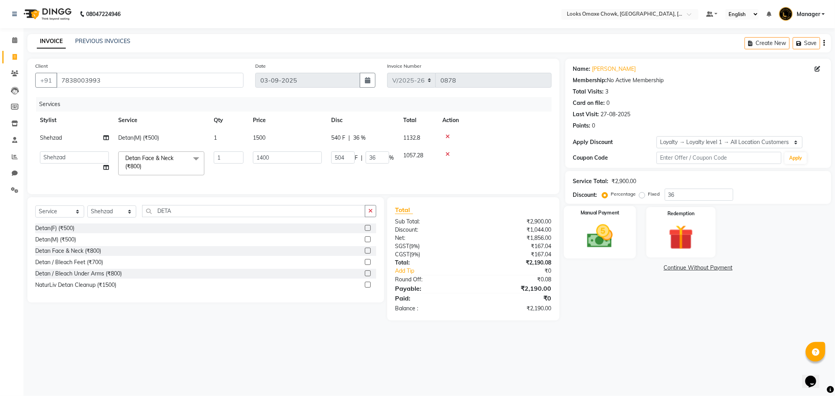
click at [613, 230] on img at bounding box center [600, 237] width 42 height 30
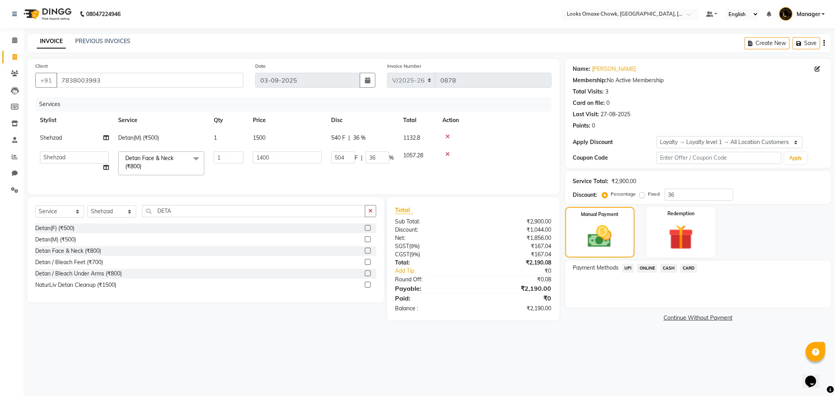
click at [670, 268] on span "CASH" at bounding box center [668, 268] width 17 height 9
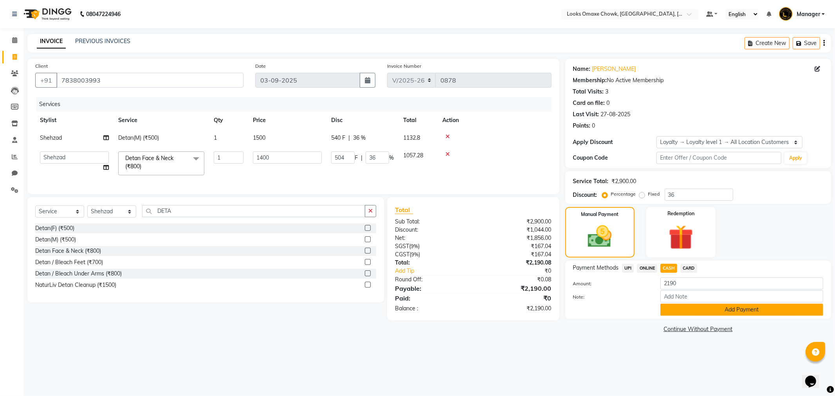
click at [701, 305] on button "Add Payment" at bounding box center [741, 310] width 163 height 12
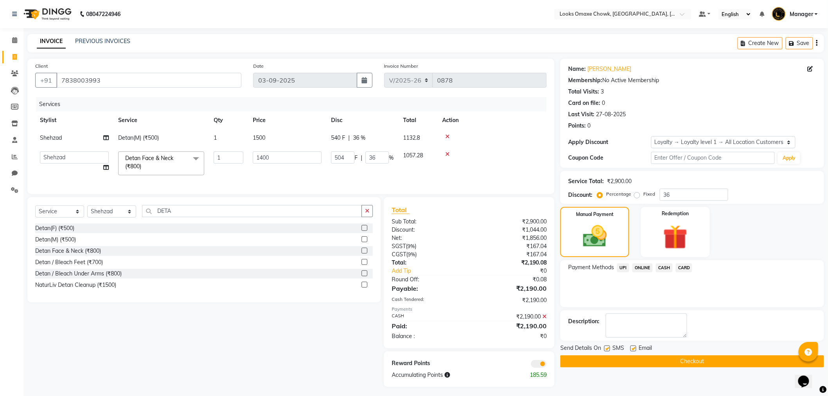
click at [535, 368] on span at bounding box center [539, 364] width 16 height 8
click at [547, 365] on input "checkbox" at bounding box center [547, 365] width 0 height 0
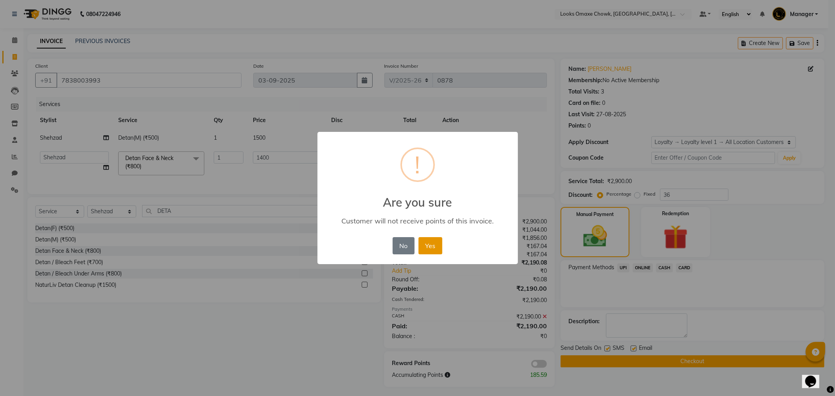
click at [431, 246] on button "Yes" at bounding box center [430, 245] width 24 height 17
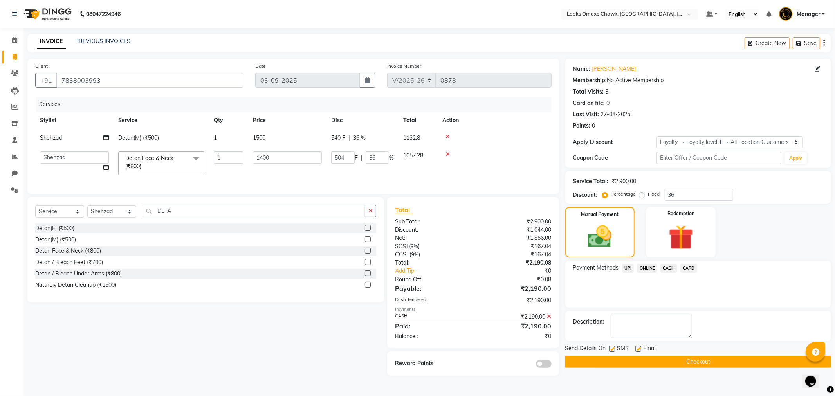
click at [612, 350] on label at bounding box center [612, 349] width 6 height 6
click at [612, 350] on input "checkbox" at bounding box center [611, 349] width 5 height 5
checkbox input "false"
click at [602, 359] on button "Checkout" at bounding box center [698, 362] width 266 height 12
